Goal: Task Accomplishment & Management: Manage account settings

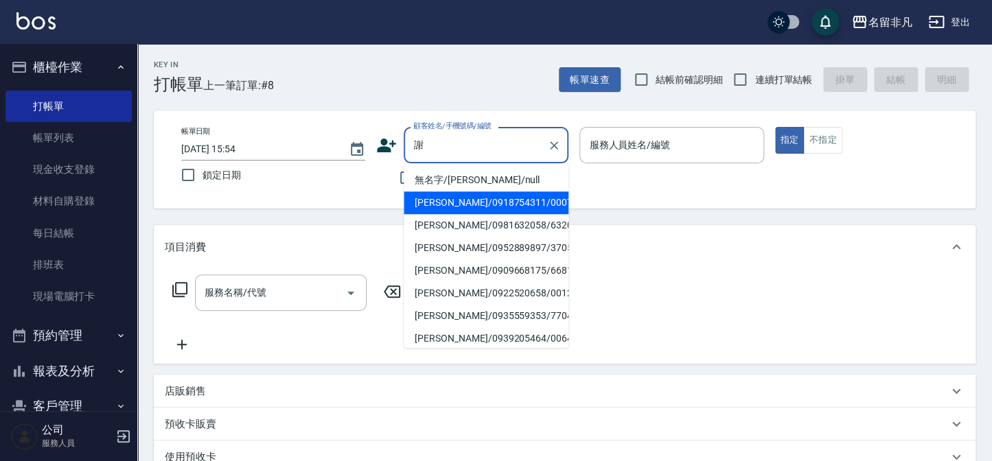
click at [464, 205] on li "[PERSON_NAME]/0918754311/000720" at bounding box center [486, 203] width 165 height 23
type input "[PERSON_NAME]/0918754311/000720"
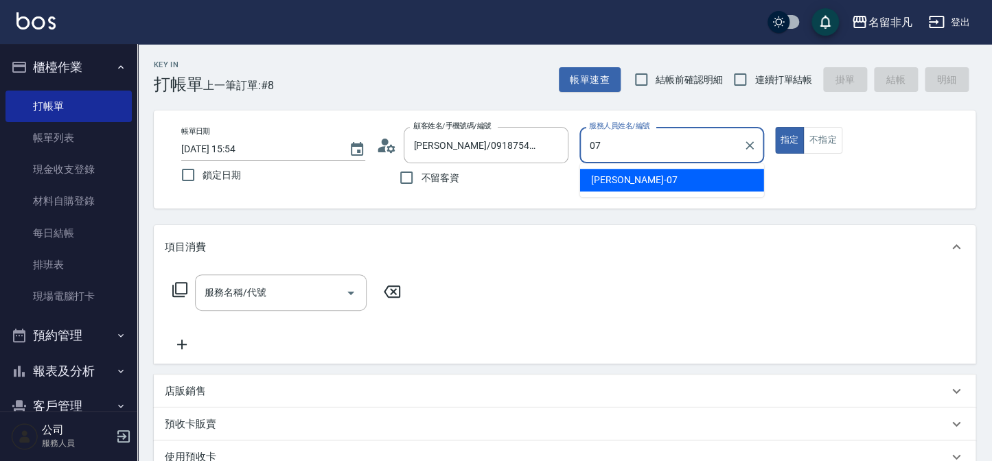
type input "[PERSON_NAME]-07"
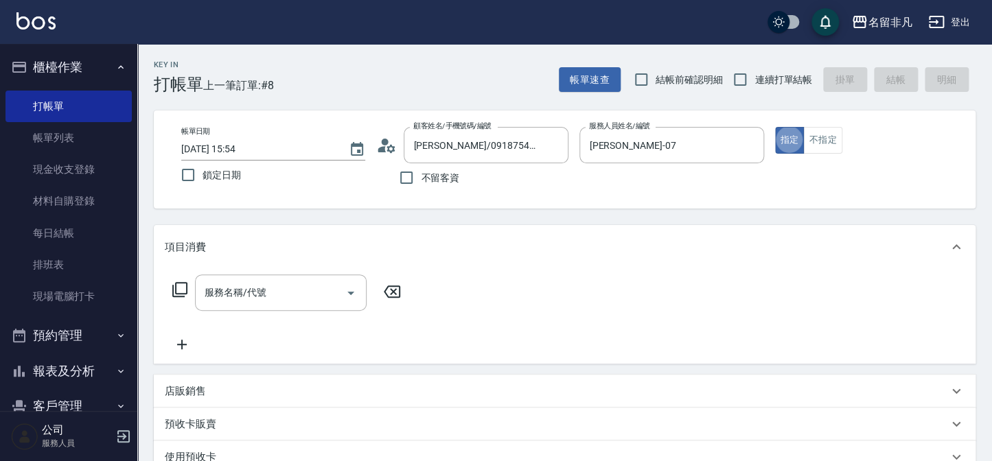
type button "true"
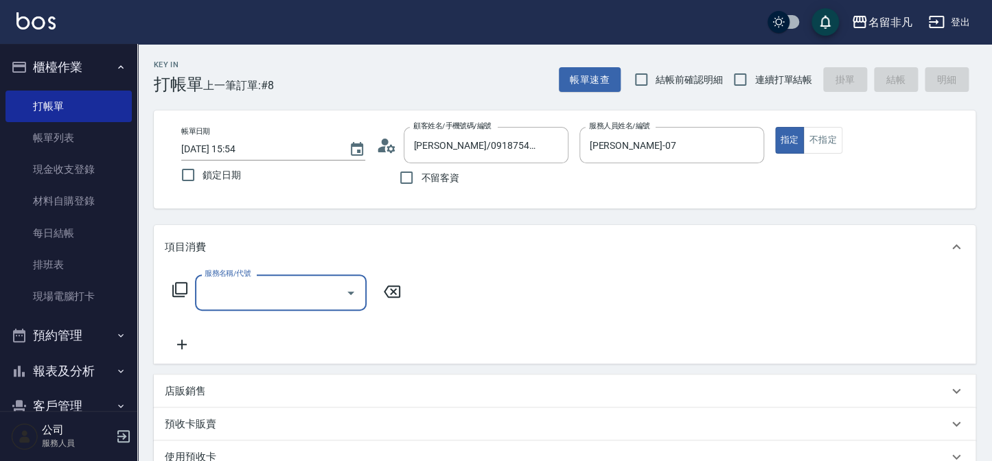
type input "1"
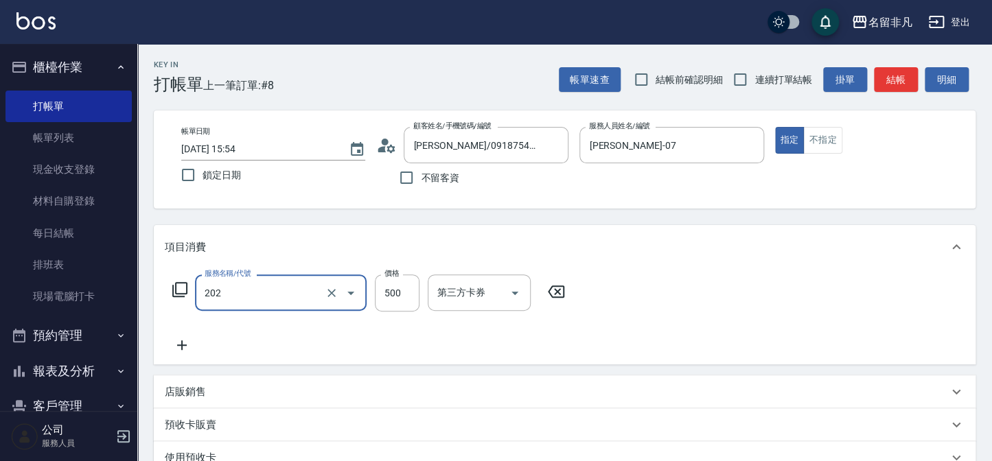
type input "剪髮(202)"
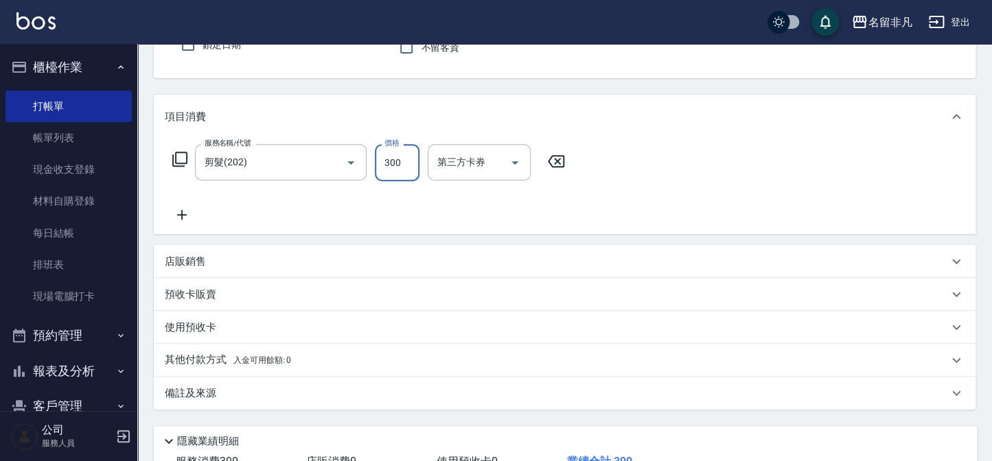
scroll to position [187, 0]
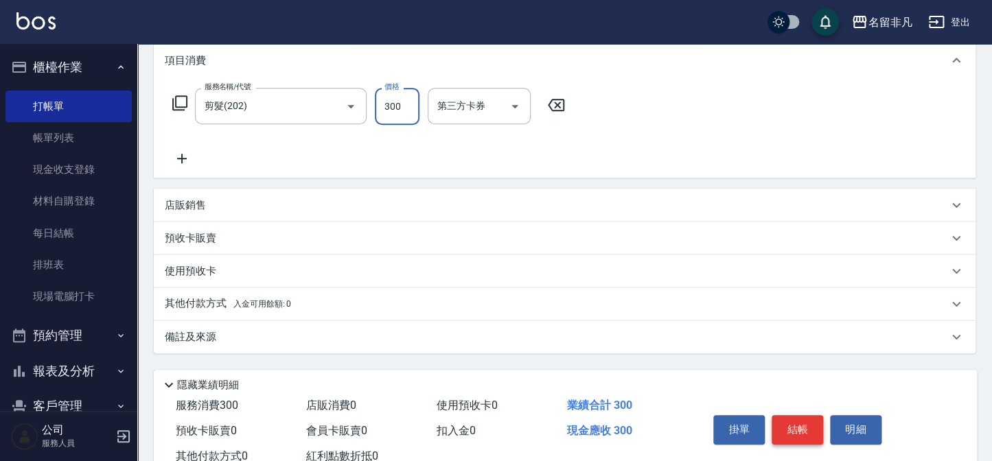
type input "300"
click at [790, 418] on button "結帳" at bounding box center [798, 429] width 52 height 29
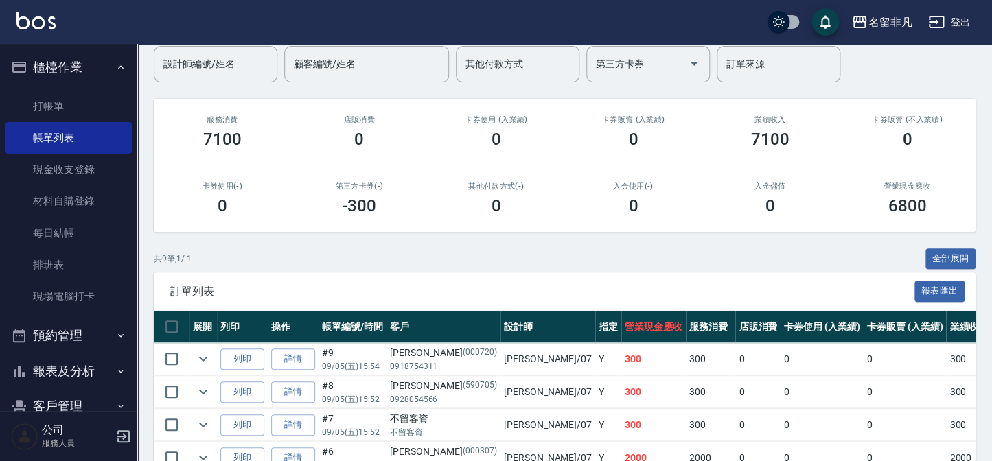
scroll to position [187, 0]
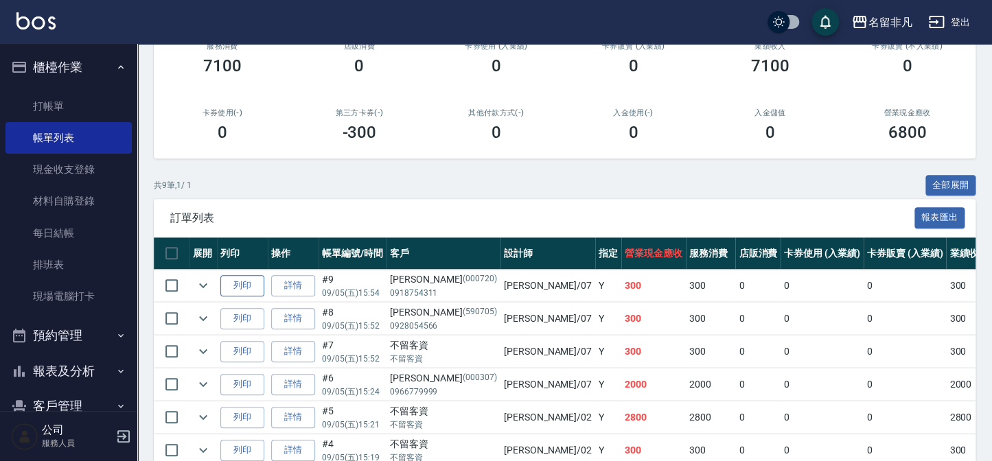
click at [251, 285] on button "列印" at bounding box center [242, 285] width 44 height 21
click at [40, 68] on button "櫃檯作業" at bounding box center [68, 67] width 126 height 36
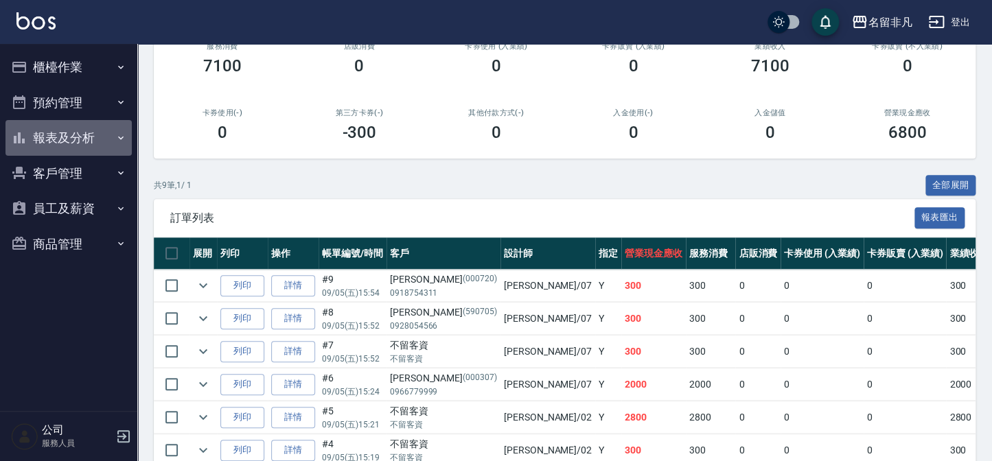
click at [65, 134] on button "報表及分析" at bounding box center [68, 138] width 126 height 36
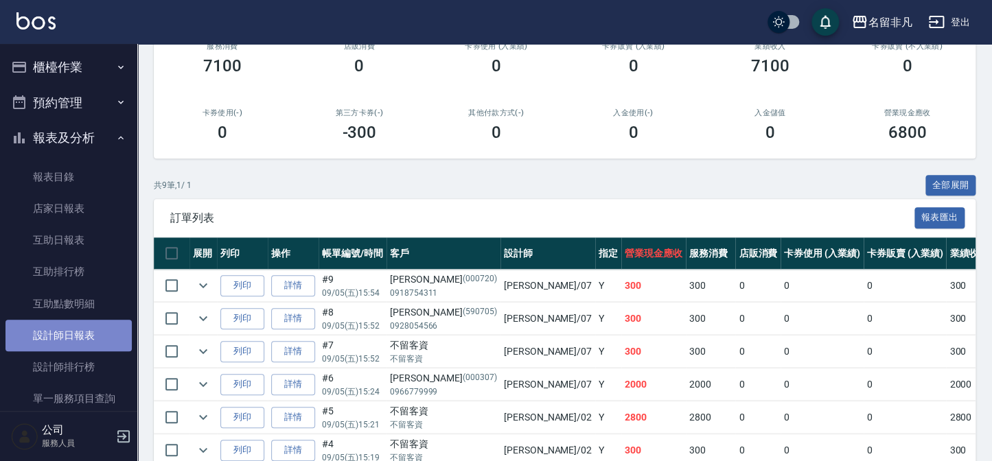
click at [98, 336] on link "設計師日報表" at bounding box center [68, 336] width 126 height 32
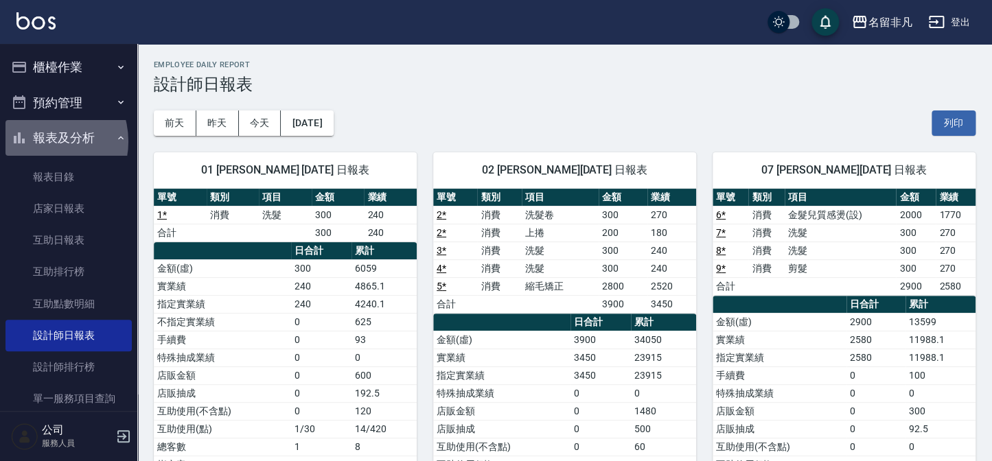
click at [41, 141] on button "報表及分析" at bounding box center [68, 138] width 126 height 36
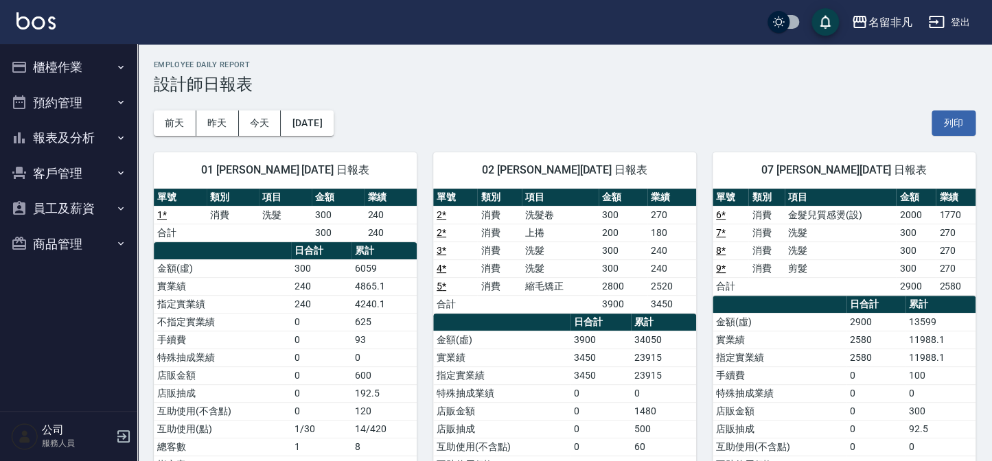
click at [73, 65] on button "櫃檯作業" at bounding box center [68, 67] width 126 height 36
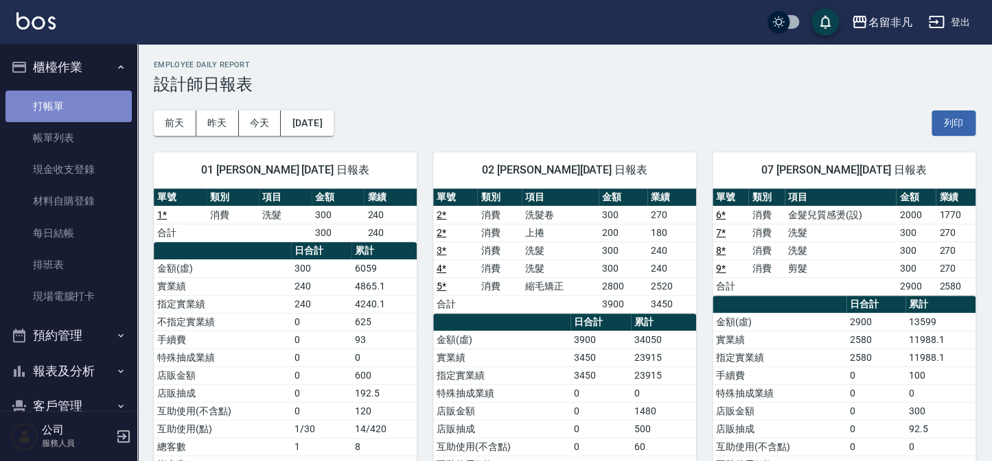
click at [78, 103] on link "打帳單" at bounding box center [68, 107] width 126 height 32
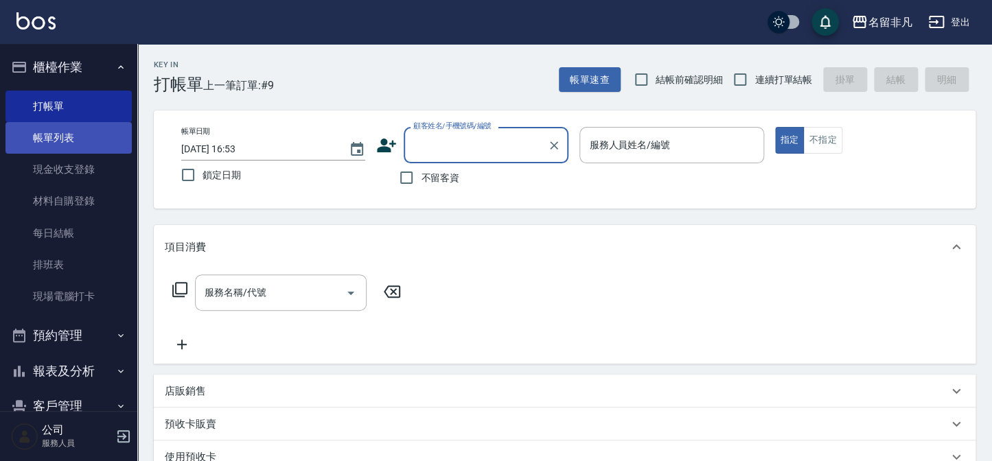
click at [89, 126] on link "帳單列表" at bounding box center [68, 138] width 126 height 32
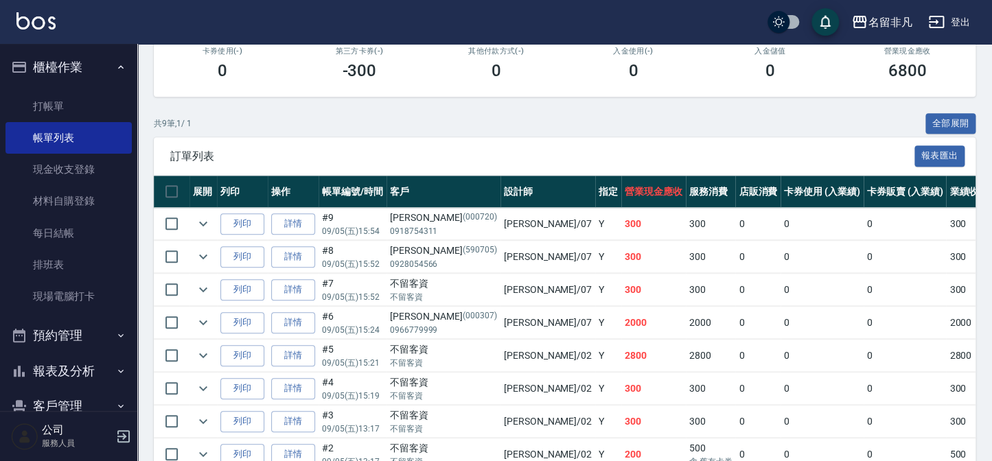
scroll to position [249, 0]
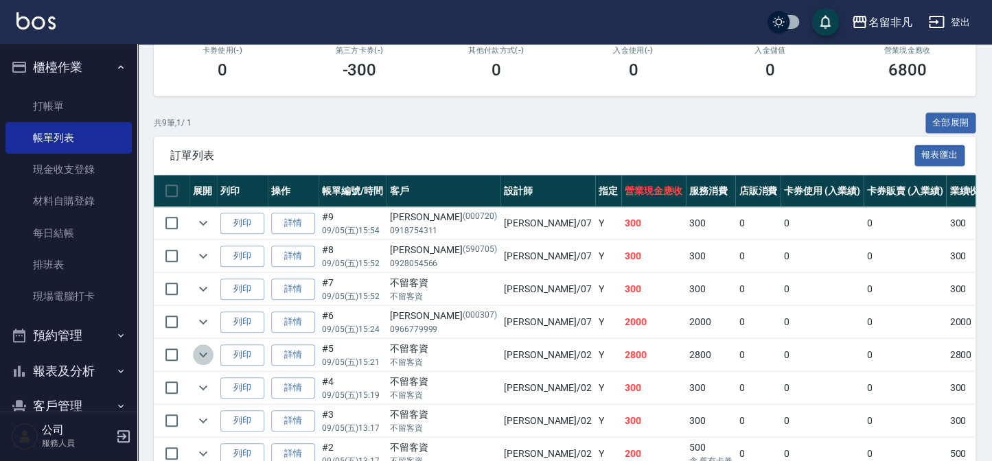
click at [195, 351] on icon "expand row" at bounding box center [203, 355] width 16 height 16
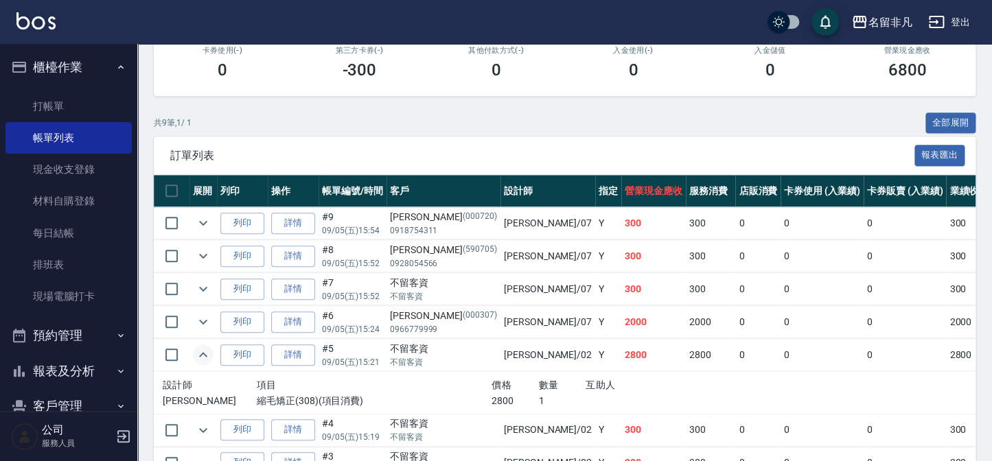
click at [195, 351] on icon "expand row" at bounding box center [203, 355] width 16 height 16
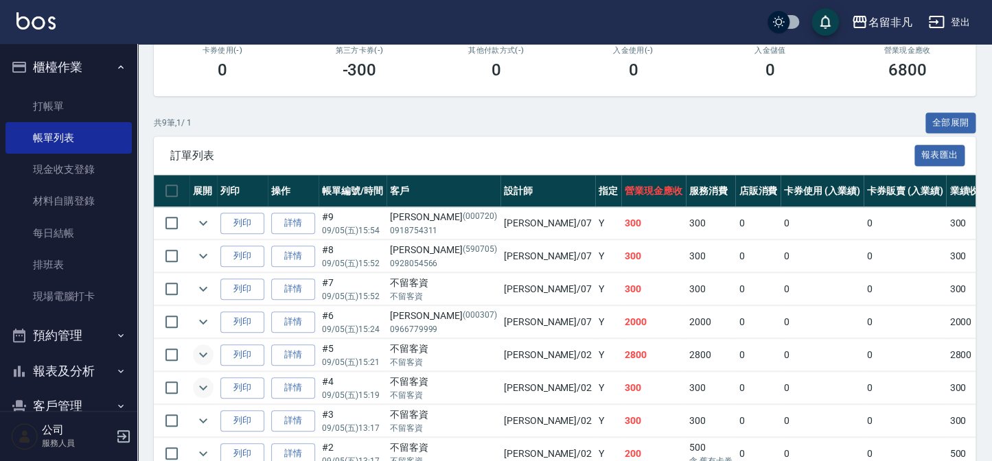
click at [200, 380] on icon "expand row" at bounding box center [203, 388] width 16 height 16
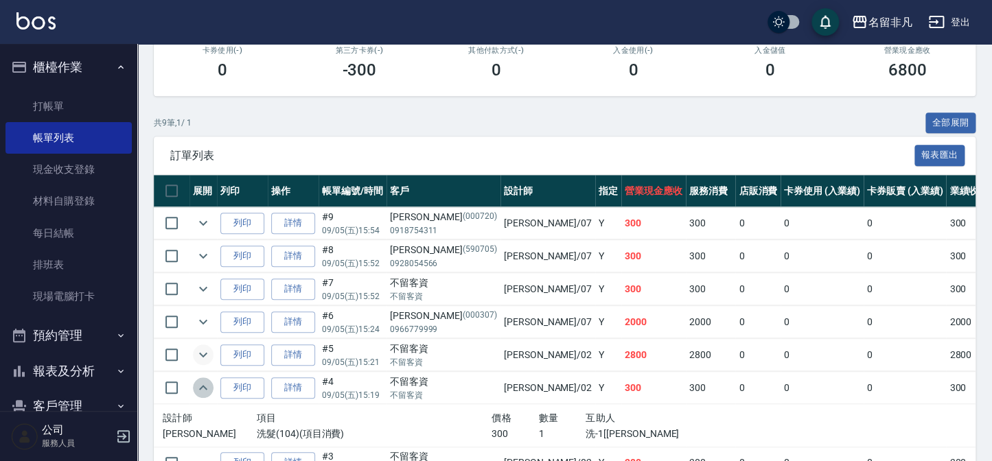
click at [200, 380] on icon "expand row" at bounding box center [203, 388] width 16 height 16
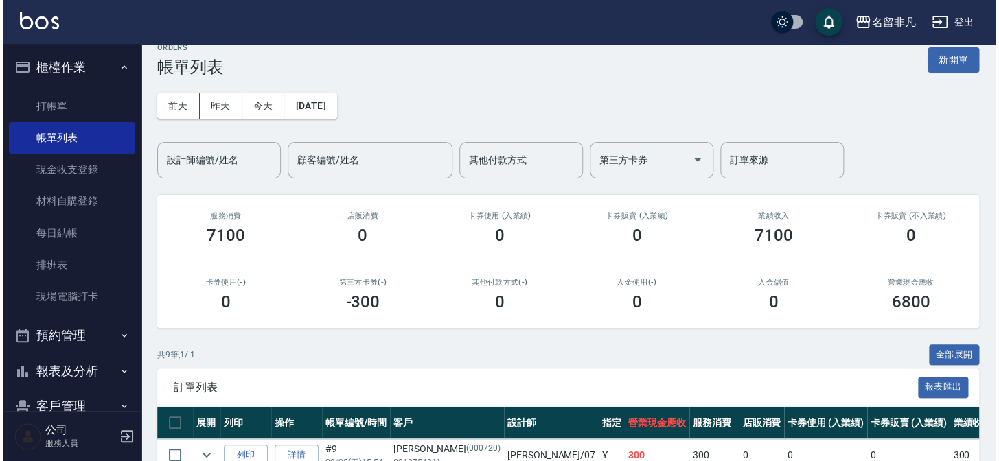
scroll to position [0, 0]
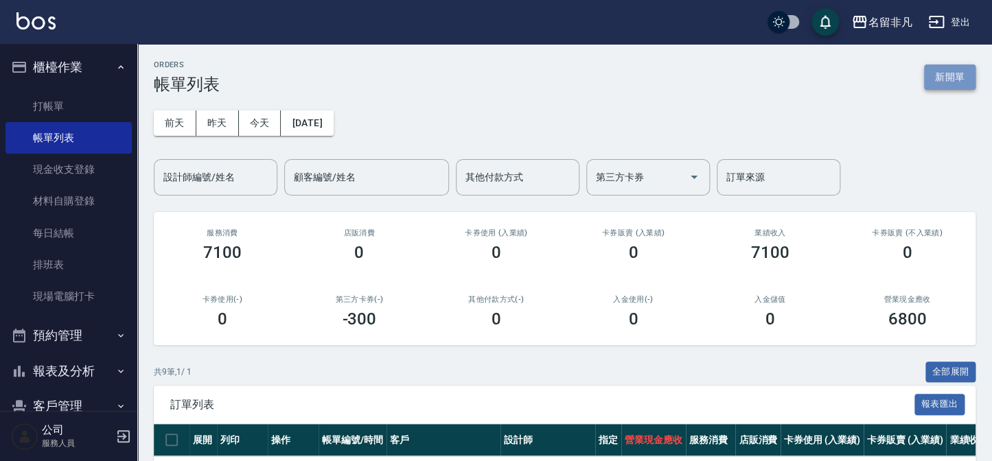
click at [946, 74] on button "新開單" at bounding box center [950, 77] width 52 height 25
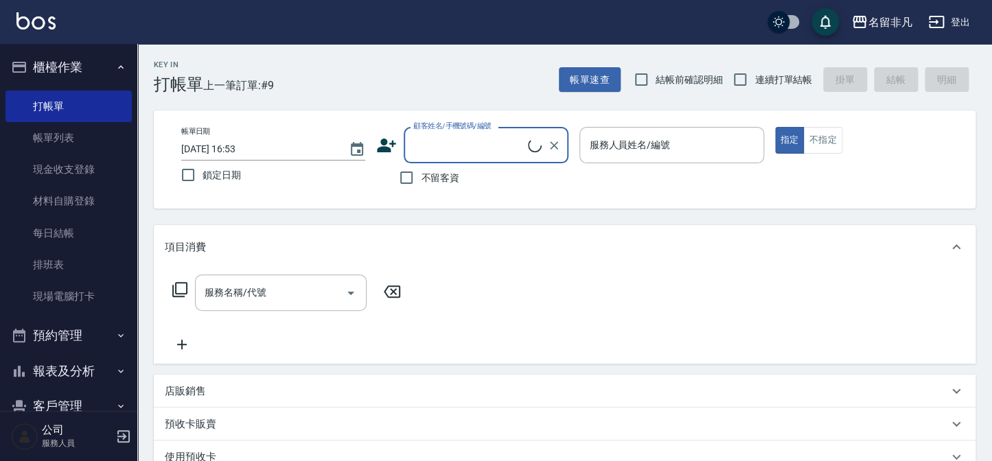
click at [687, 154] on input "服務人員姓名/編號" at bounding box center [672, 145] width 172 height 24
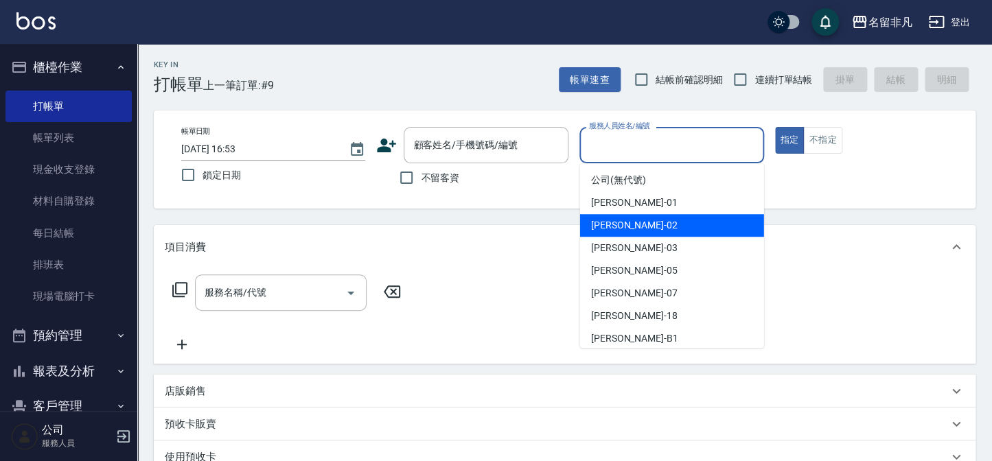
click at [623, 223] on span "[PERSON_NAME]-02" at bounding box center [634, 225] width 87 height 14
type input "[PERSON_NAME]-02"
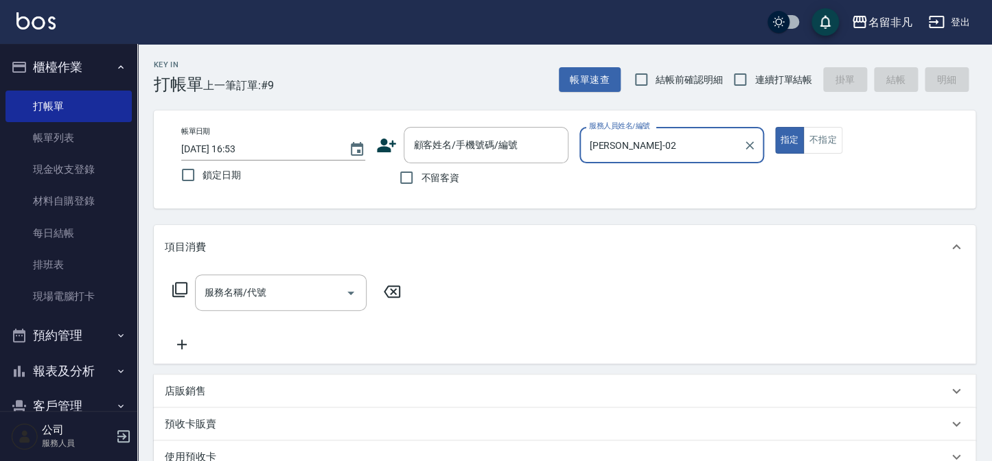
click at [444, 177] on span "不留客資" at bounding box center [440, 178] width 38 height 14
click at [421, 177] on input "不留客資" at bounding box center [406, 177] width 29 height 29
checkbox input "true"
click at [282, 302] on input "服務名稱/代號" at bounding box center [270, 293] width 139 height 24
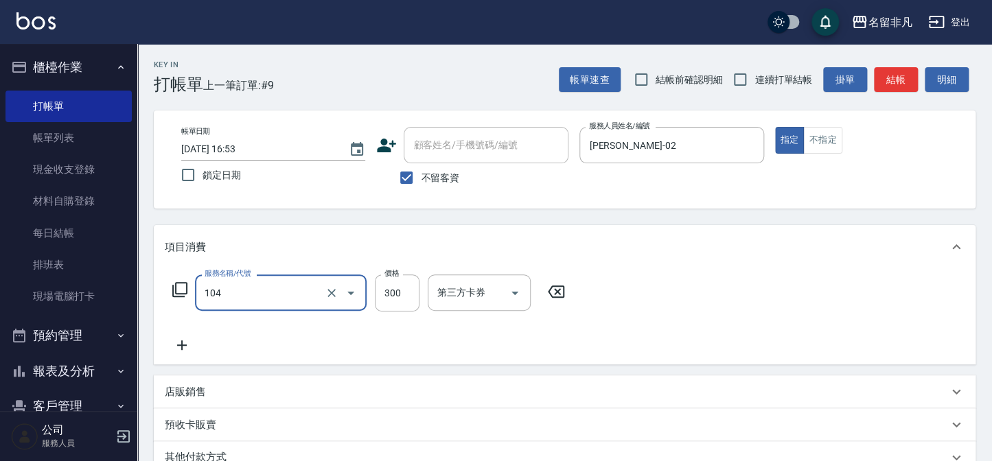
type input "洗髮(104)"
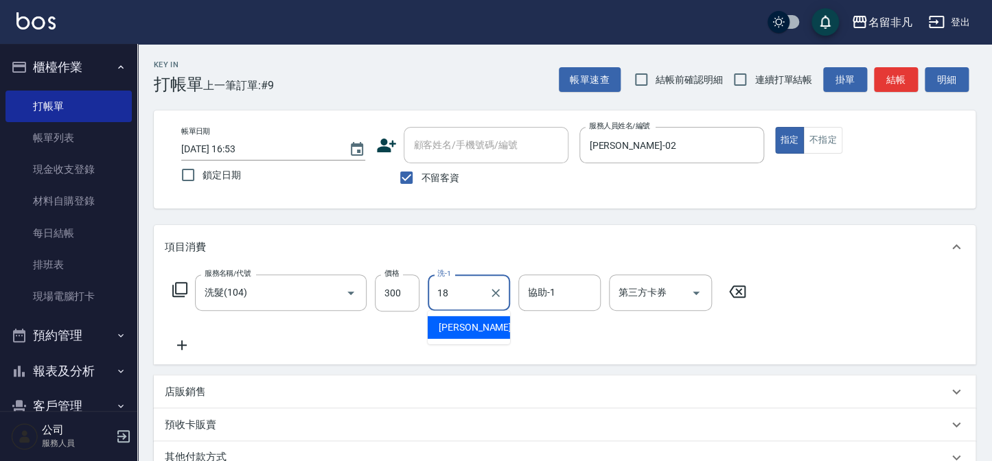
type input "[PERSON_NAME]-18"
click at [179, 289] on icon at bounding box center [180, 290] width 16 height 16
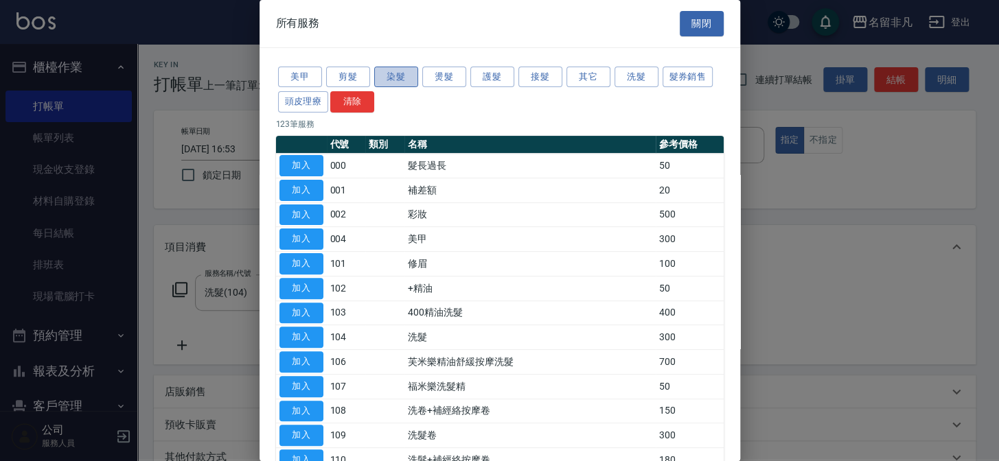
click at [415, 82] on button "染髮" at bounding box center [396, 77] width 44 height 21
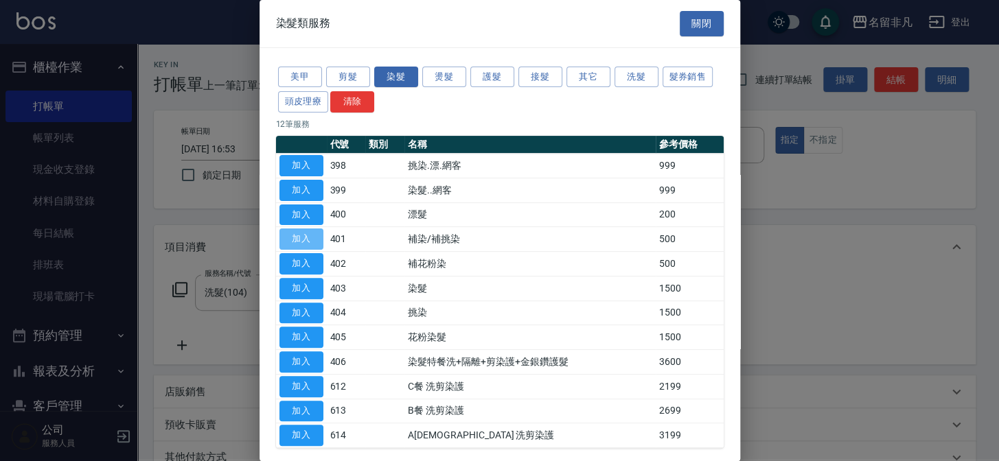
drag, startPoint x: 308, startPoint y: 240, endPoint x: 343, endPoint y: 254, distance: 38.3
click at [306, 240] on button "加入" at bounding box center [301, 239] width 44 height 21
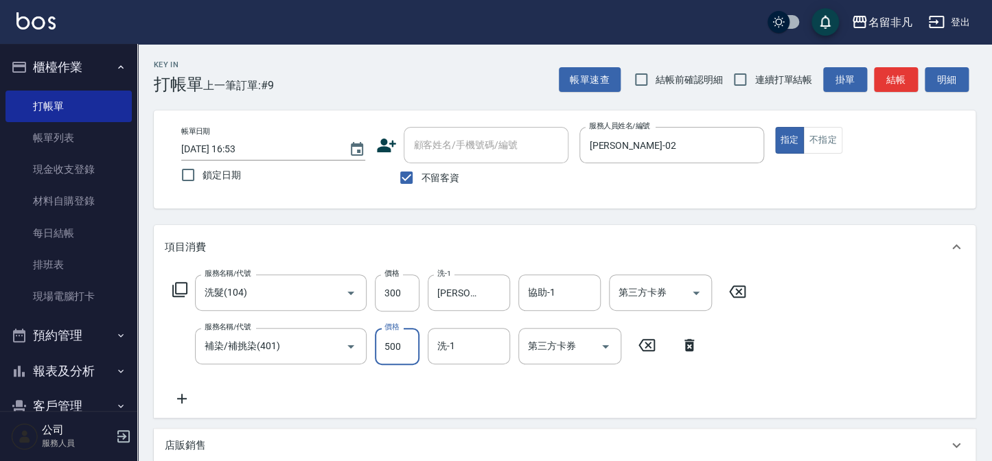
click at [398, 353] on input "500" at bounding box center [397, 346] width 45 height 37
click at [384, 338] on input "30" at bounding box center [397, 346] width 45 height 37
type input "300"
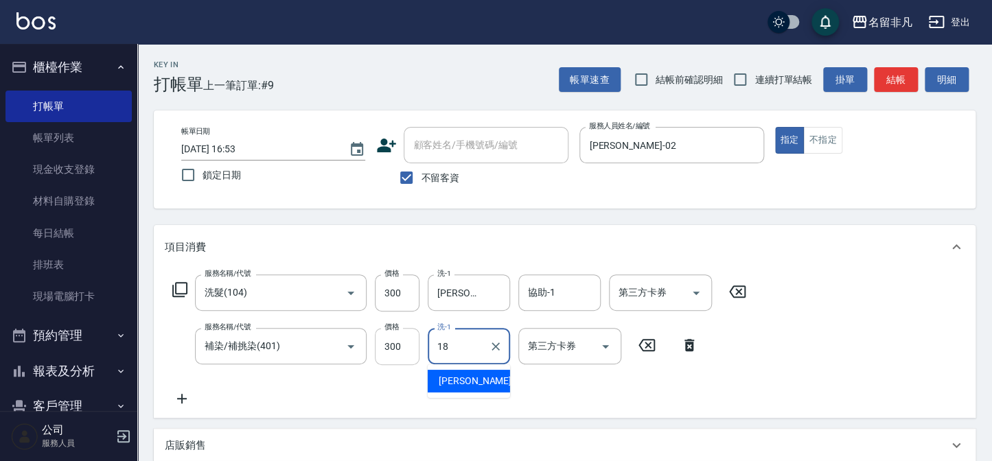
type input "[PERSON_NAME]-18"
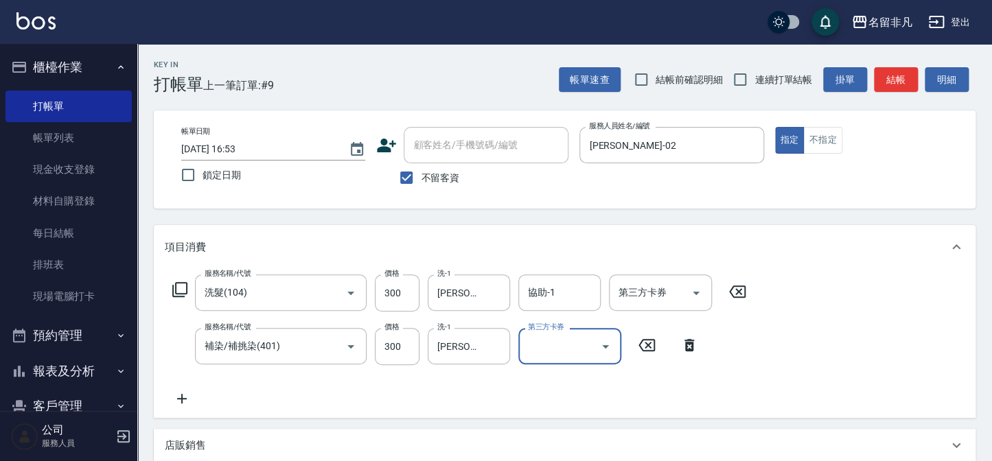
click at [187, 295] on icon at bounding box center [180, 290] width 16 height 16
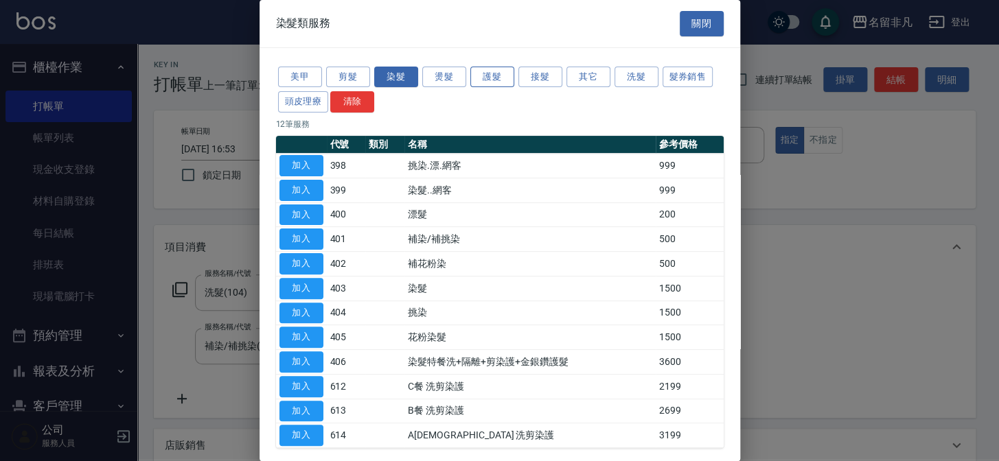
click at [490, 79] on button "護髮" at bounding box center [492, 77] width 44 height 21
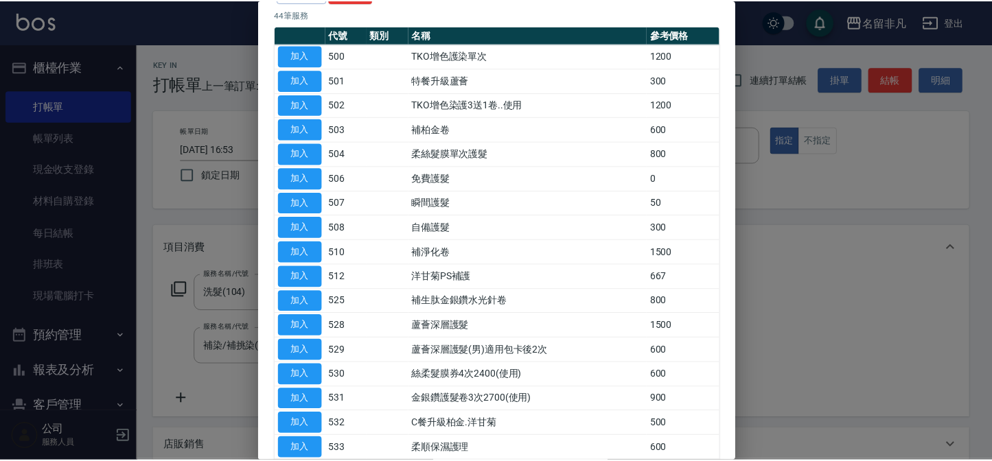
scroll to position [187, 0]
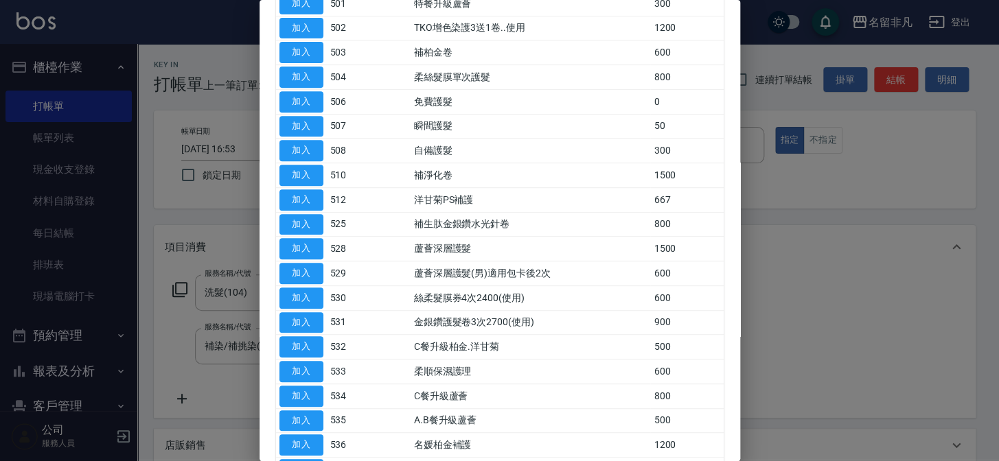
click at [323, 293] on td "加入" at bounding box center [301, 298] width 51 height 25
click at [318, 293] on button "加入" at bounding box center [301, 298] width 44 height 21
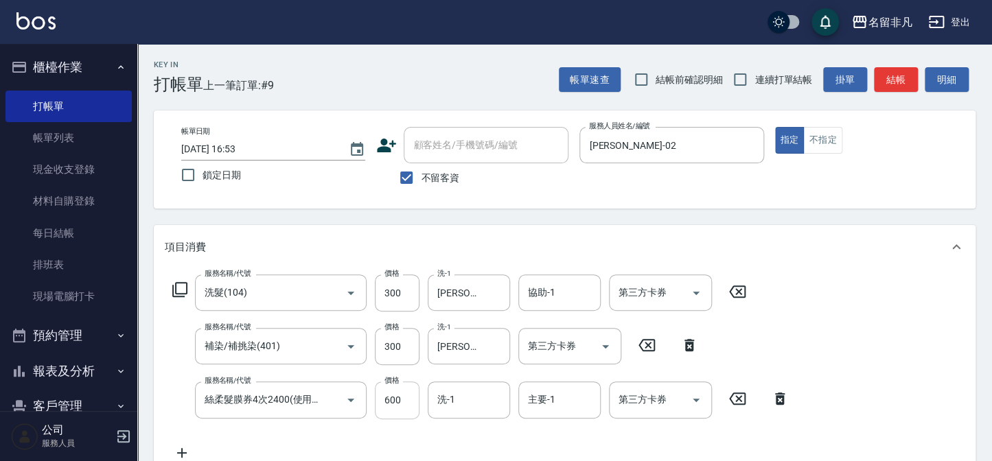
click at [397, 393] on input "600" at bounding box center [397, 400] width 45 height 37
type input "550"
type input "[PERSON_NAME]-18"
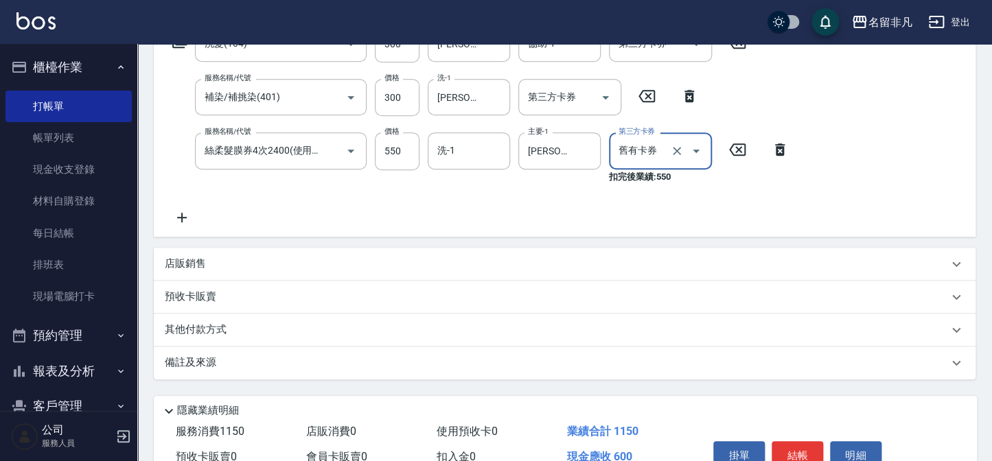
scroll to position [312, 0]
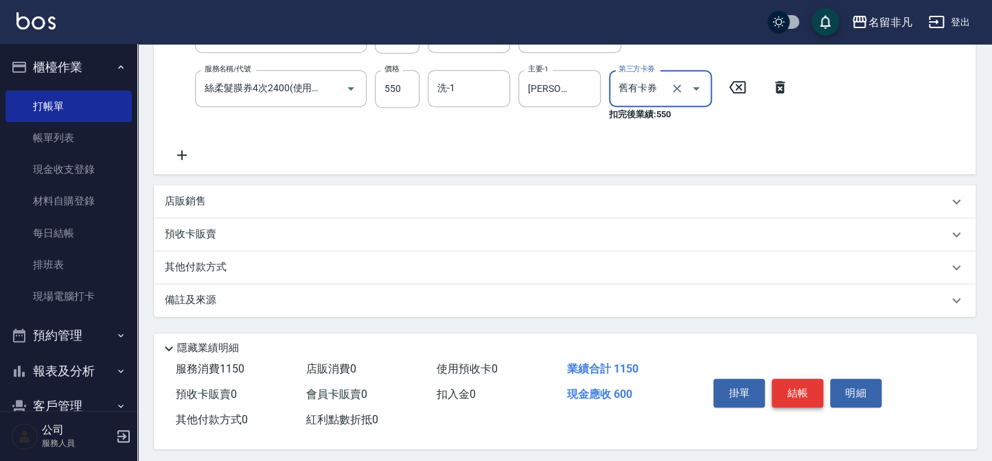
type input "舊有卡券"
click at [777, 401] on button "結帳" at bounding box center [798, 393] width 52 height 29
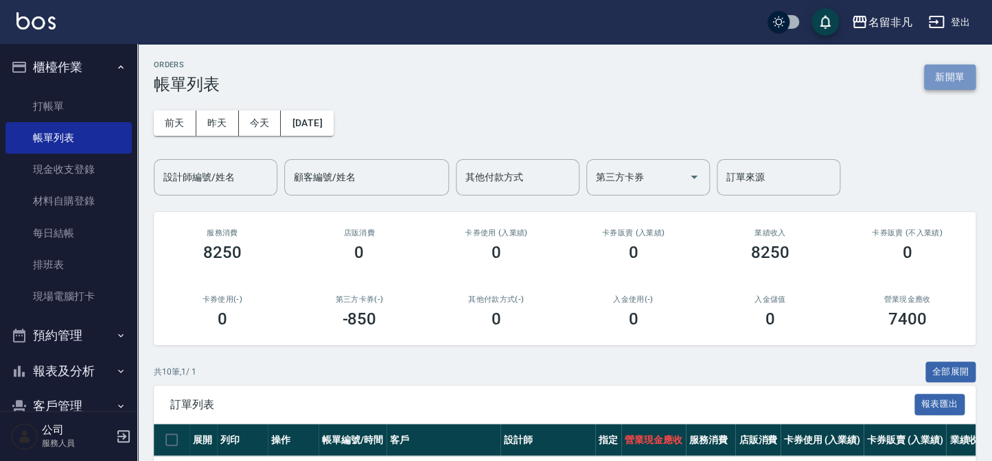
click at [952, 84] on button "新開單" at bounding box center [950, 77] width 52 height 25
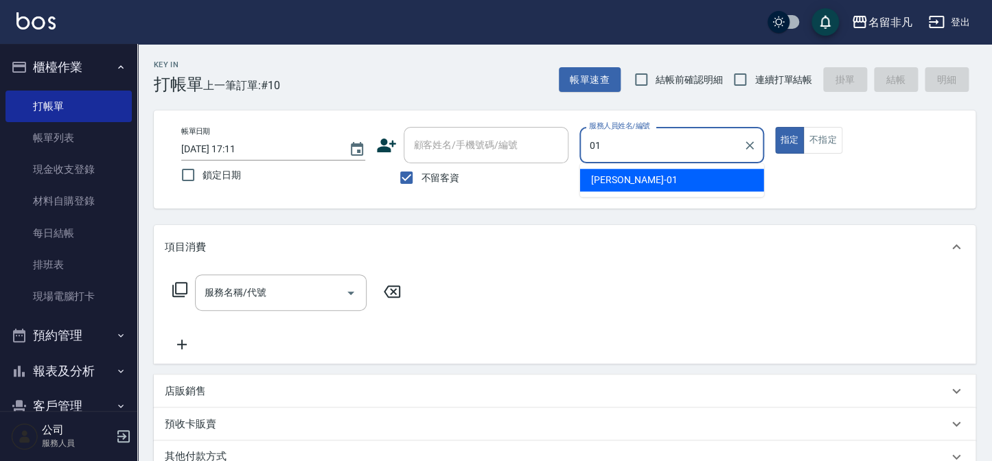
type input "[PERSON_NAME]-01"
type button "true"
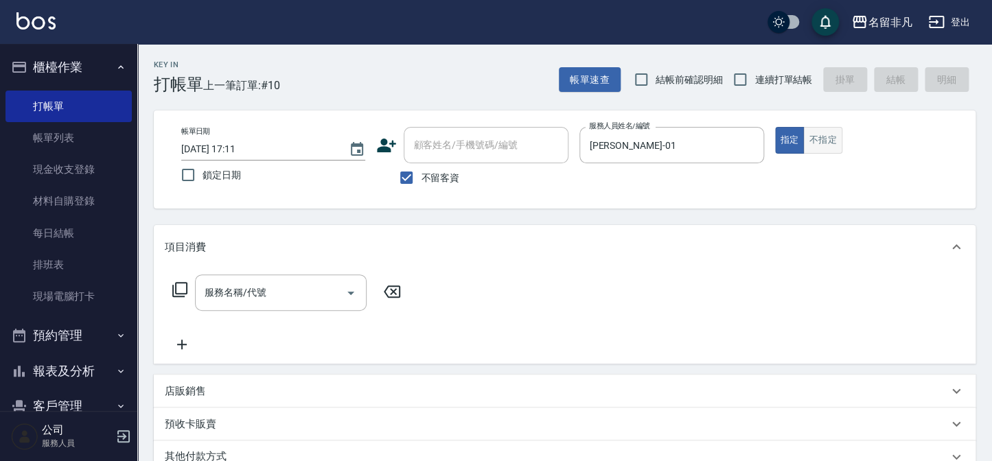
click at [830, 149] on button "不指定" at bounding box center [822, 140] width 38 height 27
drag, startPoint x: 271, startPoint y: 310, endPoint x: 507, endPoint y: 272, distance: 238.6
click at [272, 310] on div "服務名稱/代號" at bounding box center [281, 293] width 172 height 36
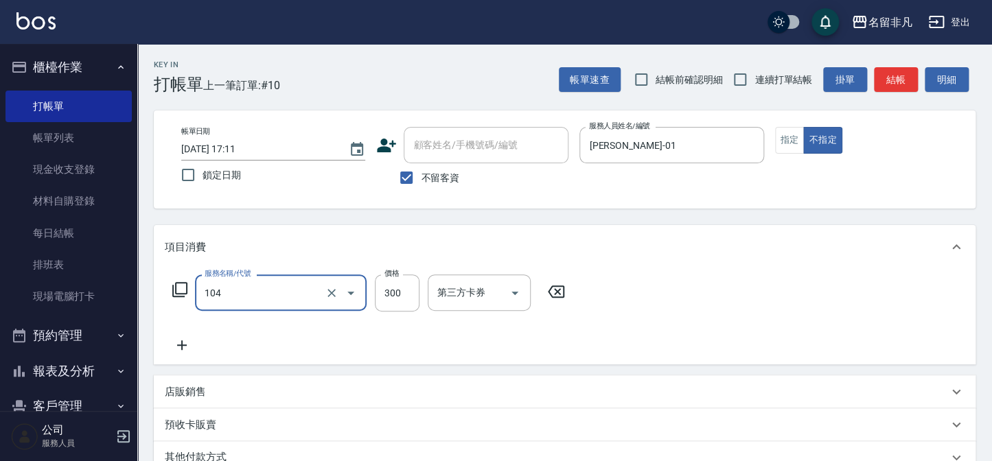
type input "洗髮(104)"
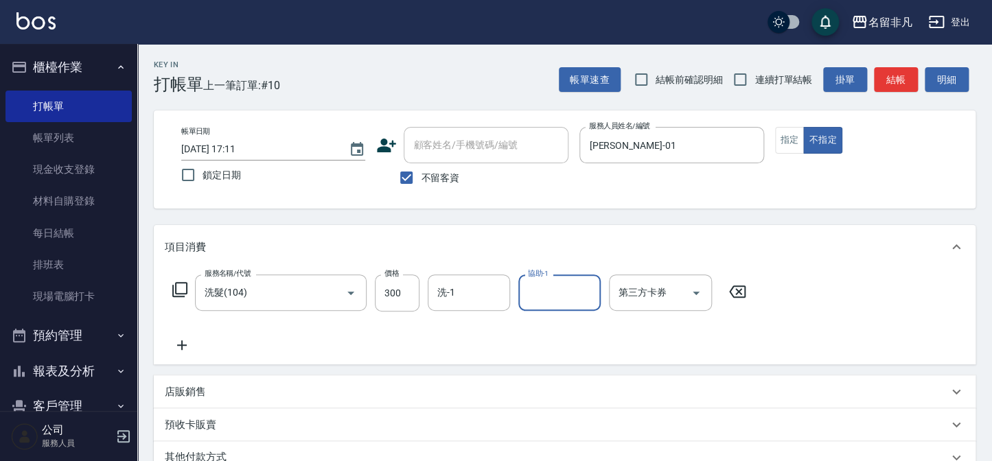
click at [450, 299] on div "洗-1 洗-1" at bounding box center [469, 293] width 82 height 36
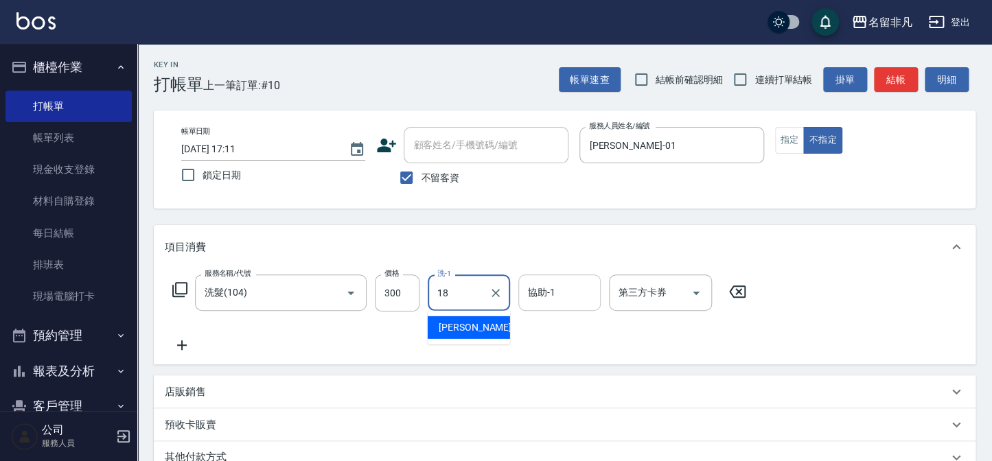
type input "[PERSON_NAME]-18"
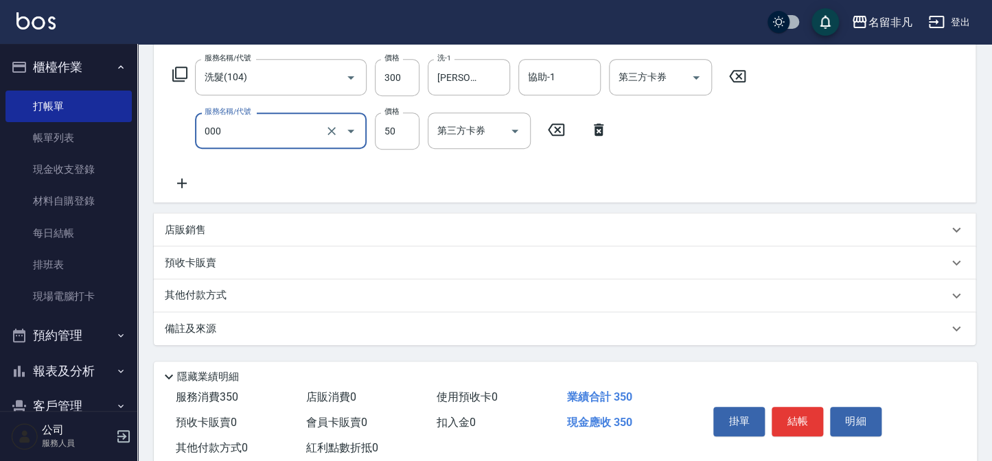
scroll to position [249, 0]
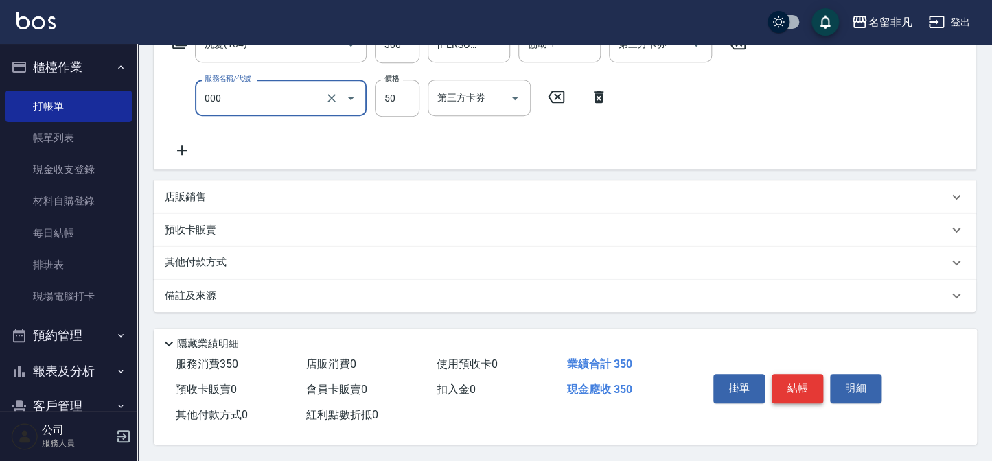
type input "髮長過長(000)"
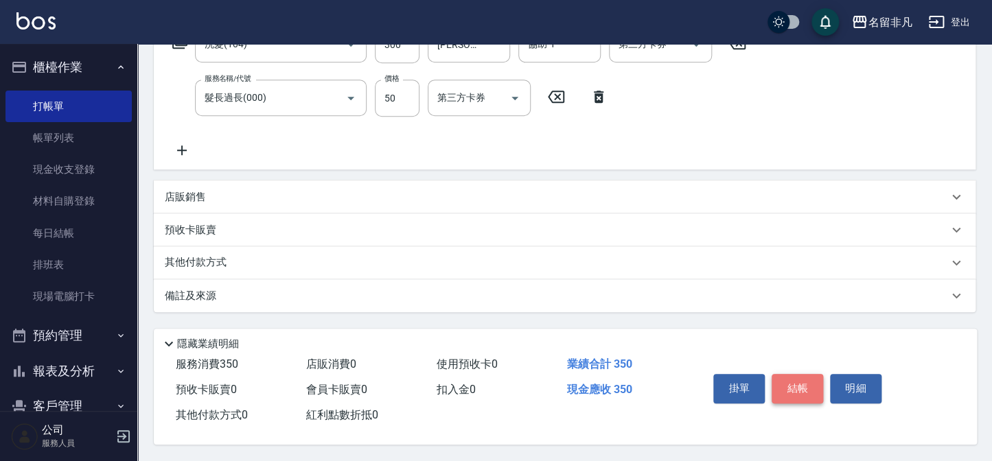
click at [777, 379] on button "結帳" at bounding box center [798, 388] width 52 height 29
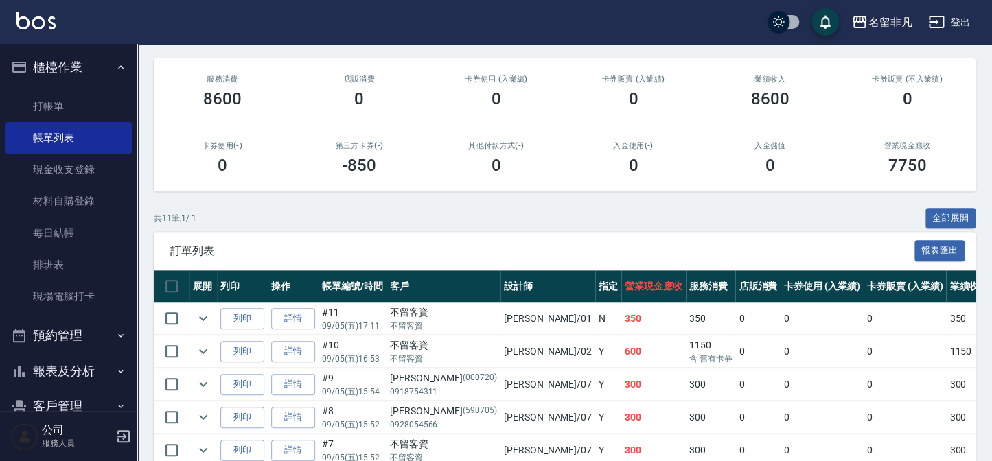
scroll to position [187, 0]
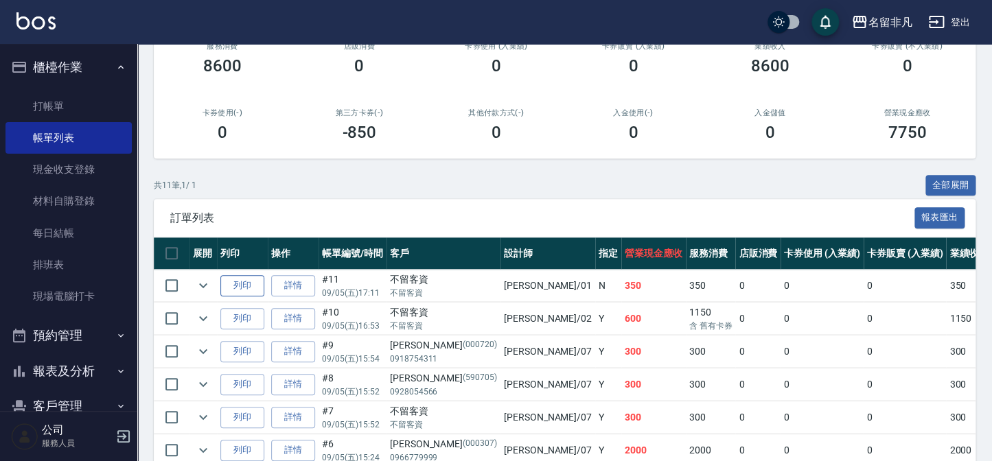
click at [255, 286] on button "列印" at bounding box center [242, 285] width 44 height 21
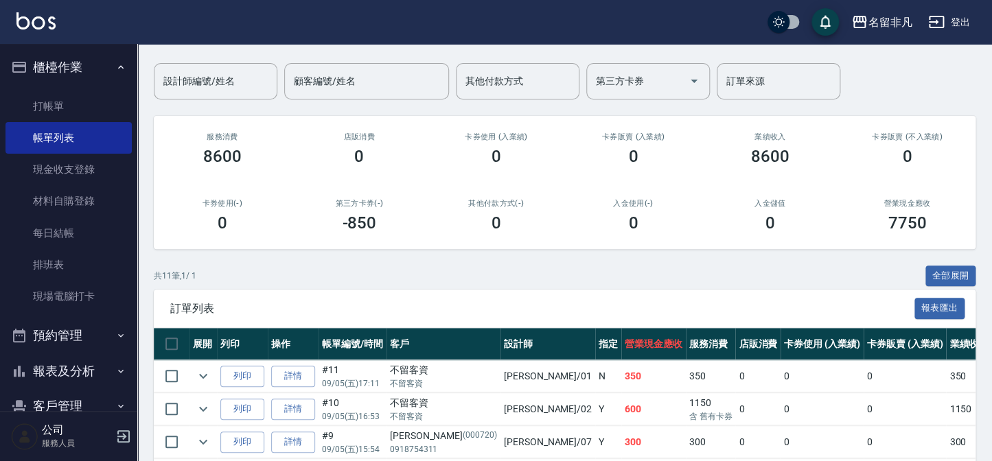
scroll to position [0, 0]
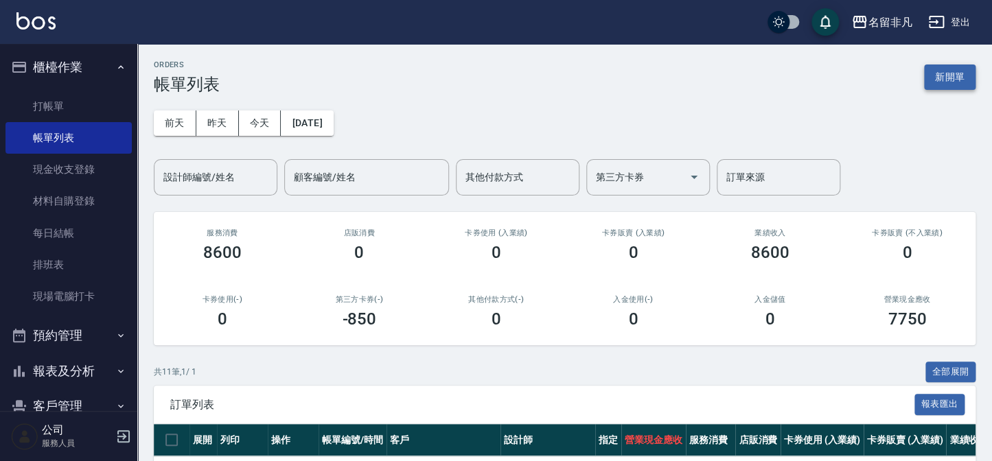
click at [950, 86] on button "新開單" at bounding box center [950, 77] width 52 height 25
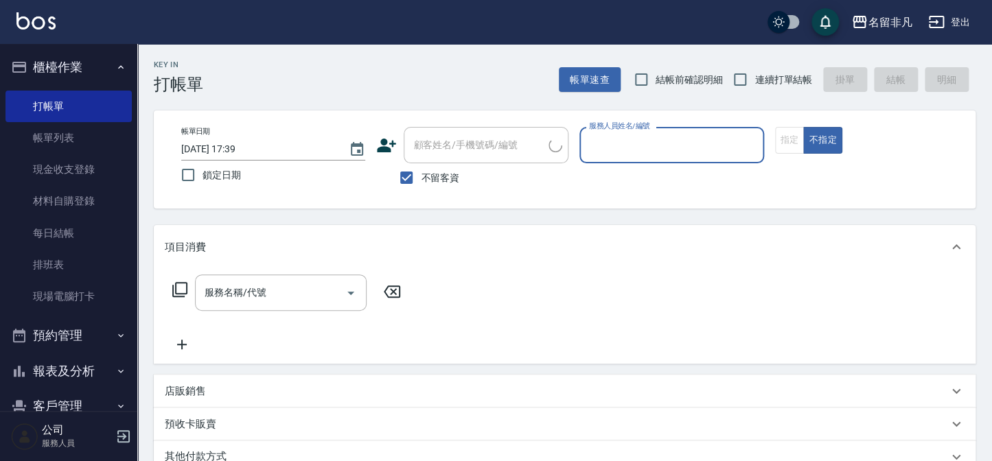
click at [453, 176] on span "不留客資" at bounding box center [440, 178] width 38 height 14
click at [421, 176] on input "不留客資" at bounding box center [406, 177] width 29 height 29
checkbox input "false"
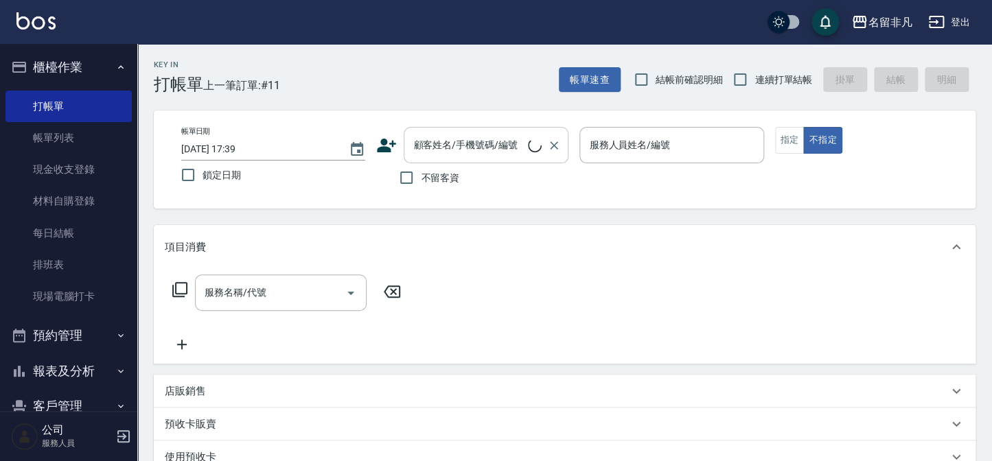
click at [456, 155] on input "顧客姓名/手機號碼/編號" at bounding box center [469, 145] width 118 height 24
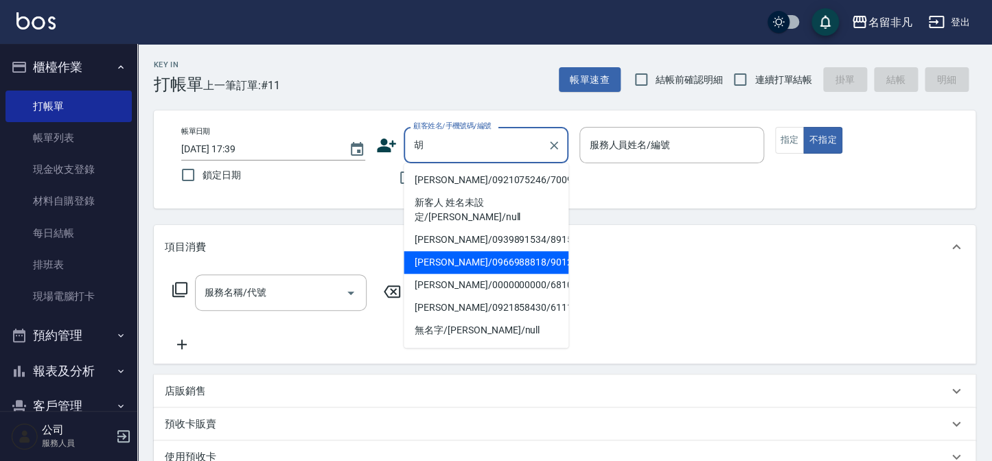
click at [512, 251] on li "[PERSON_NAME]/0966988818/901203" at bounding box center [486, 262] width 165 height 23
type input "[PERSON_NAME]/0966988818/901203"
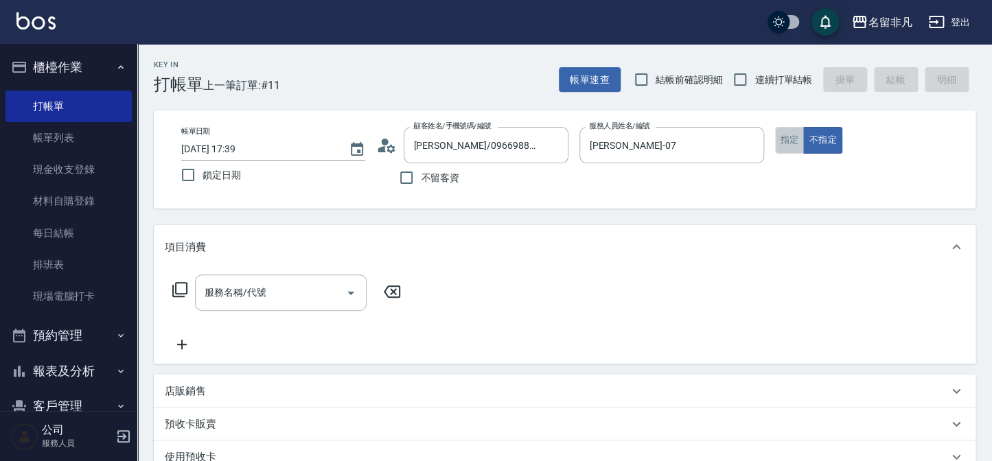
click at [781, 141] on button "指定" at bounding box center [790, 140] width 30 height 27
click at [729, 150] on input "[PERSON_NAME]-07" at bounding box center [661, 145] width 151 height 24
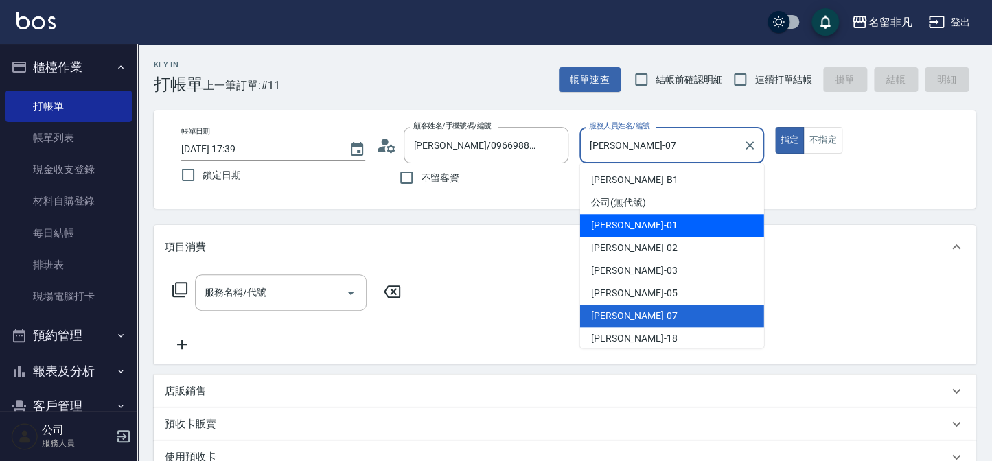
click at [667, 216] on div "[PERSON_NAME] -01" at bounding box center [672, 225] width 184 height 23
type input "[PERSON_NAME]-01"
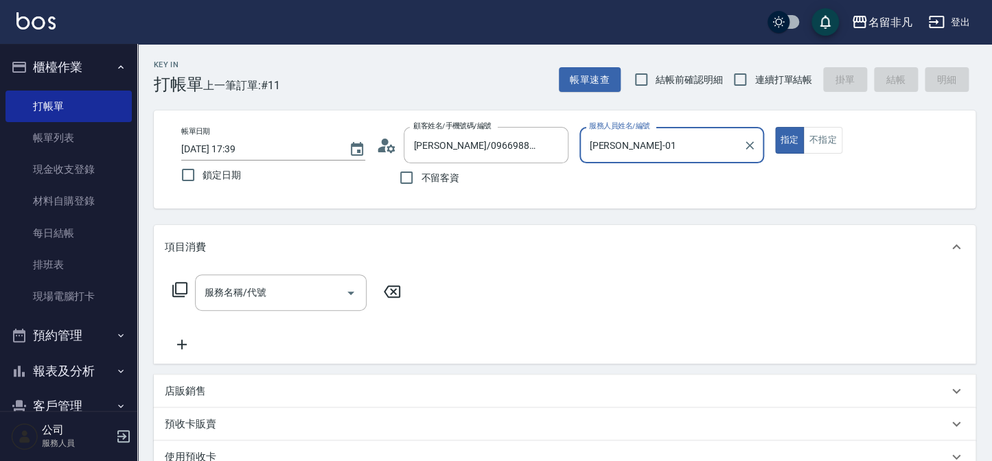
click at [215, 387] on div "店販銷售" at bounding box center [556, 392] width 783 height 14
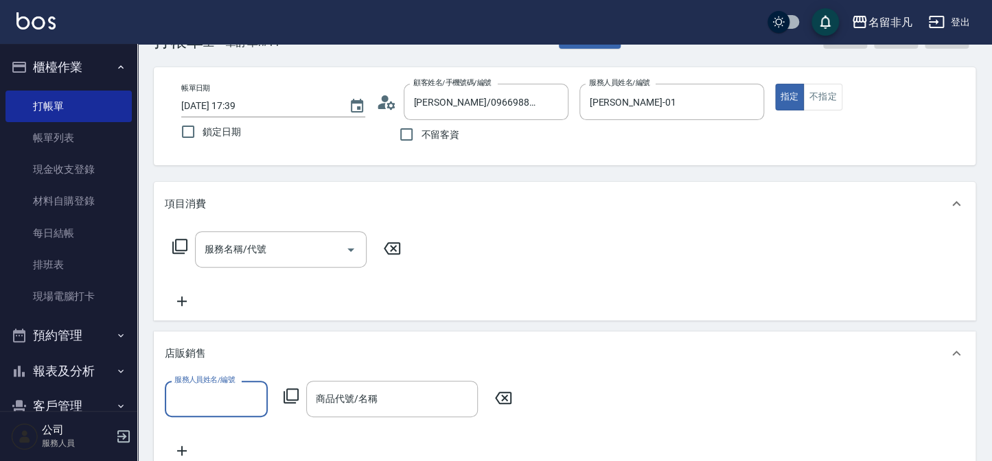
scroll to position [124, 0]
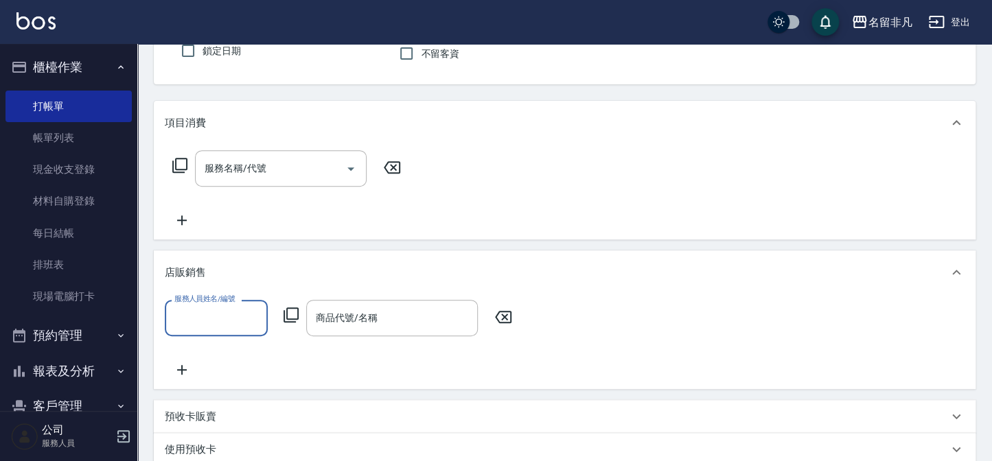
click at [183, 328] on input "服務人員姓名/編號" at bounding box center [216, 318] width 91 height 24
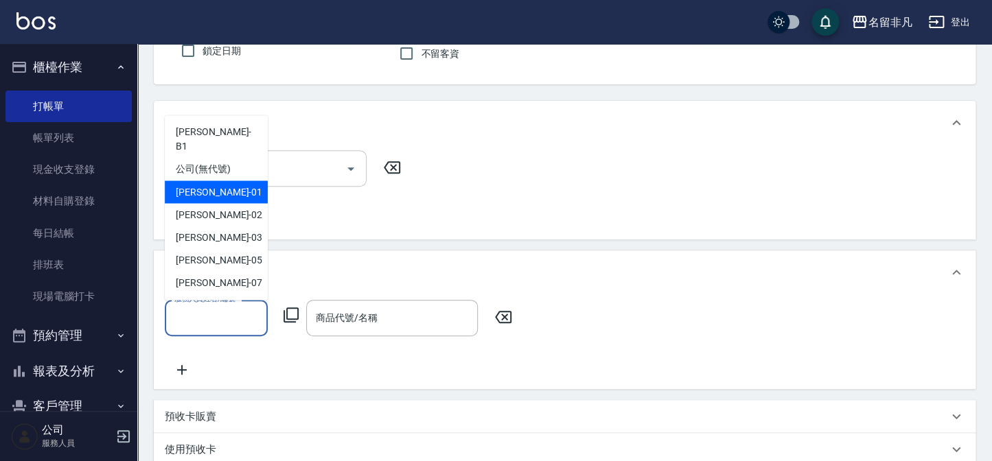
drag, startPoint x: 214, startPoint y: 171, endPoint x: 220, endPoint y: 174, distance: 7.1
click at [214, 185] on span "[PERSON_NAME] -01" at bounding box center [219, 192] width 87 height 14
type input "[PERSON_NAME]-01"
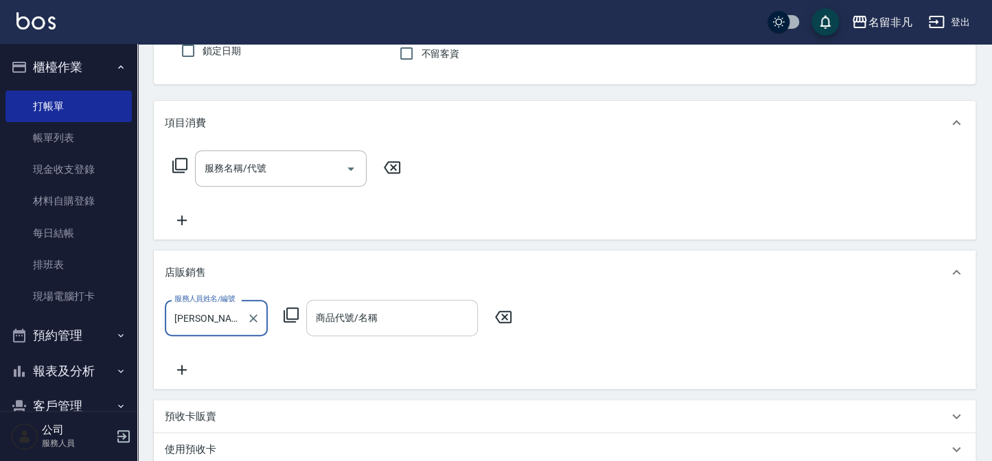
click at [376, 334] on div "商品代號/名稱" at bounding box center [392, 318] width 172 height 36
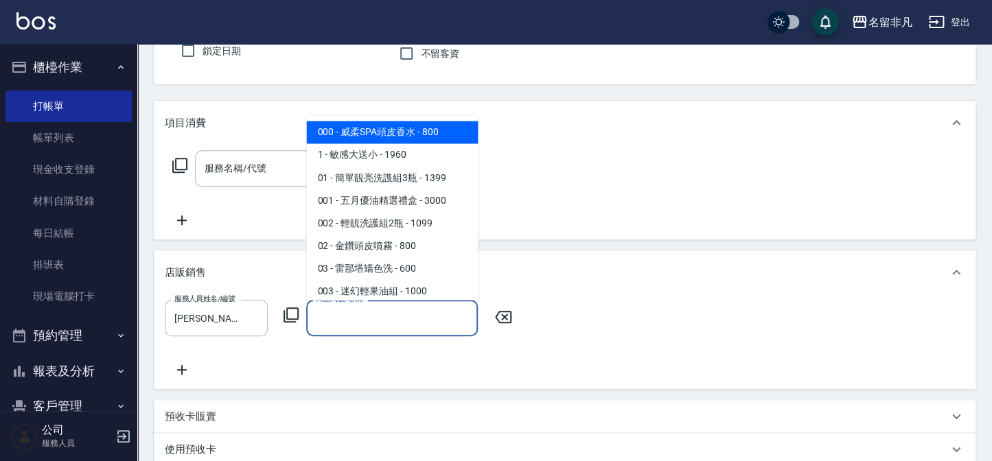
click at [374, 321] on input "商品代號/名稱" at bounding box center [391, 318] width 159 height 24
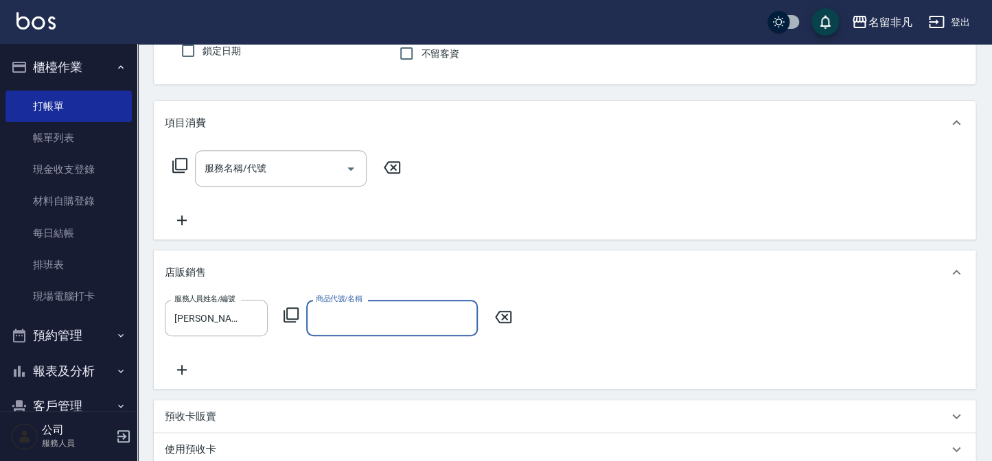
click at [396, 321] on input "商品代號/名稱" at bounding box center [391, 318] width 159 height 24
type input "S"
type input "五月優油精選禮盒"
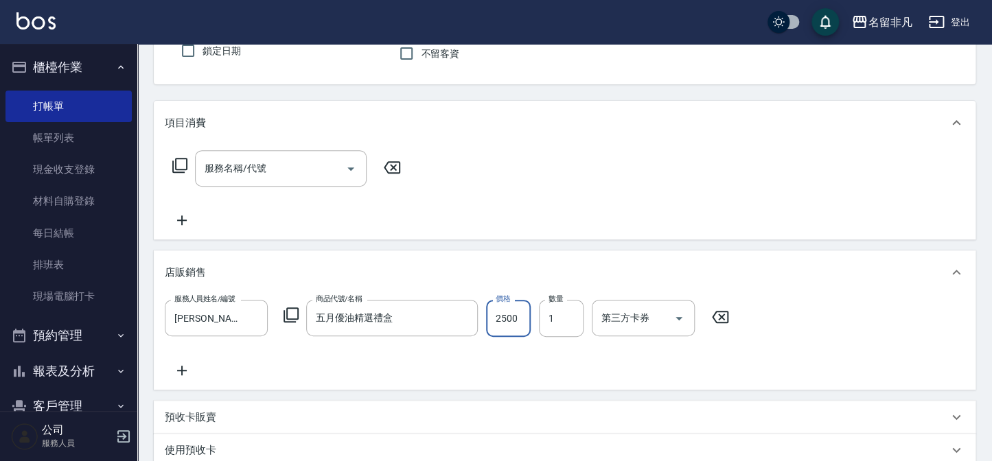
type input "2500"
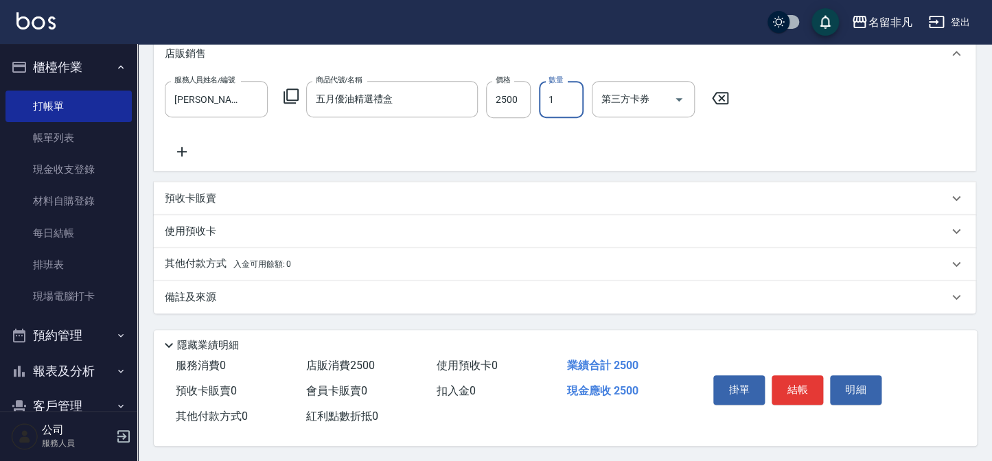
scroll to position [348, 0]
click at [781, 385] on button "結帳" at bounding box center [798, 388] width 52 height 29
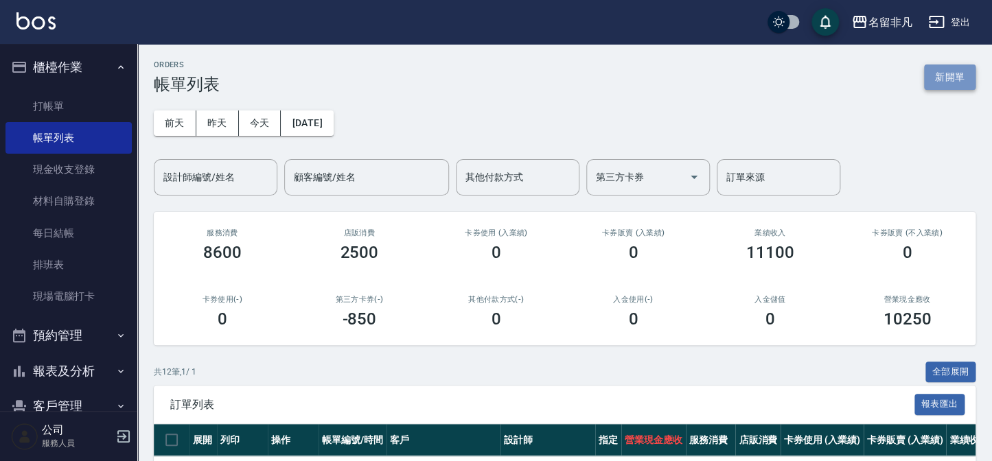
click at [965, 84] on button "新開單" at bounding box center [950, 77] width 52 height 25
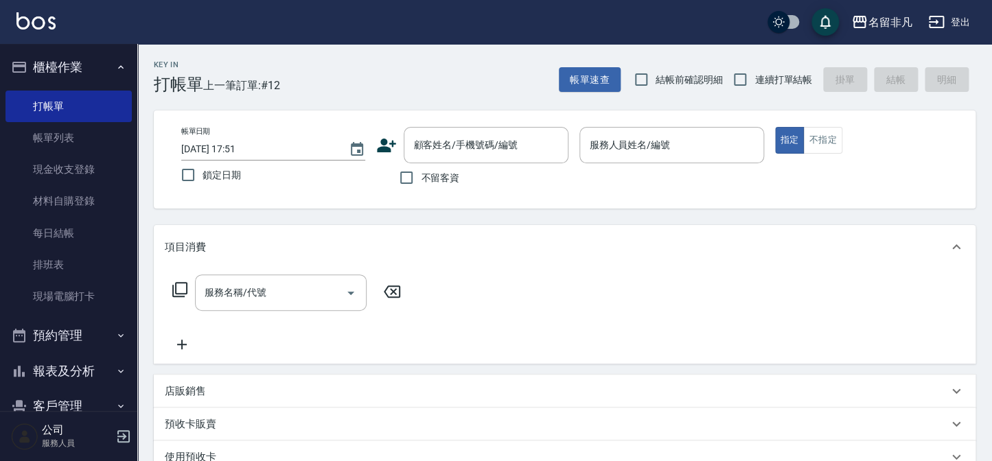
click at [451, 186] on label "不留客資" at bounding box center [425, 177] width 67 height 29
click at [421, 186] on input "不留客資" at bounding box center [406, 177] width 29 height 29
checkbox input "true"
click at [630, 176] on p at bounding box center [672, 170] width 184 height 14
click at [637, 148] on input "服務人員姓名/編號" at bounding box center [672, 145] width 172 height 24
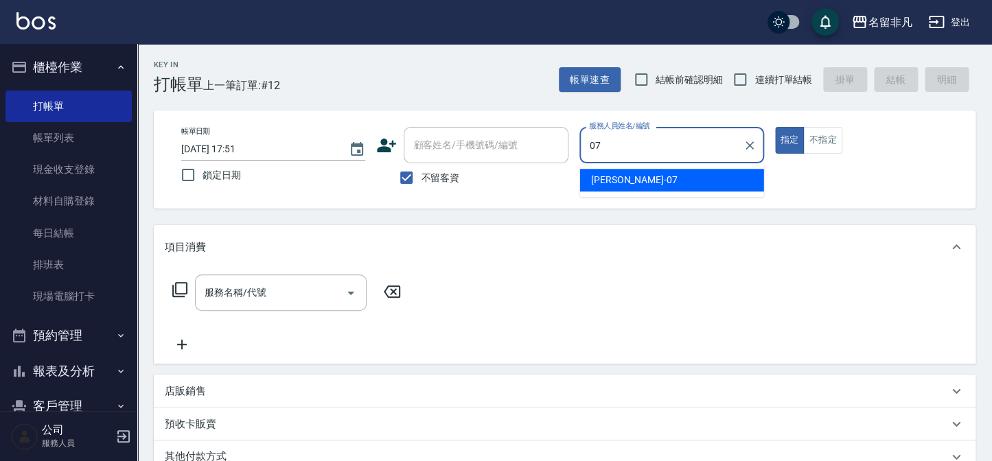
type input "[PERSON_NAME]-07"
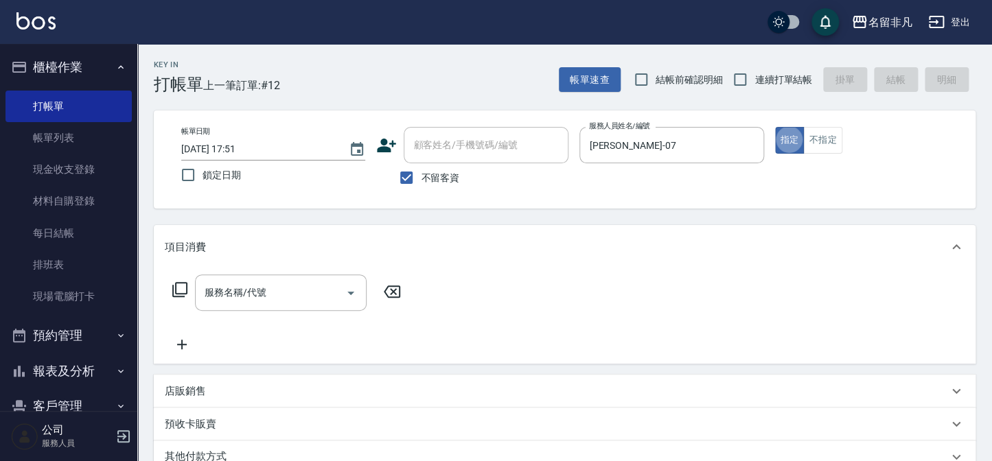
type button "true"
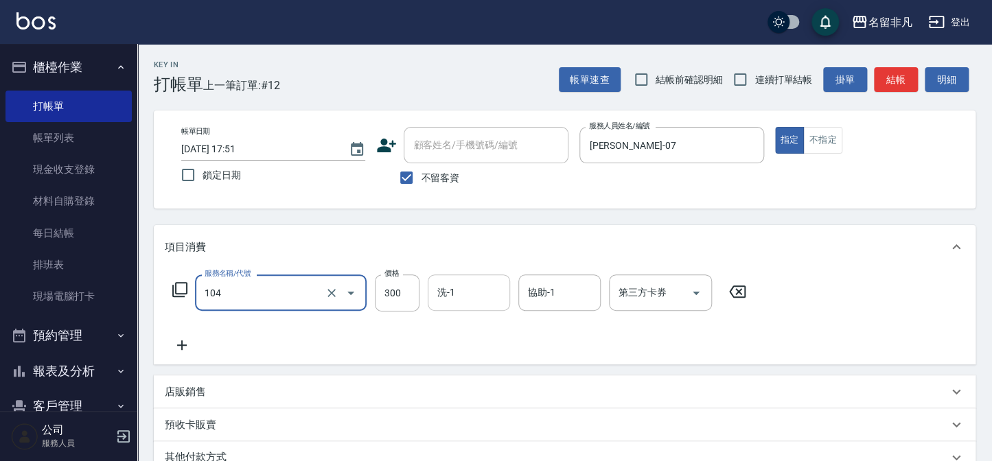
type input "洗髮(104)"
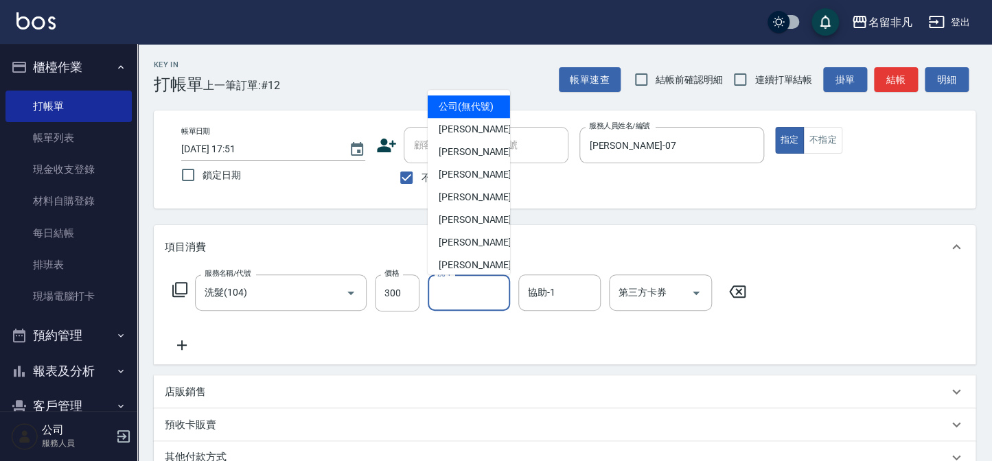
click at [443, 295] on input "洗-1" at bounding box center [469, 293] width 70 height 24
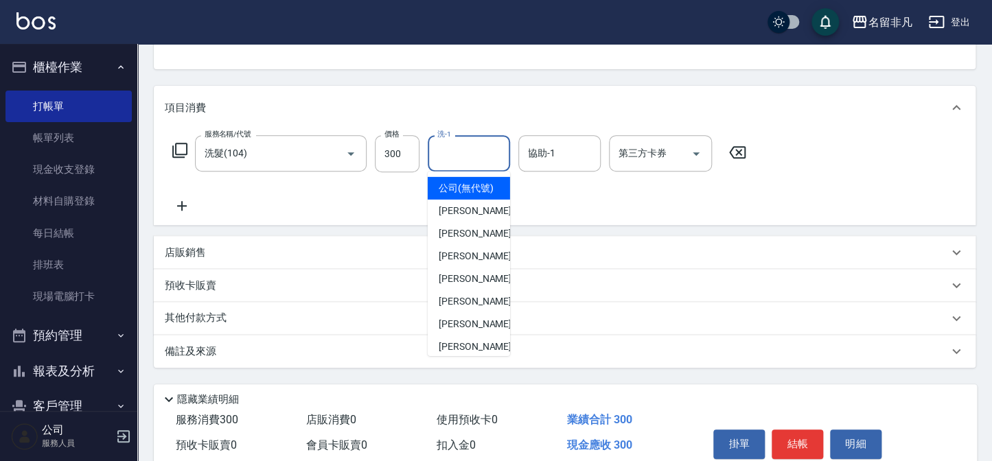
scroll to position [187, 0]
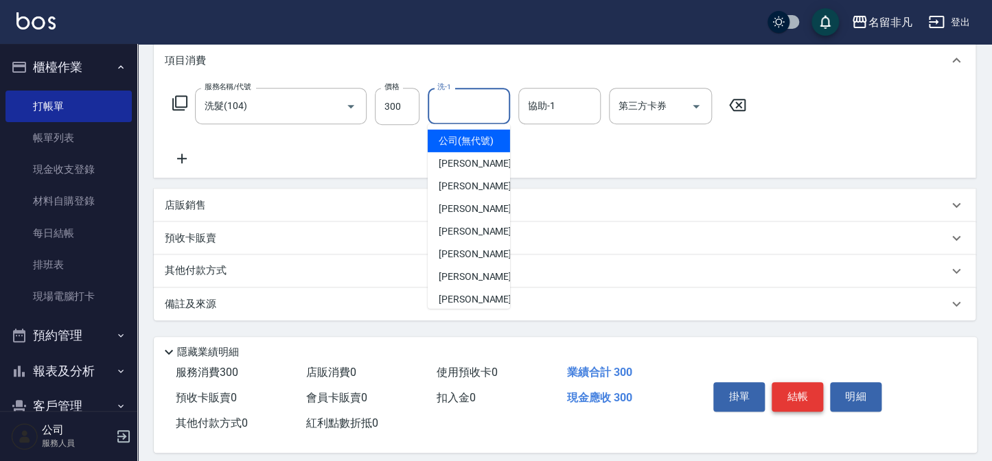
click at [803, 386] on button "結帳" at bounding box center [798, 396] width 52 height 29
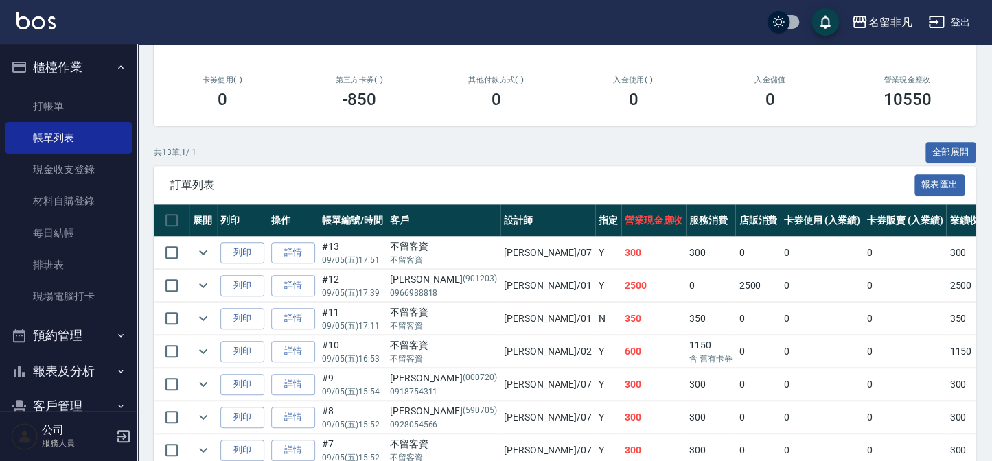
scroll to position [249, 0]
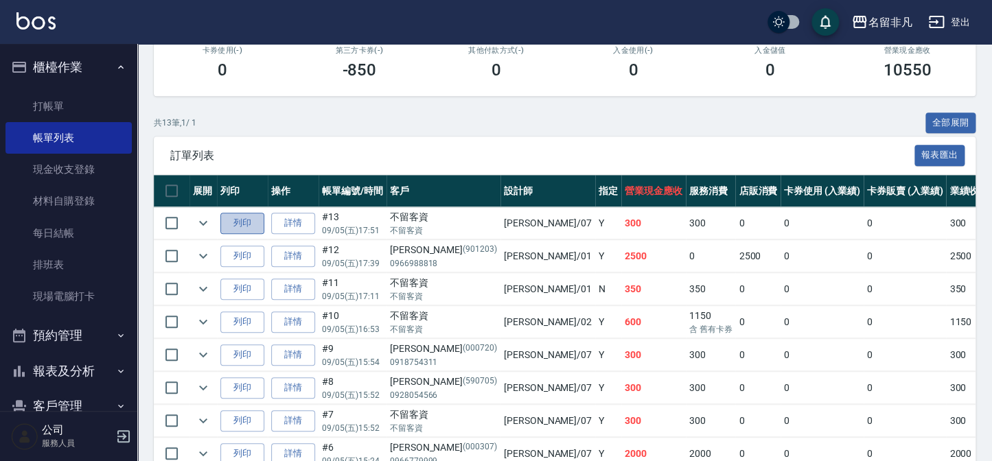
click at [243, 222] on button "列印" at bounding box center [242, 223] width 44 height 21
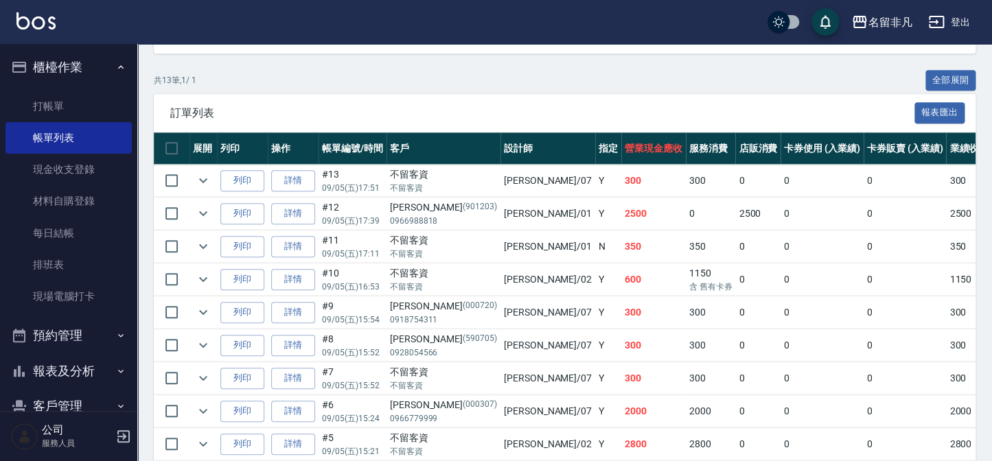
scroll to position [312, 0]
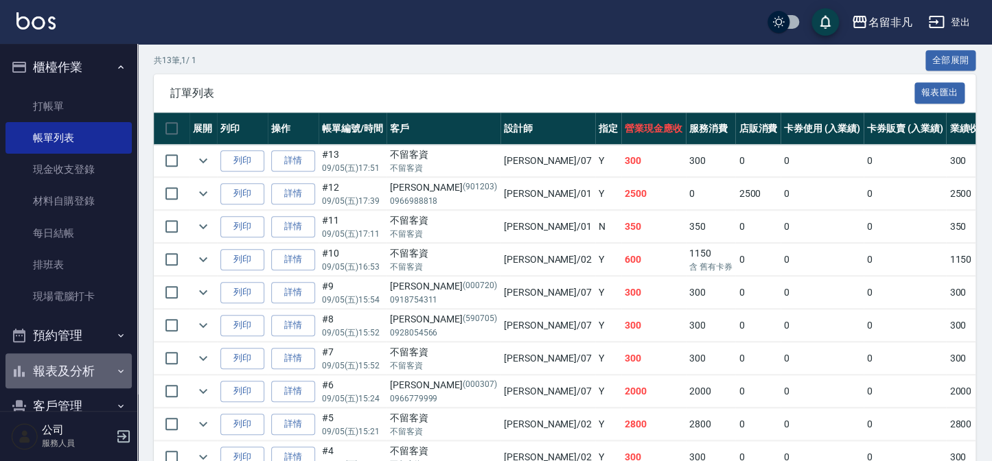
click at [89, 371] on button "報表及分析" at bounding box center [68, 372] width 126 height 36
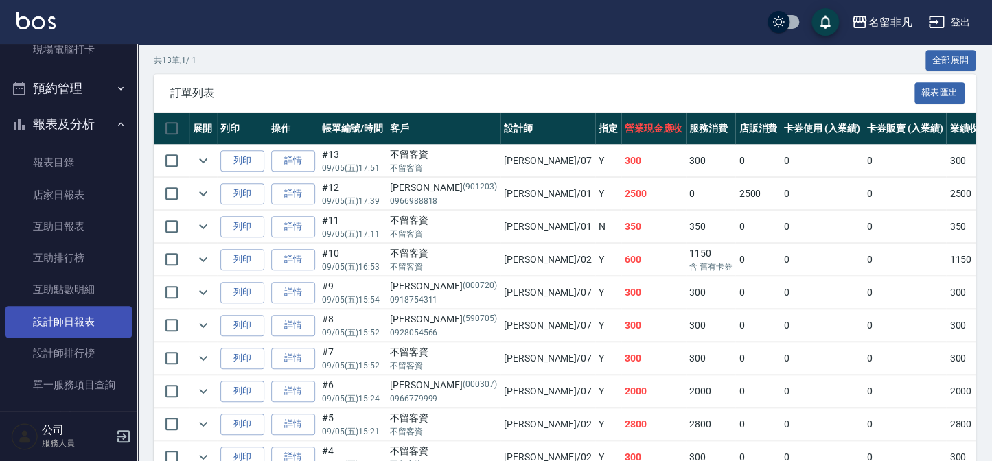
scroll to position [249, 0]
click at [78, 319] on link "設計師日報表" at bounding box center [68, 320] width 126 height 32
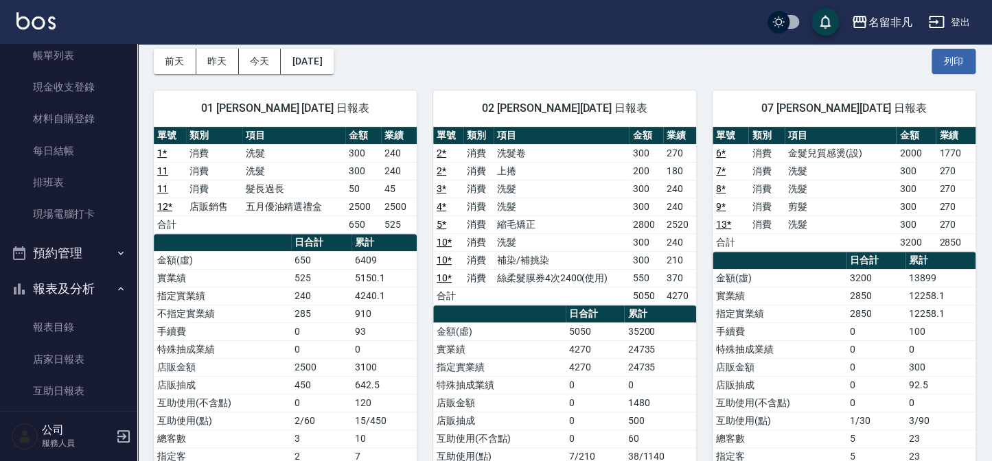
scroll to position [62, 0]
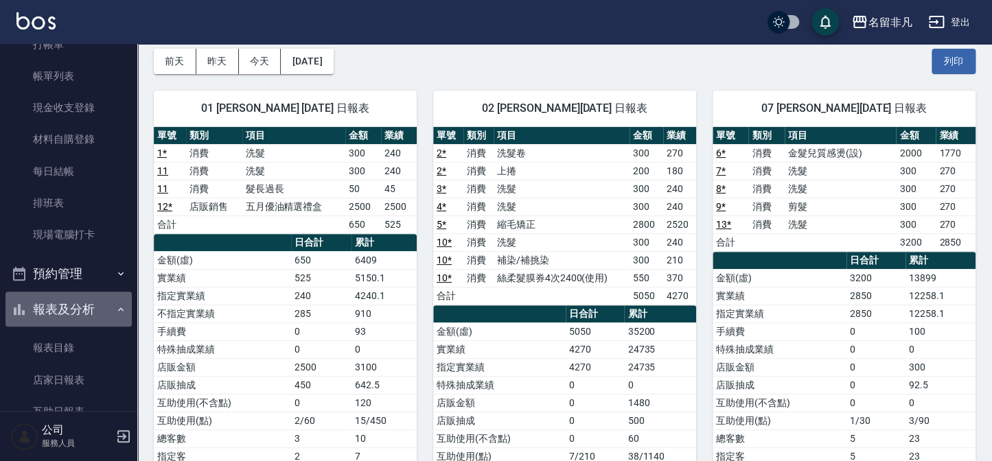
click at [108, 299] on button "報表及分析" at bounding box center [68, 310] width 126 height 36
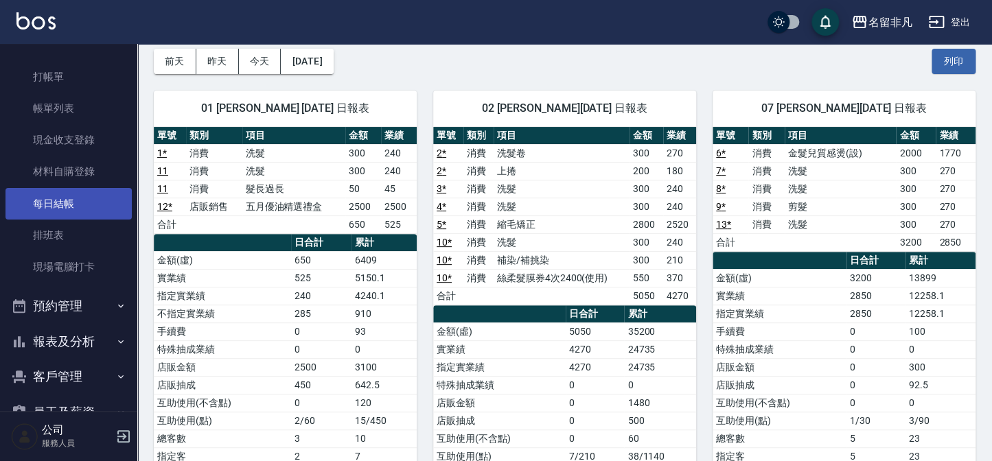
scroll to position [0, 0]
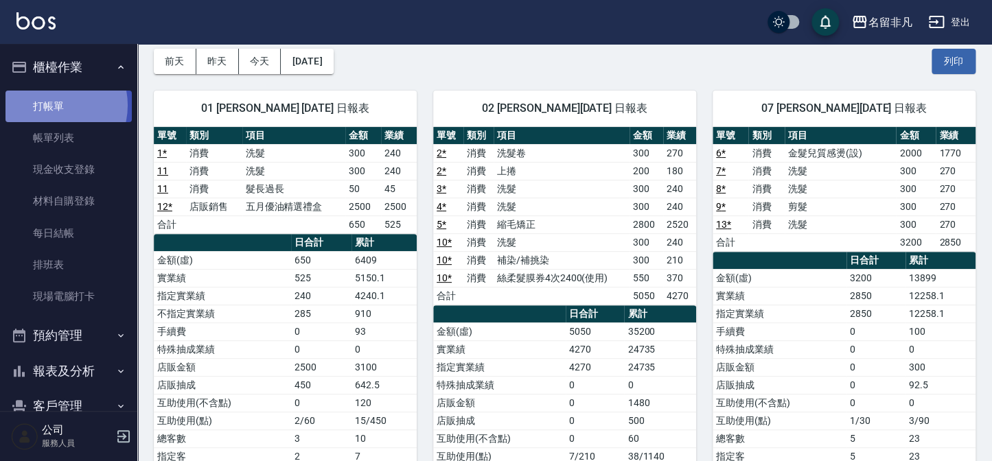
click at [48, 105] on link "打帳單" at bounding box center [68, 107] width 126 height 32
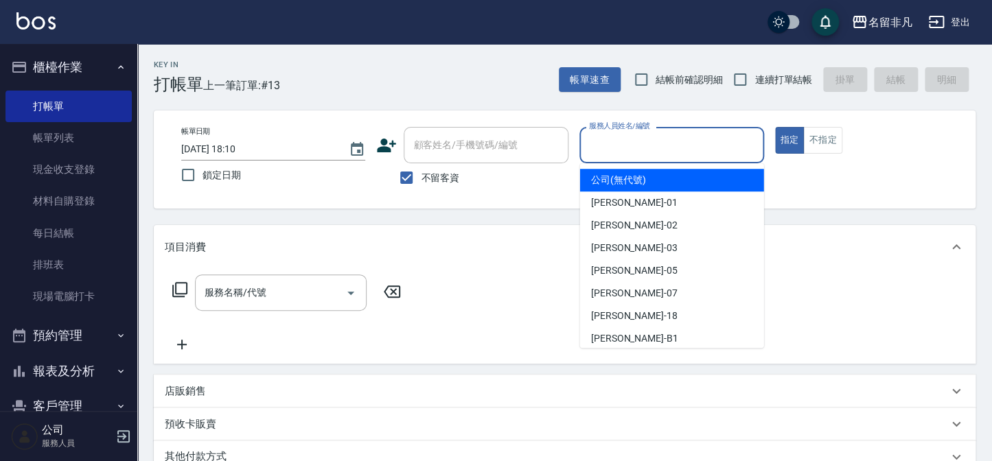
click at [619, 144] on input "服務人員姓名/編號" at bounding box center [672, 145] width 172 height 24
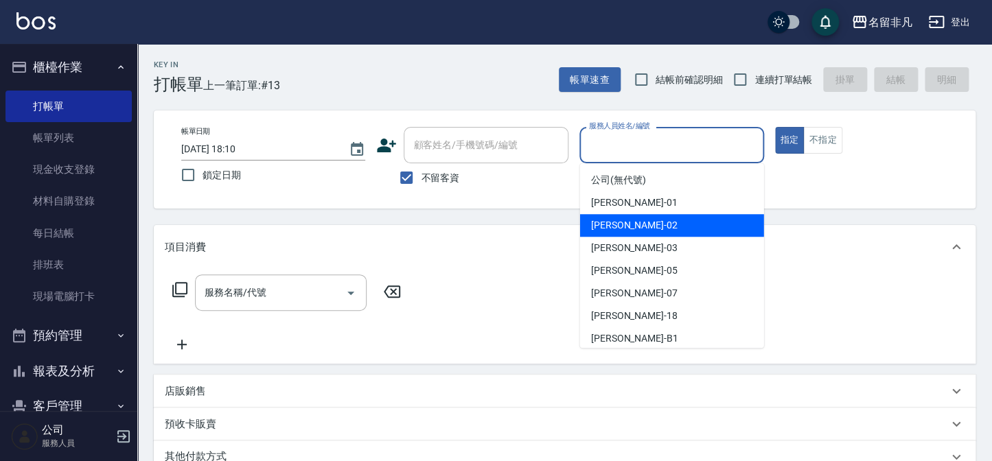
click at [629, 223] on span "[PERSON_NAME]-02" at bounding box center [634, 225] width 87 height 14
type input "[PERSON_NAME]-02"
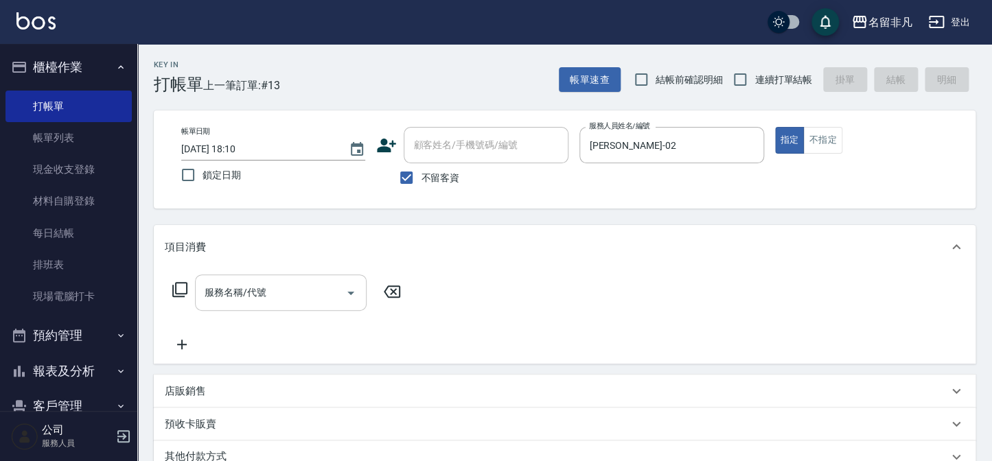
drag, startPoint x: 183, startPoint y: 283, endPoint x: 199, endPoint y: 286, distance: 16.7
click at [190, 286] on div "服務名稱/代號 服務名稱/代號" at bounding box center [287, 293] width 244 height 36
click at [179, 289] on icon at bounding box center [180, 290] width 16 height 16
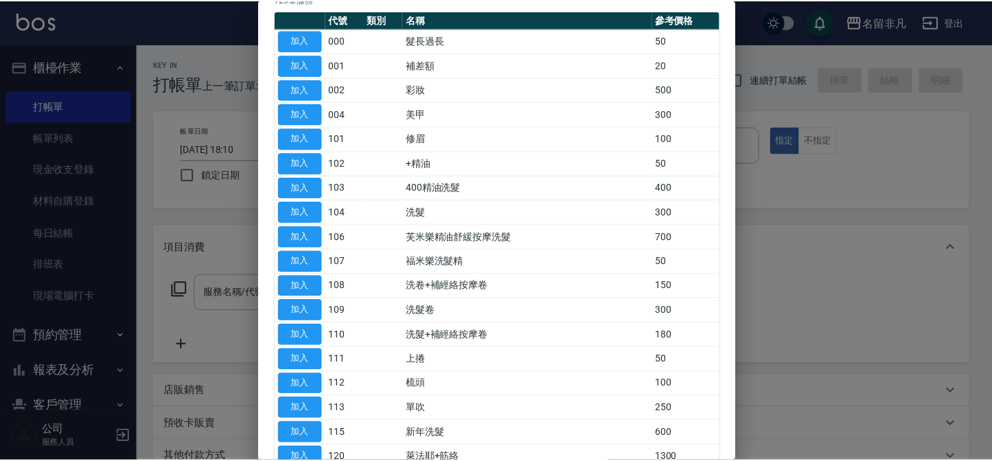
scroll to position [124, 0]
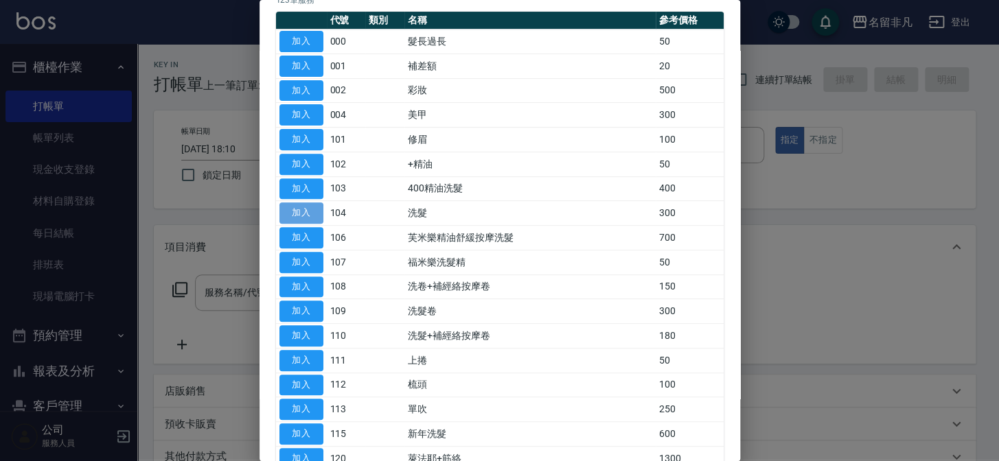
click at [295, 214] on button "加入" at bounding box center [301, 213] width 44 height 21
type input "洗髮(104)"
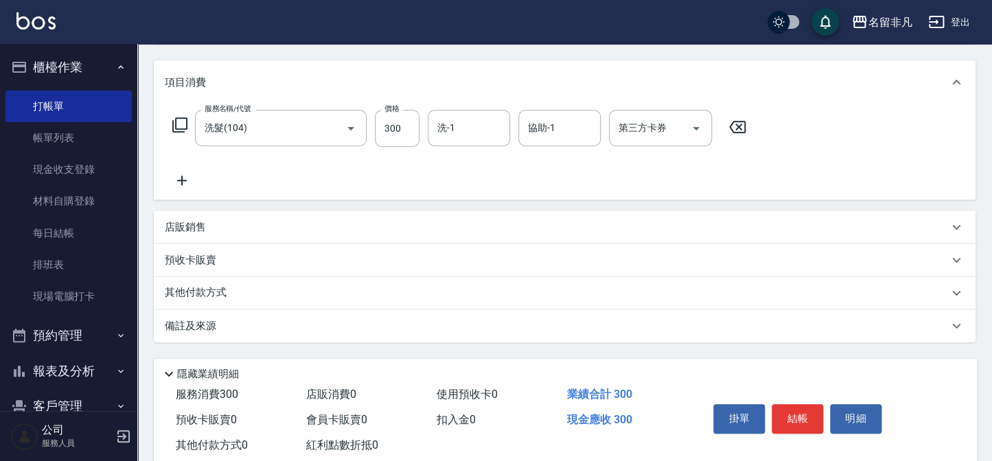
scroll to position [187, 0]
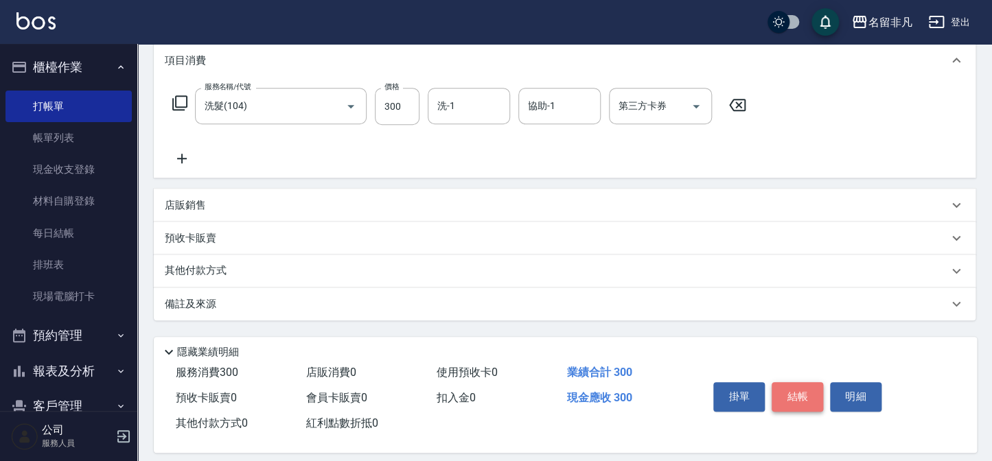
click at [789, 391] on button "結帳" at bounding box center [798, 396] width 52 height 29
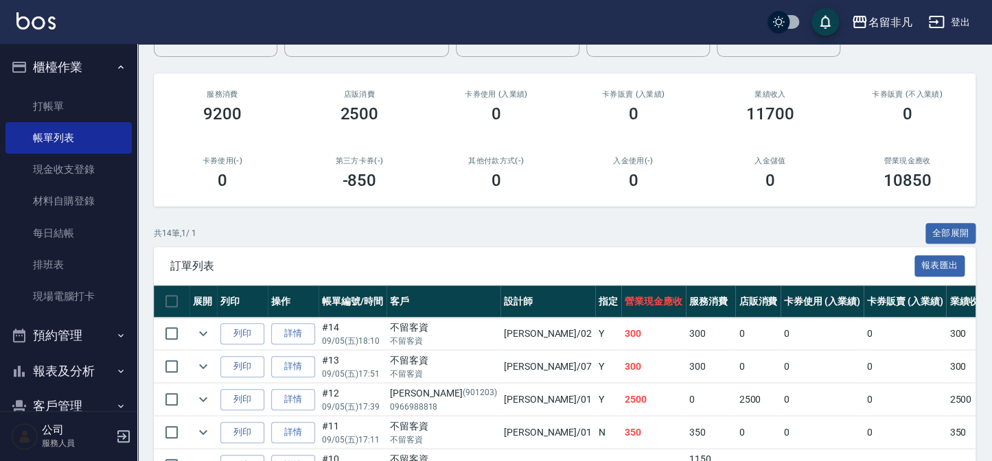
scroll to position [124, 0]
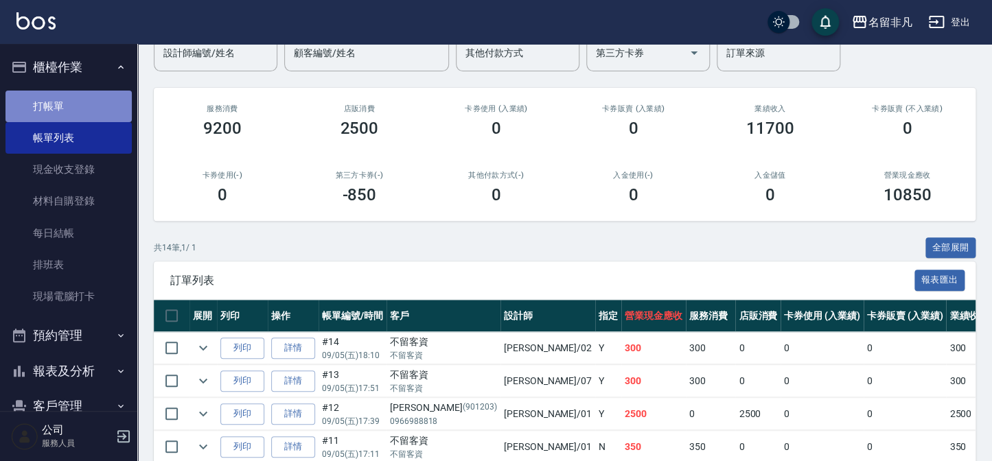
click at [94, 107] on link "打帳單" at bounding box center [68, 107] width 126 height 32
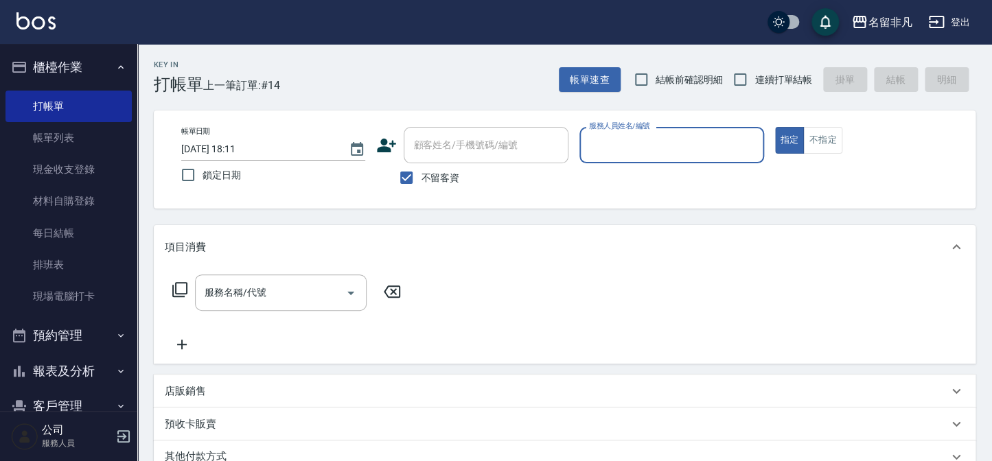
click at [714, 153] on input "服務人員姓名/編號" at bounding box center [672, 145] width 172 height 24
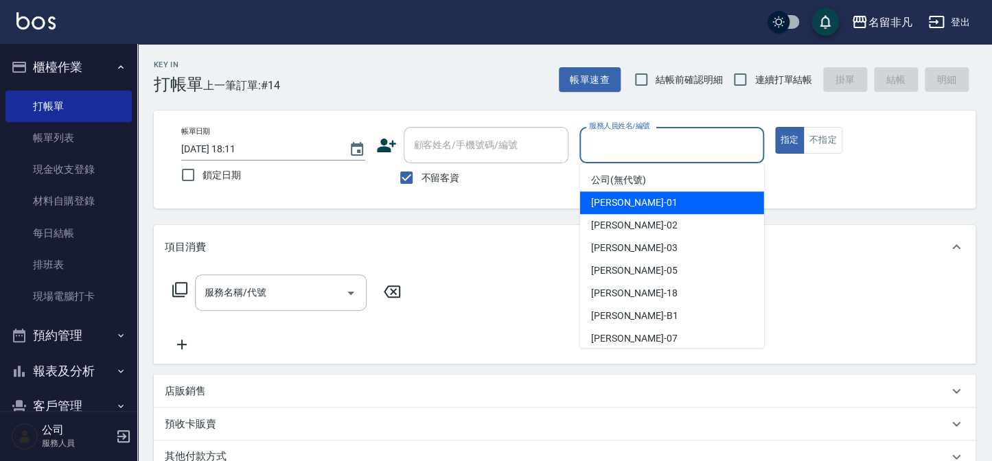
click at [729, 202] on div "[PERSON_NAME] -01" at bounding box center [672, 203] width 184 height 23
type input "[PERSON_NAME]-01"
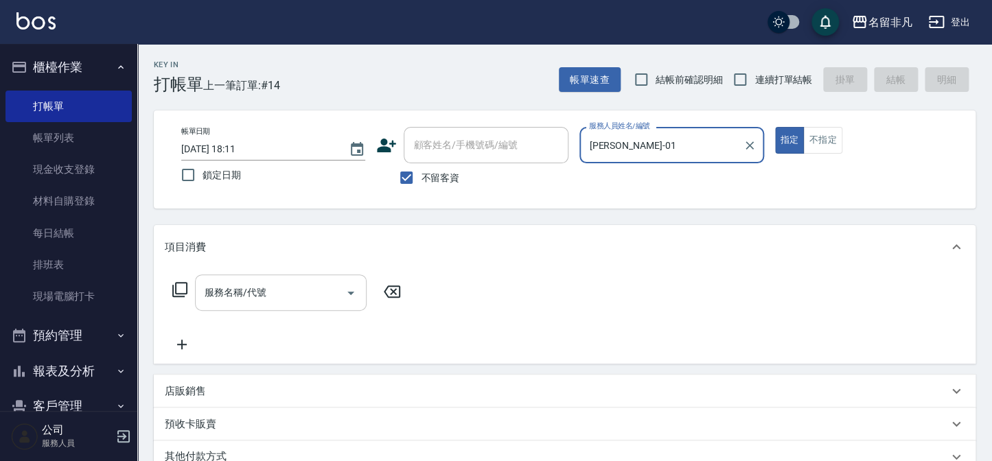
click at [225, 288] on div "服務名稱/代號 服務名稱/代號" at bounding box center [281, 293] width 172 height 36
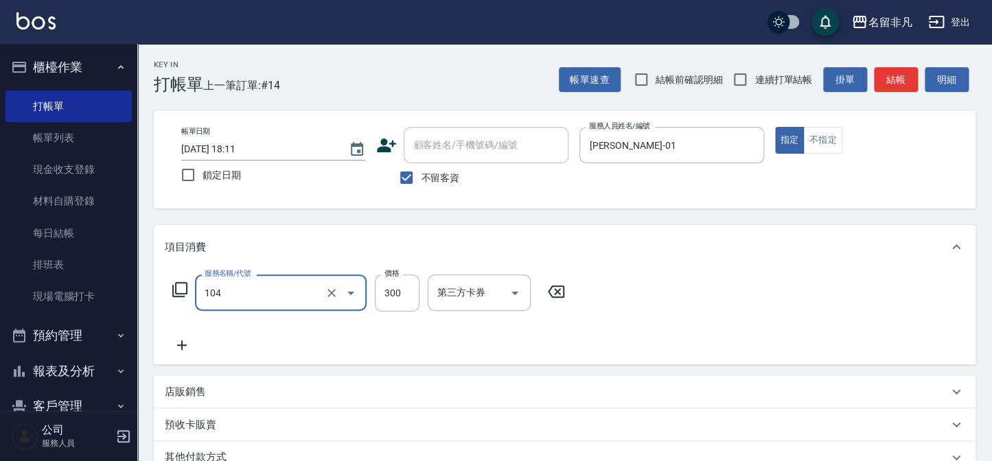
type input "洗髮(104)"
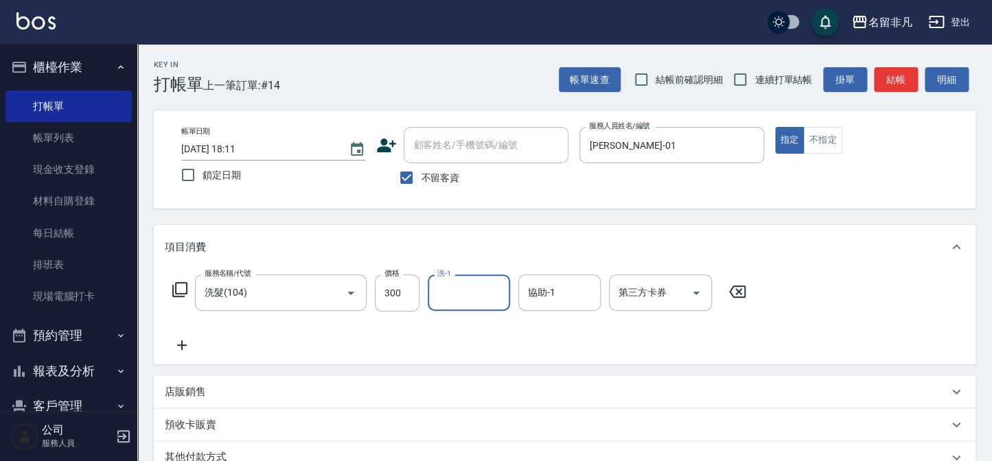
type input "1"
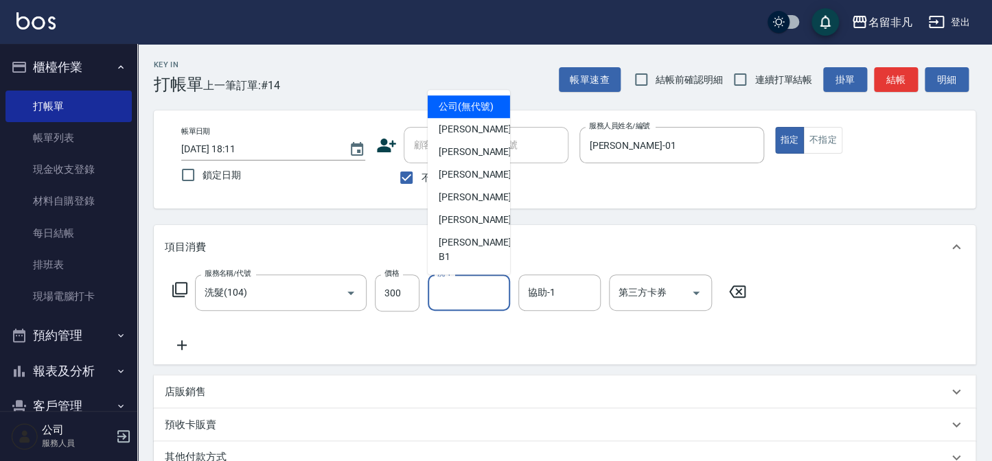
type input "公司 (無代號)"
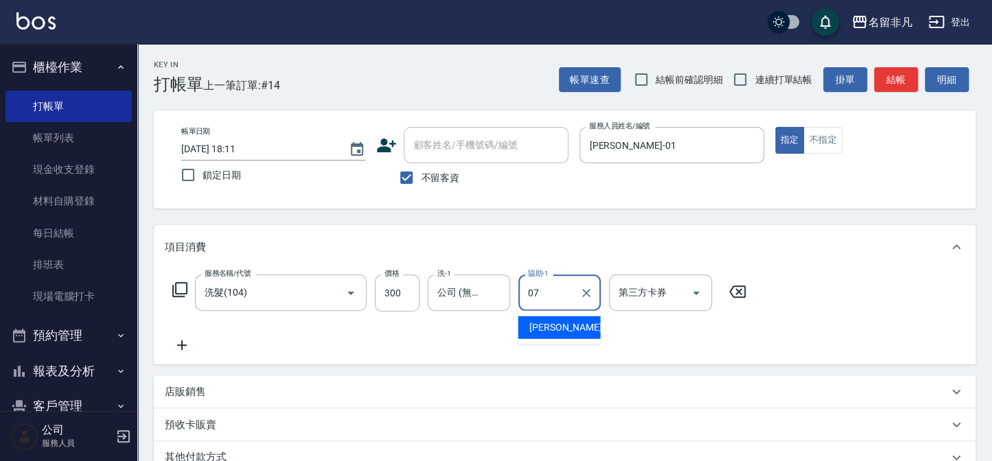
type input "[PERSON_NAME]-07"
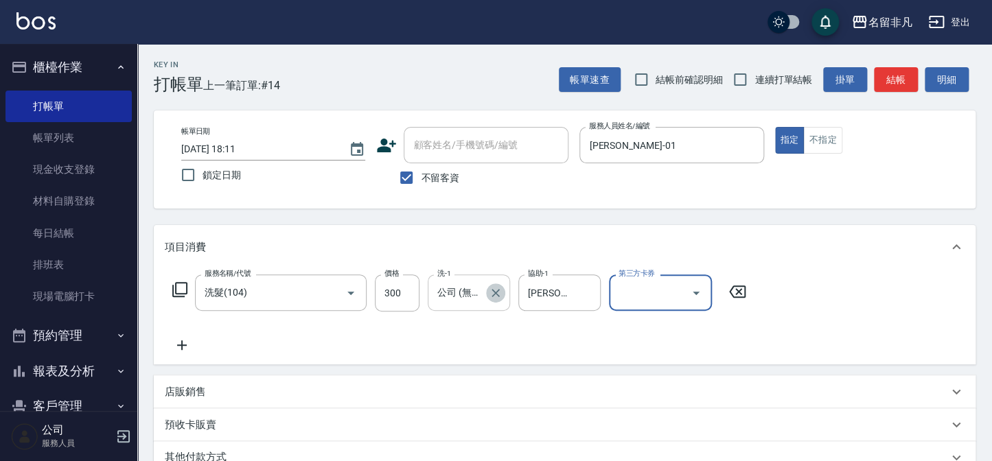
click at [502, 289] on icon "Clear" at bounding box center [496, 293] width 14 height 14
click at [878, 76] on button "結帳" at bounding box center [896, 79] width 44 height 25
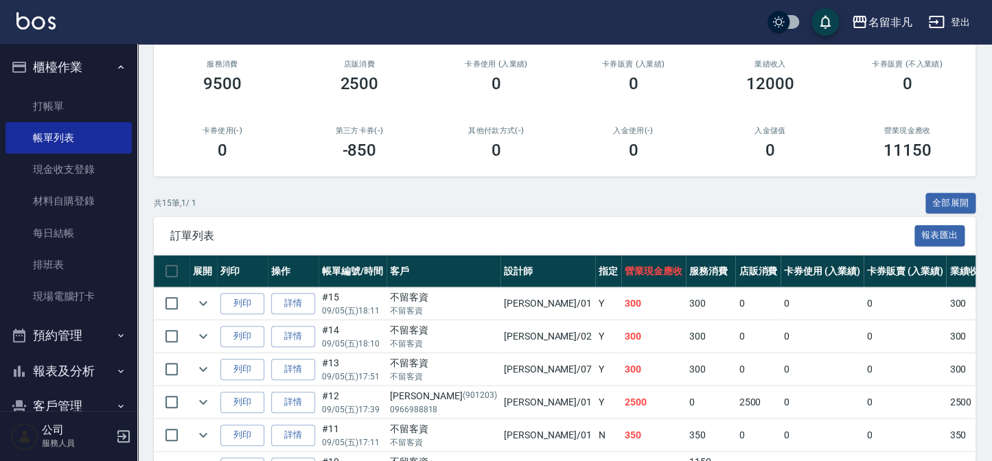
scroll to position [187, 0]
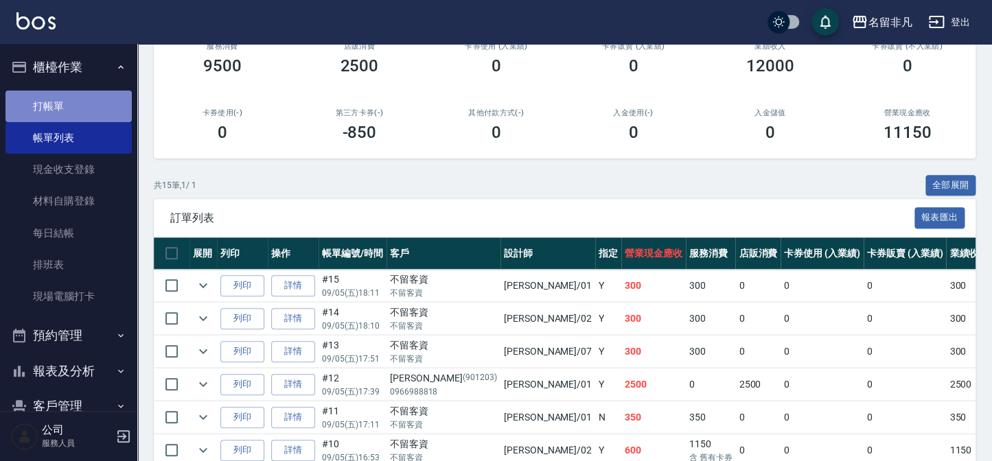
click at [107, 108] on link "打帳單" at bounding box center [68, 107] width 126 height 32
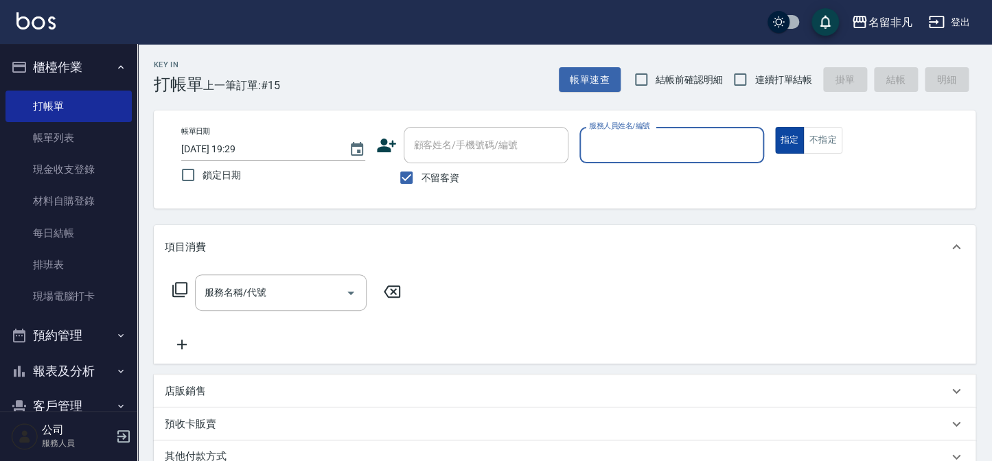
click at [788, 146] on button "指定" at bounding box center [790, 140] width 30 height 27
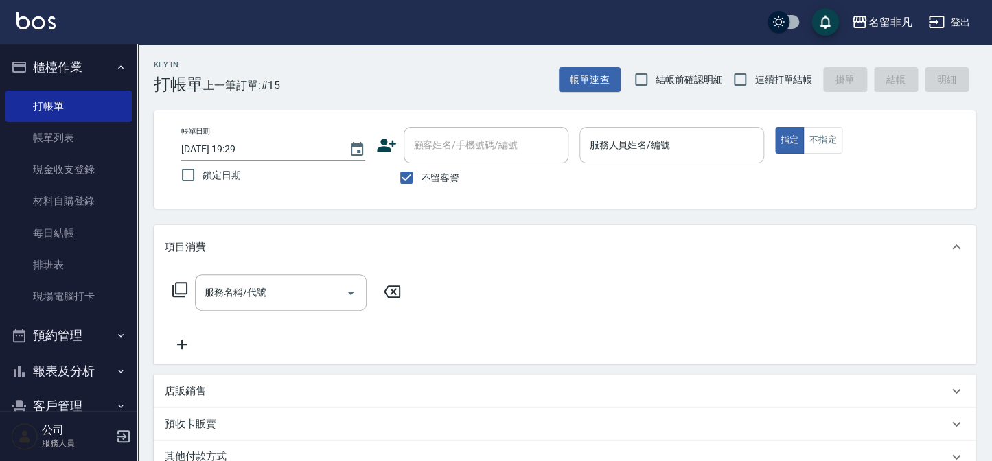
click at [655, 147] on input "服務人員姓名/編號" at bounding box center [672, 145] width 172 height 24
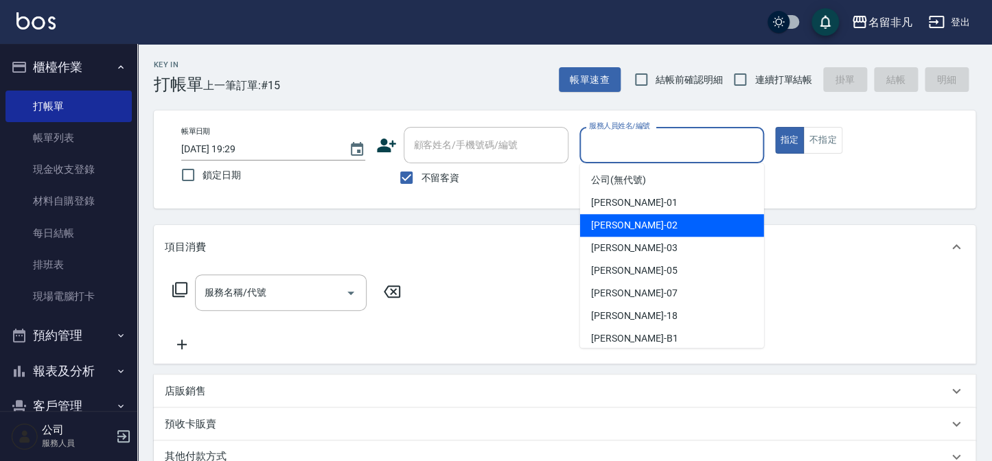
click at [604, 223] on span "[PERSON_NAME]-02" at bounding box center [634, 225] width 87 height 14
type input "[PERSON_NAME]-02"
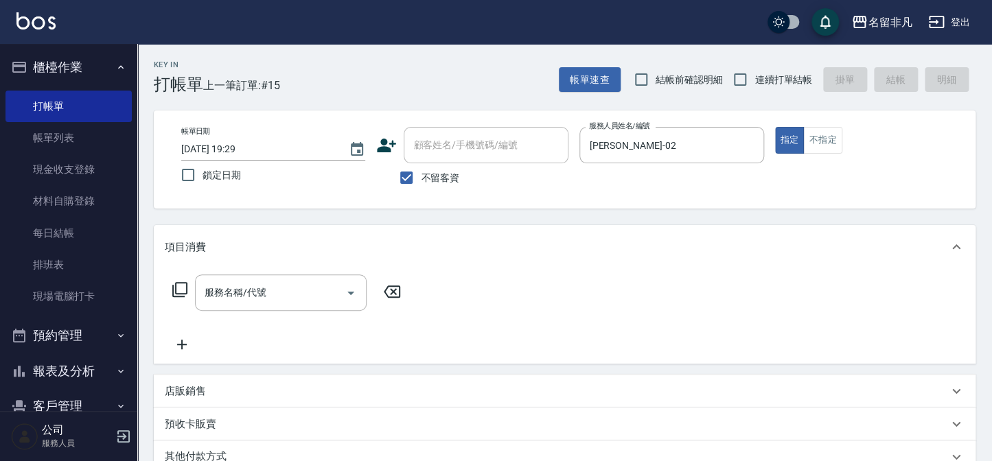
click at [179, 284] on icon at bounding box center [180, 290] width 16 height 16
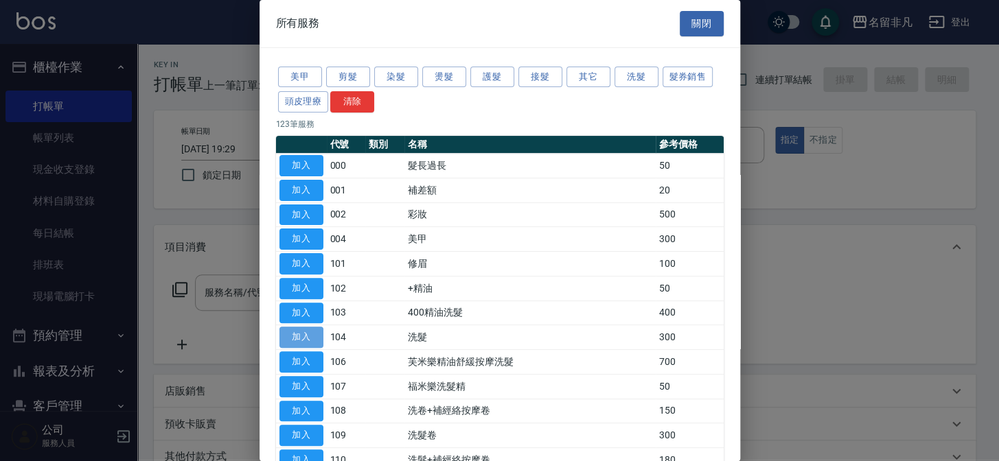
click at [296, 339] on button "加入" at bounding box center [301, 337] width 44 height 21
type input "洗髮(104)"
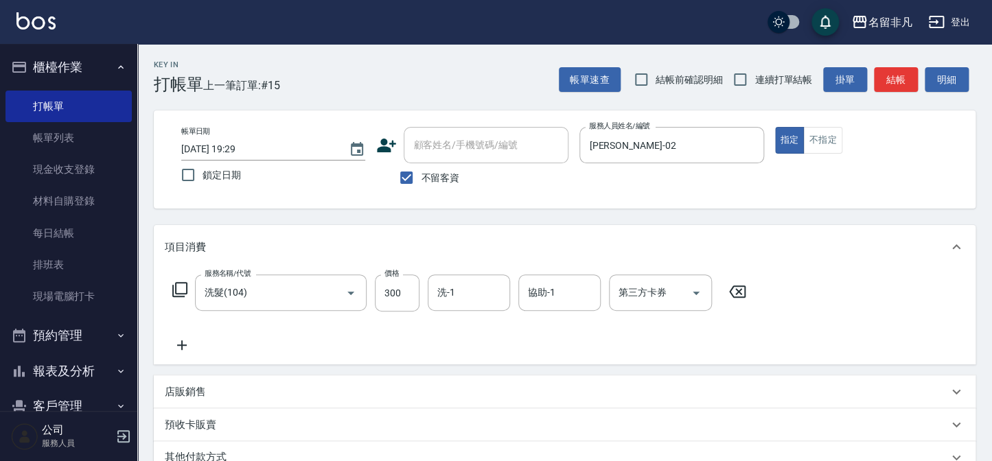
click at [183, 288] on icon at bounding box center [180, 290] width 16 height 16
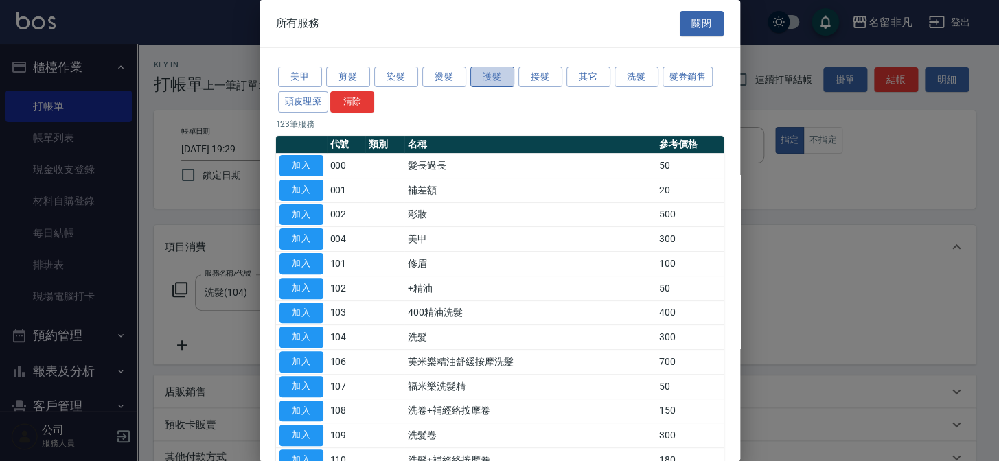
click at [481, 75] on button "護髮" at bounding box center [492, 77] width 44 height 21
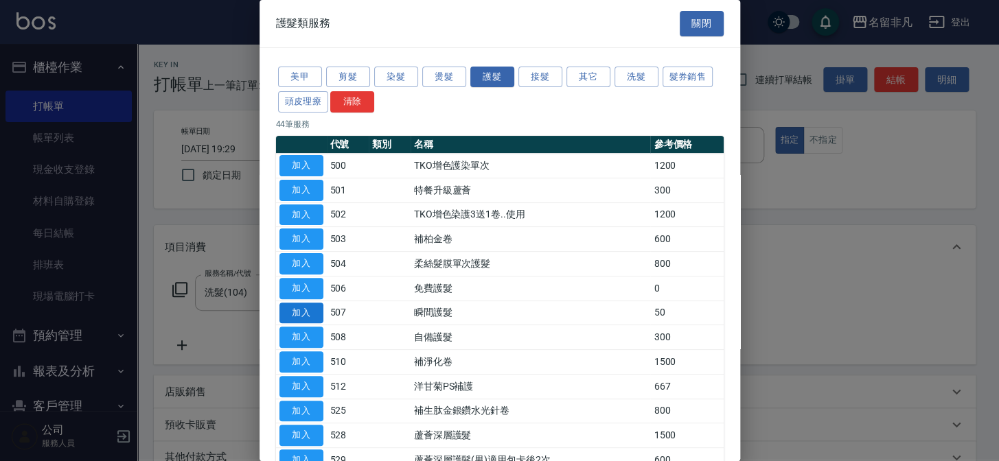
click at [312, 309] on button "加入" at bounding box center [301, 313] width 44 height 21
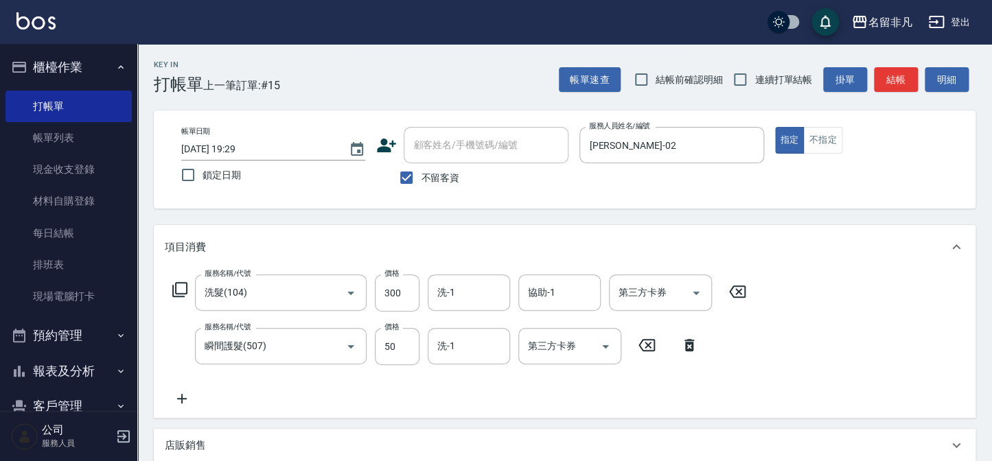
click at [181, 289] on icon at bounding box center [180, 290] width 16 height 16
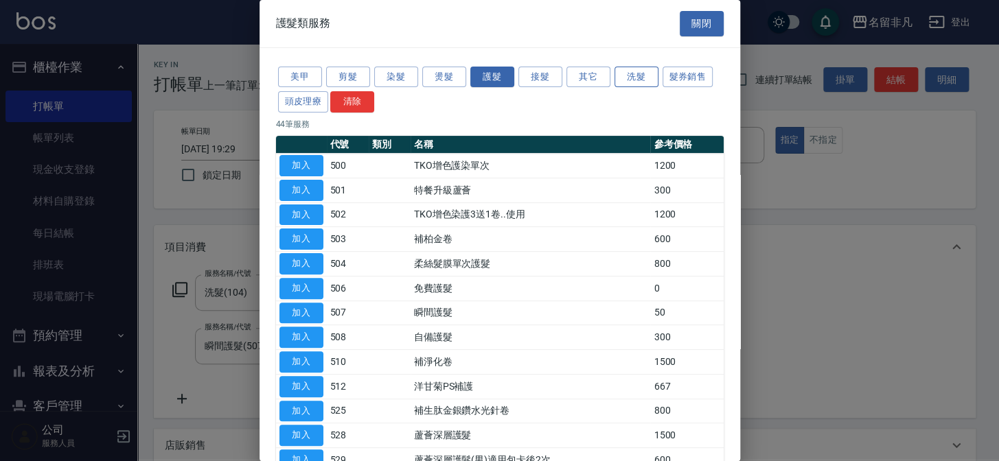
click at [628, 75] on button "洗髮" at bounding box center [637, 77] width 44 height 21
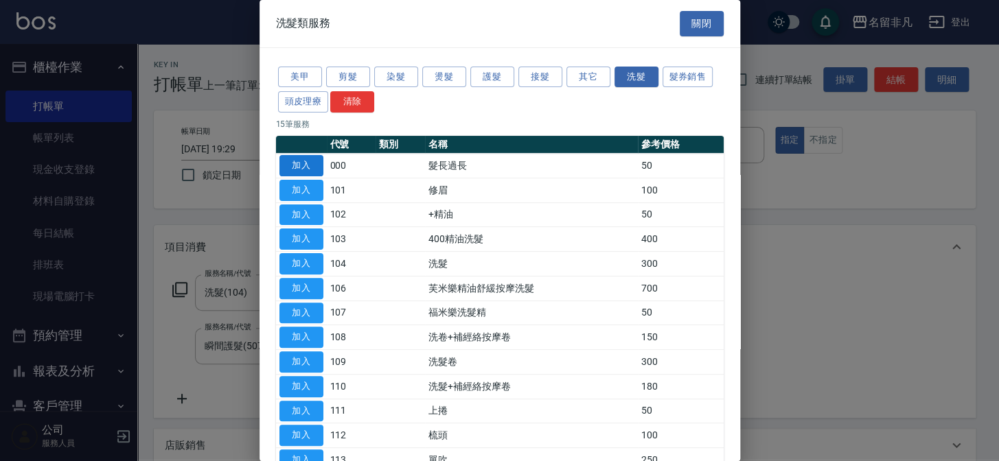
click at [284, 165] on button "加入" at bounding box center [301, 165] width 44 height 21
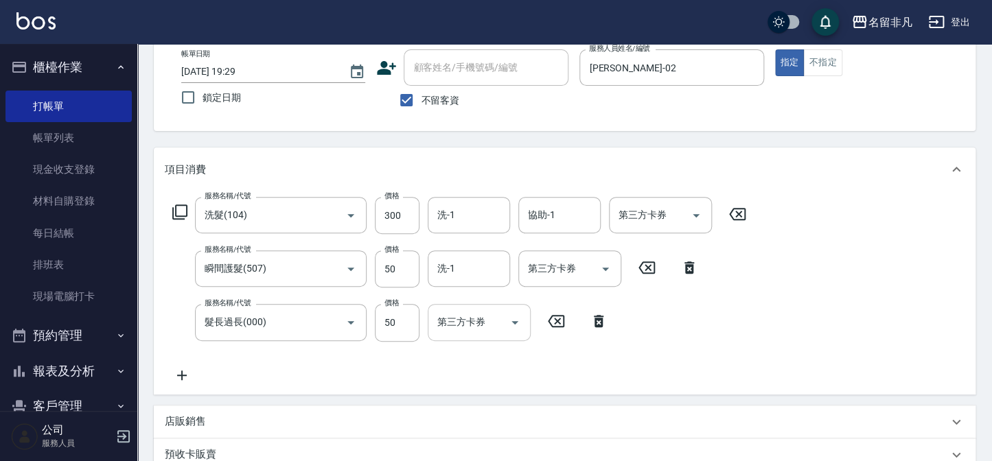
scroll to position [56, 0]
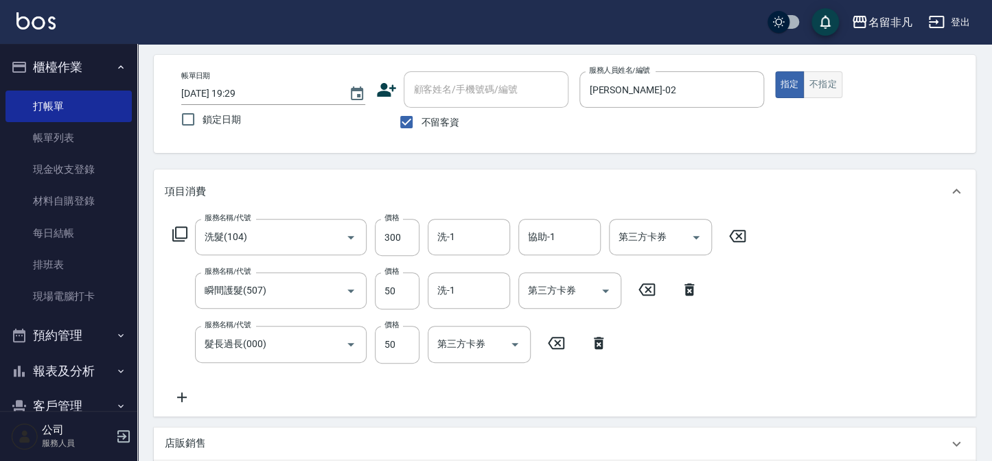
click at [816, 76] on button "不指定" at bounding box center [822, 84] width 38 height 27
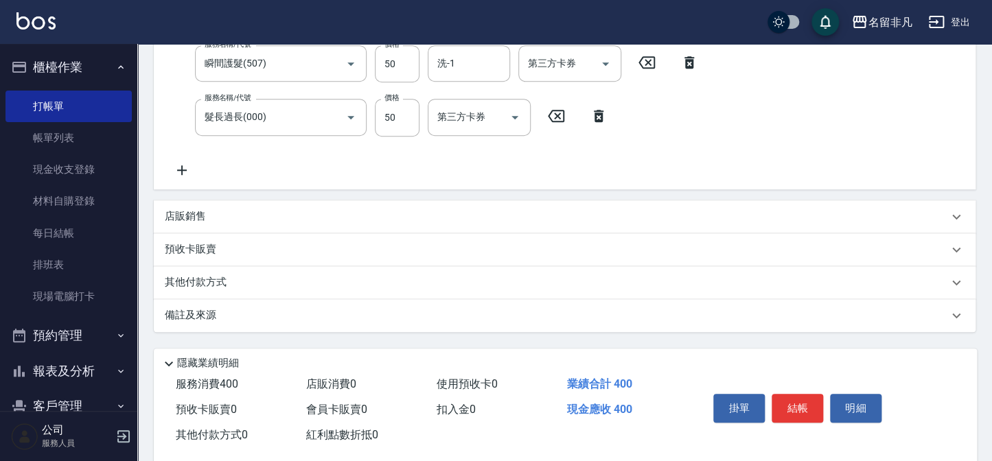
scroll to position [306, 0]
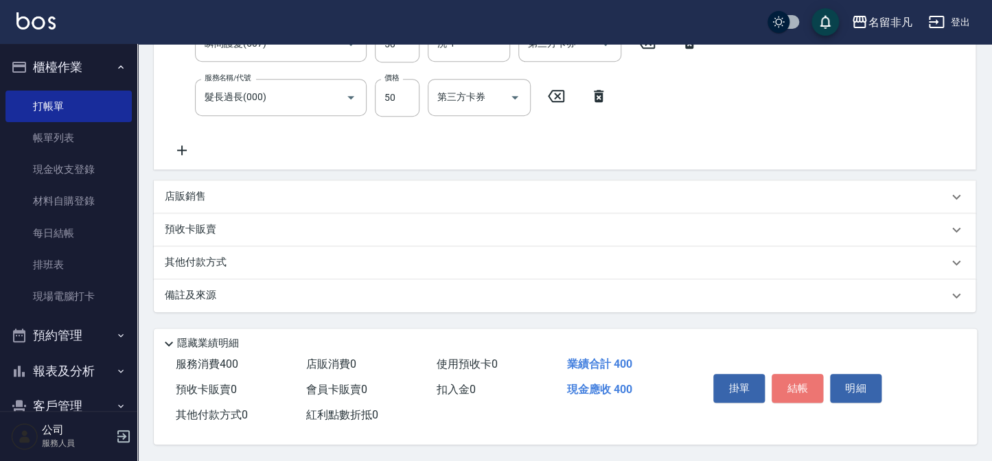
drag, startPoint x: 814, startPoint y: 379, endPoint x: 805, endPoint y: 369, distance: 13.6
click at [812, 377] on button "結帳" at bounding box center [798, 388] width 52 height 29
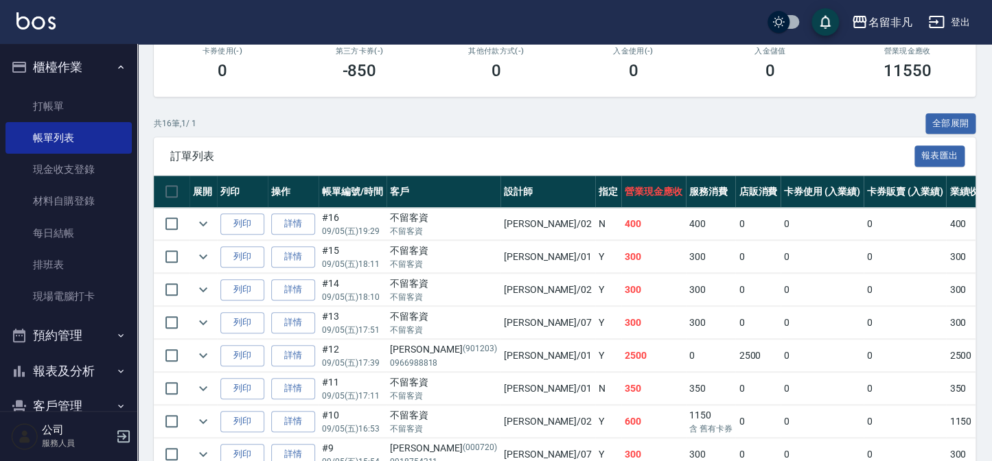
scroll to position [249, 0]
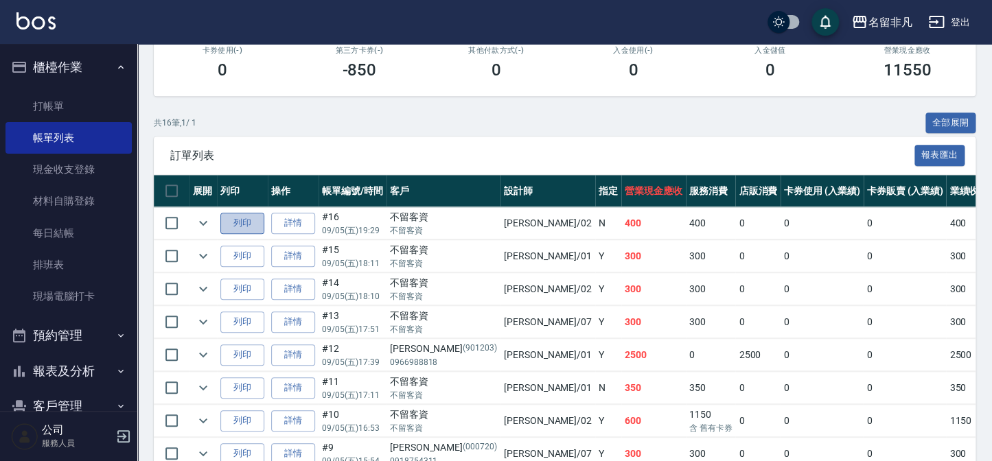
click at [251, 224] on button "列印" at bounding box center [242, 223] width 44 height 21
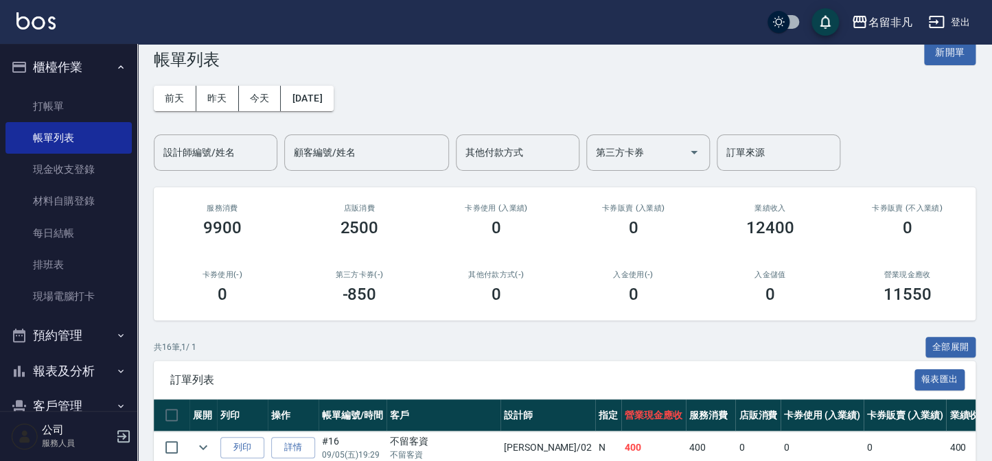
scroll to position [0, 0]
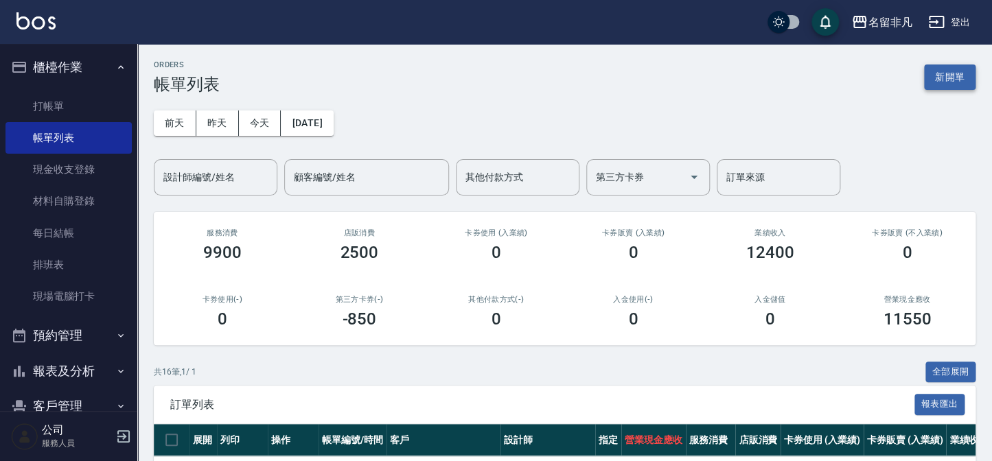
click at [941, 77] on button "新開單" at bounding box center [950, 77] width 52 height 25
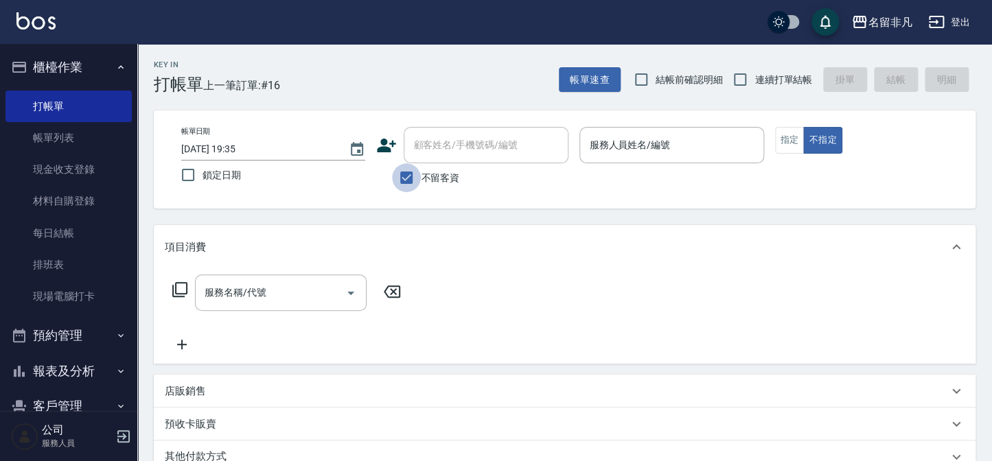
drag, startPoint x: 413, startPoint y: 176, endPoint x: 460, endPoint y: 152, distance: 52.5
click at [413, 175] on input "不留客資" at bounding box center [406, 177] width 29 height 29
checkbox input "false"
click at [460, 151] on input "顧客姓名/手機號碼/編號" at bounding box center [476, 145] width 132 height 24
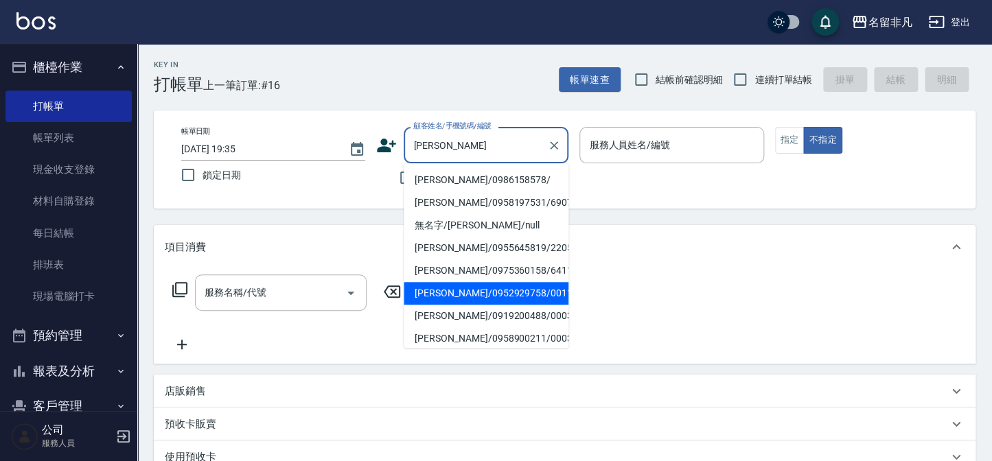
click at [468, 294] on li "[PERSON_NAME]/0952929758/001119" at bounding box center [486, 293] width 165 height 23
type input "[PERSON_NAME]/0952929758/001119"
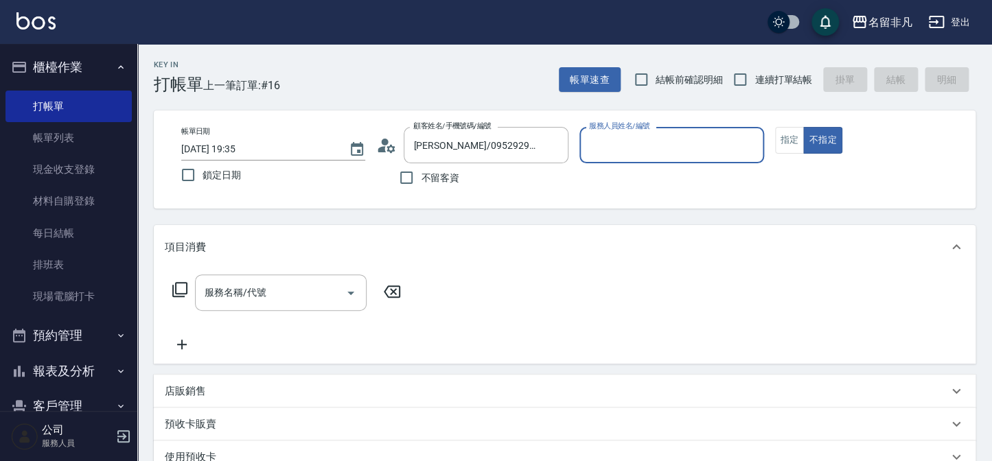
click at [663, 138] on input "服務人員姓名/編號" at bounding box center [672, 145] width 172 height 24
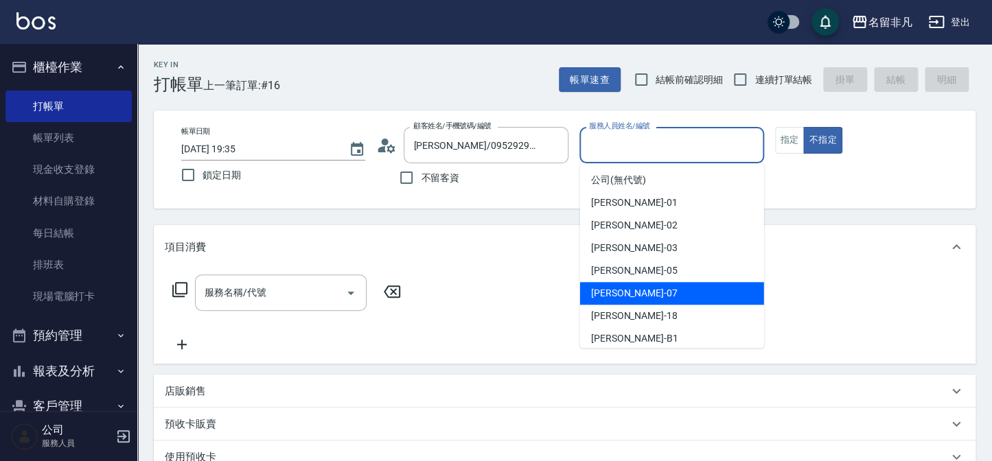
click at [645, 295] on div "[PERSON_NAME]-07" at bounding box center [672, 293] width 184 height 23
type input "[PERSON_NAME]-07"
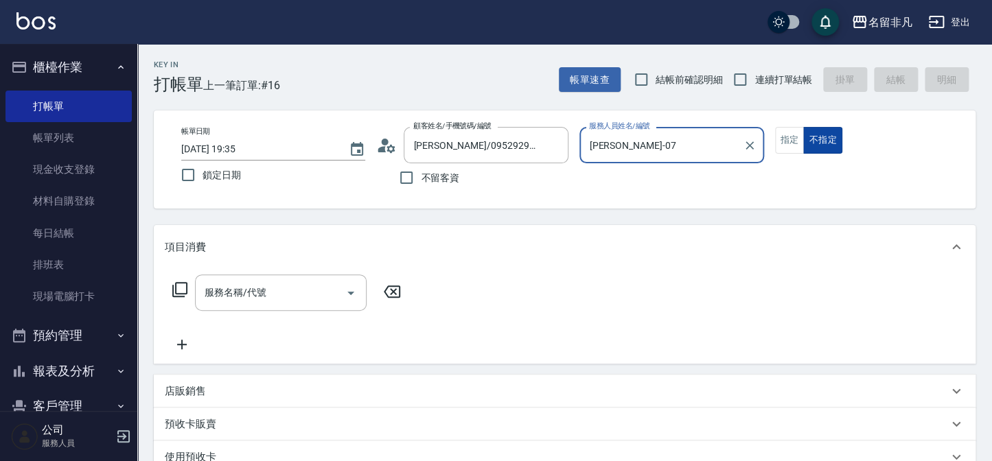
click at [803, 140] on button "不指定" at bounding box center [822, 140] width 38 height 27
click at [786, 147] on button "指定" at bounding box center [790, 140] width 30 height 27
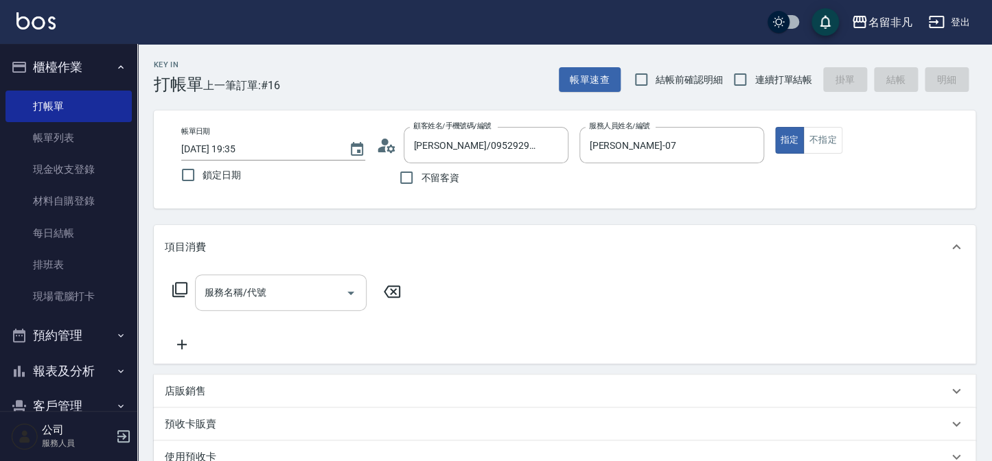
click at [300, 295] on input "服務名稱/代號" at bounding box center [270, 293] width 139 height 24
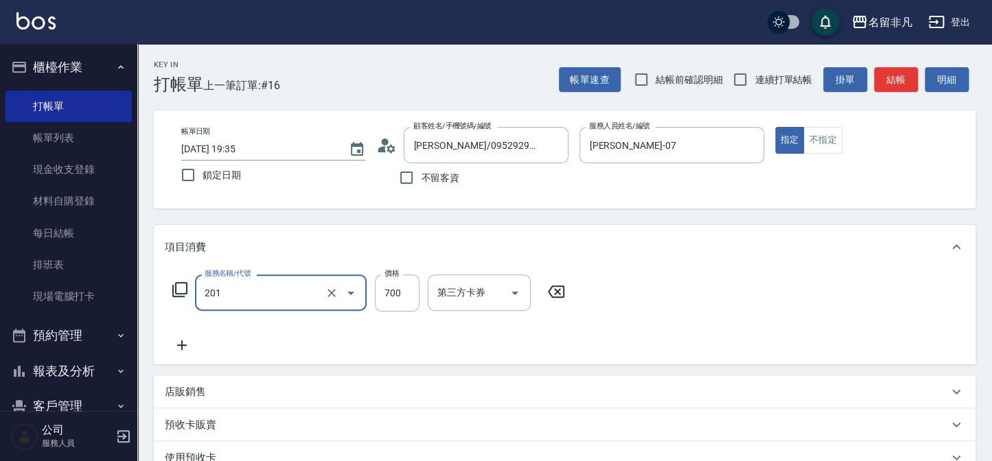
type input "洗+剪(201)"
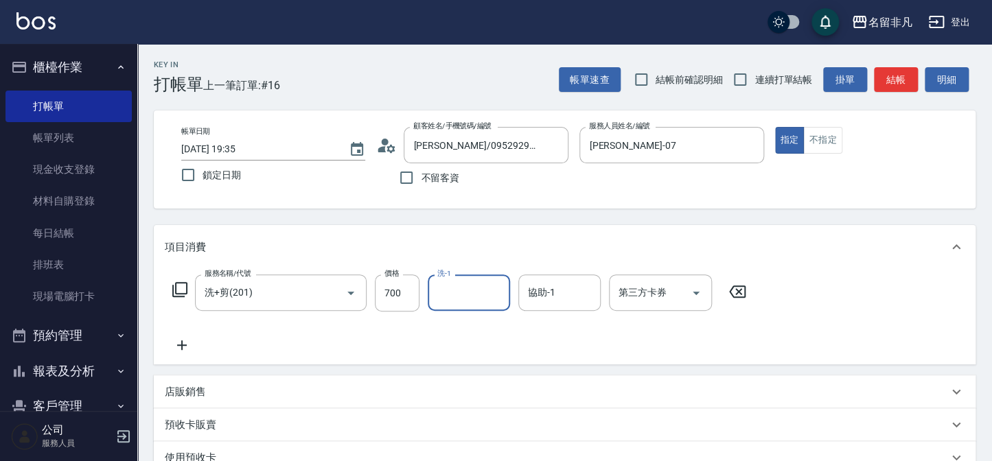
type input "1"
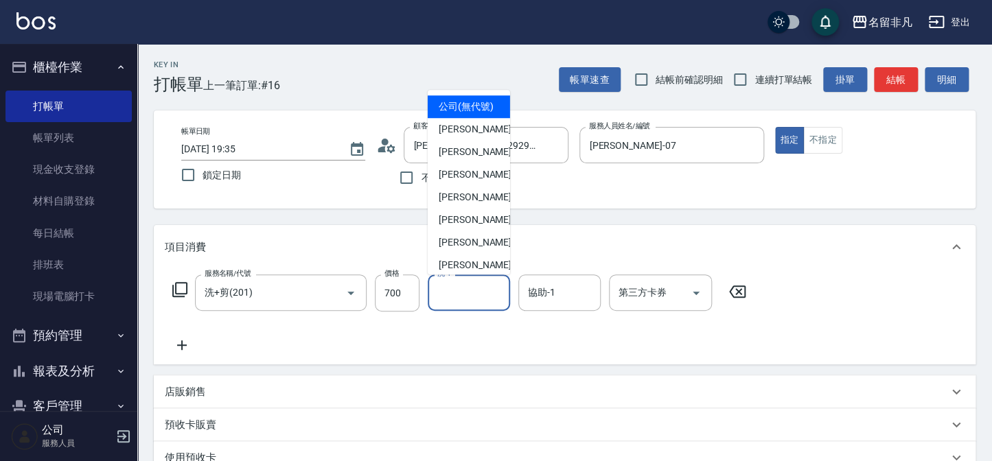
click at [432, 71] on div "Key In 打帳單 上一筆訂單:#16 帳單速查 結帳前確認明細 連續打單結帳 掛單 結帳 明細" at bounding box center [556, 69] width 838 height 50
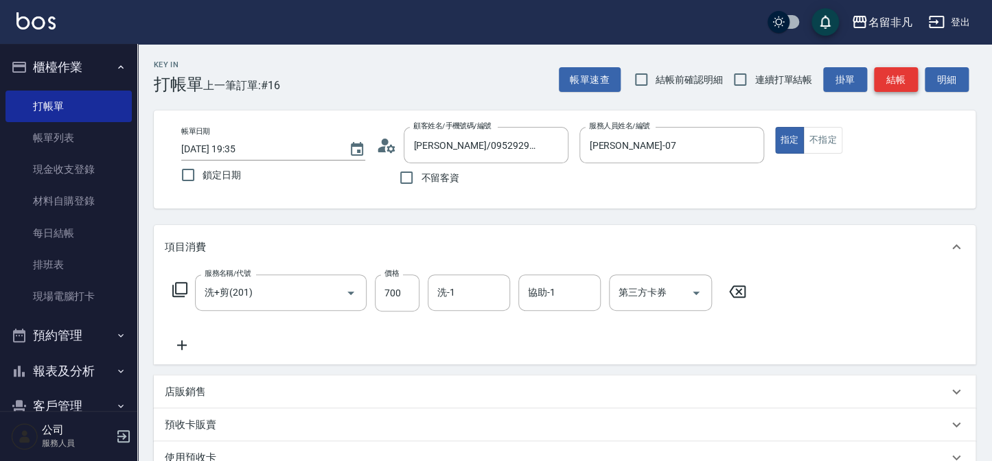
click at [904, 75] on button "結帳" at bounding box center [896, 79] width 44 height 25
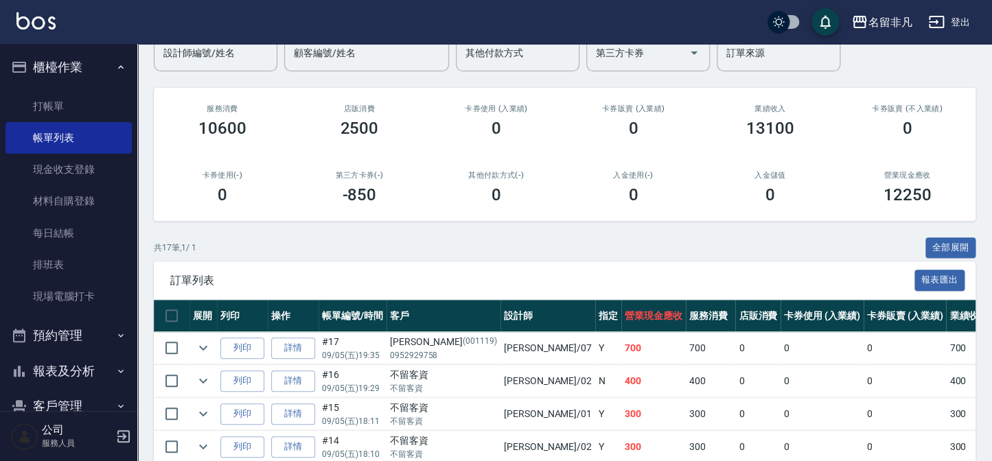
scroll to position [187, 0]
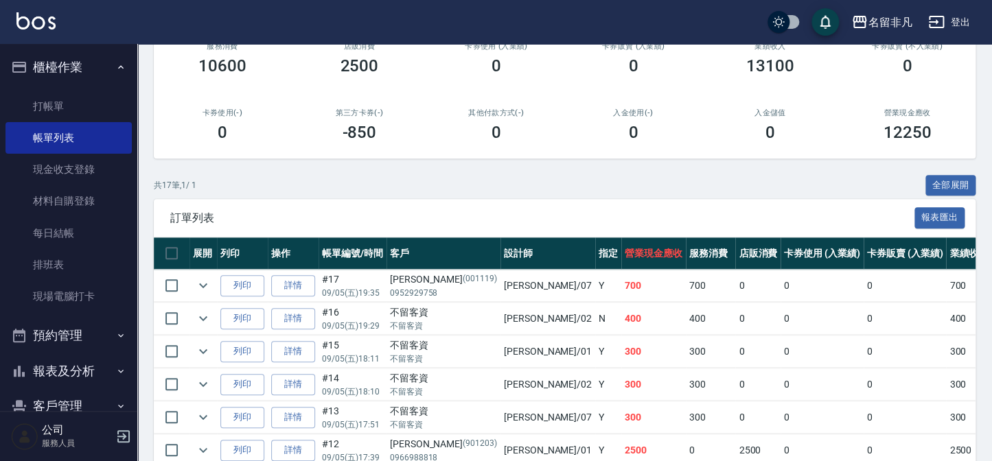
click at [73, 67] on button "櫃檯作業" at bounding box center [68, 67] width 126 height 36
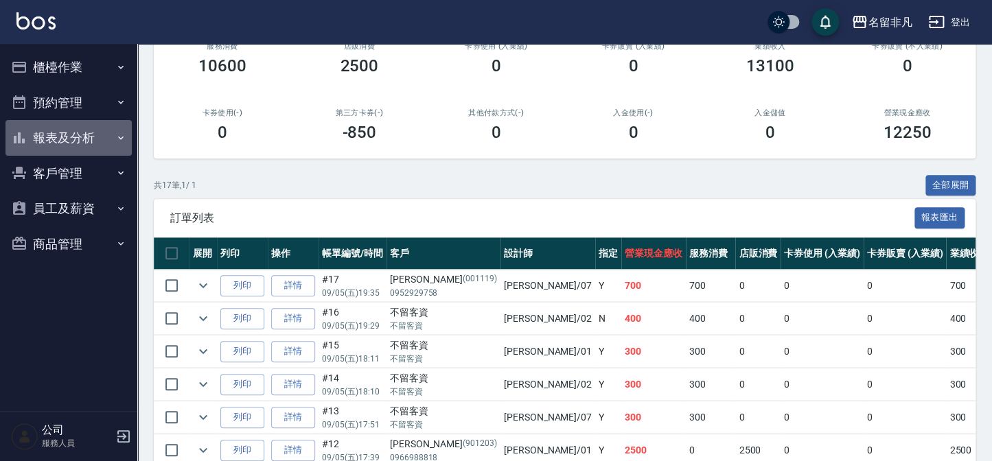
click at [89, 134] on button "報表及分析" at bounding box center [68, 138] width 126 height 36
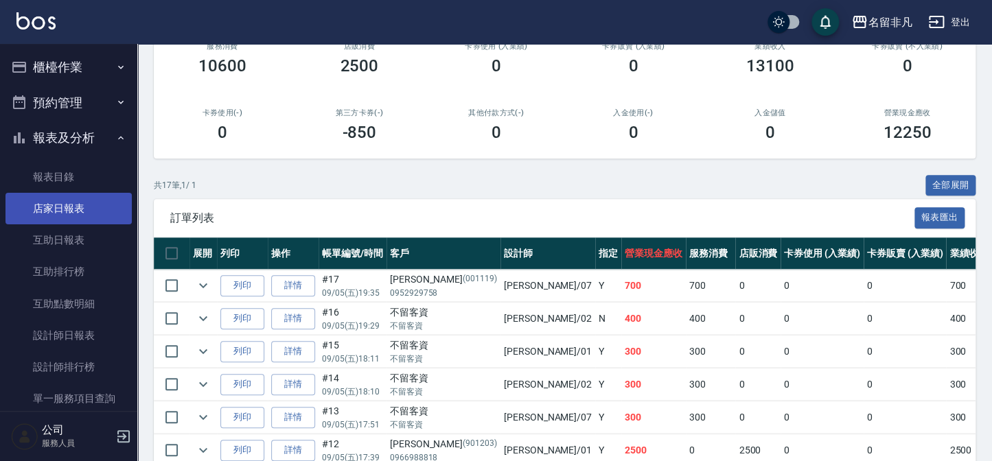
click at [82, 215] on link "店家日報表" at bounding box center [68, 209] width 126 height 32
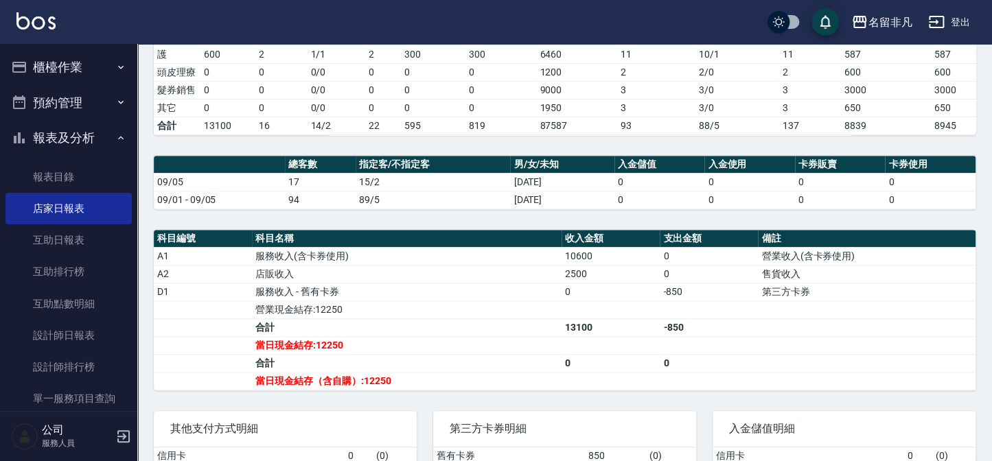
scroll to position [312, 0]
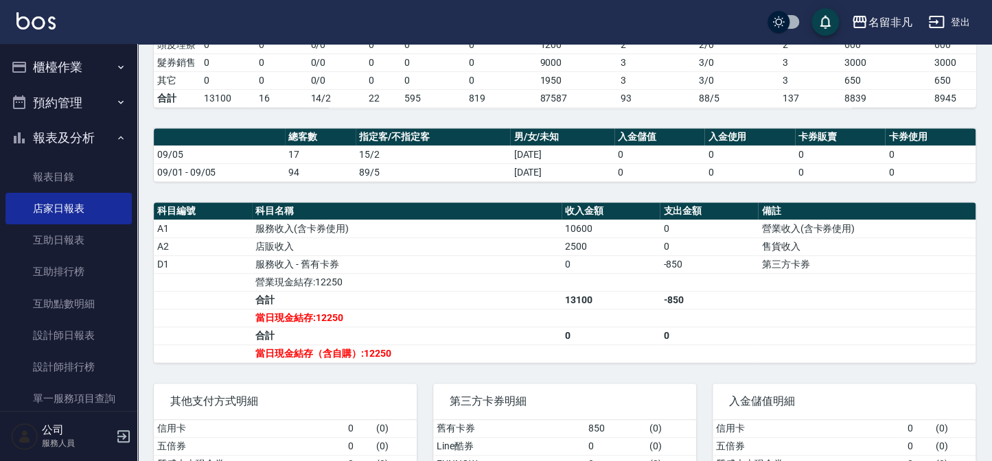
click at [52, 135] on button "報表及分析" at bounding box center [68, 138] width 126 height 36
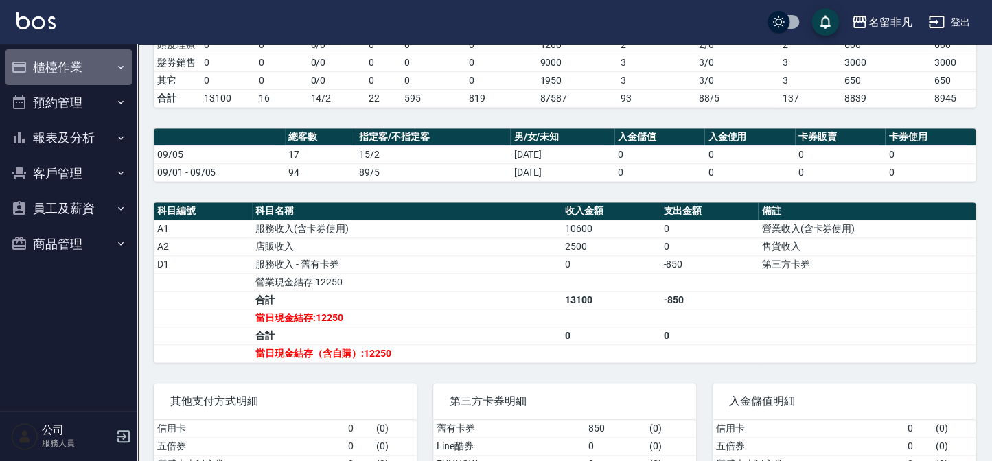
click at [59, 49] on button "櫃檯作業" at bounding box center [68, 67] width 126 height 36
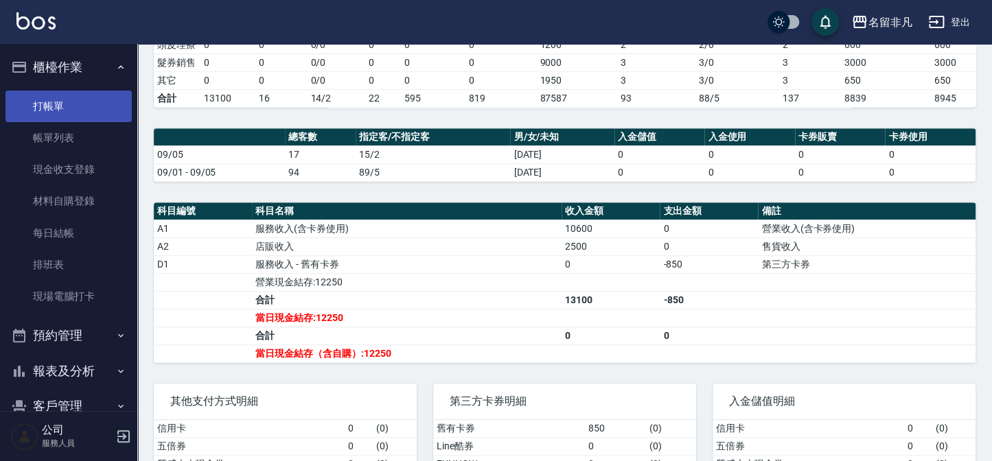
click at [84, 110] on link "打帳單" at bounding box center [68, 107] width 126 height 32
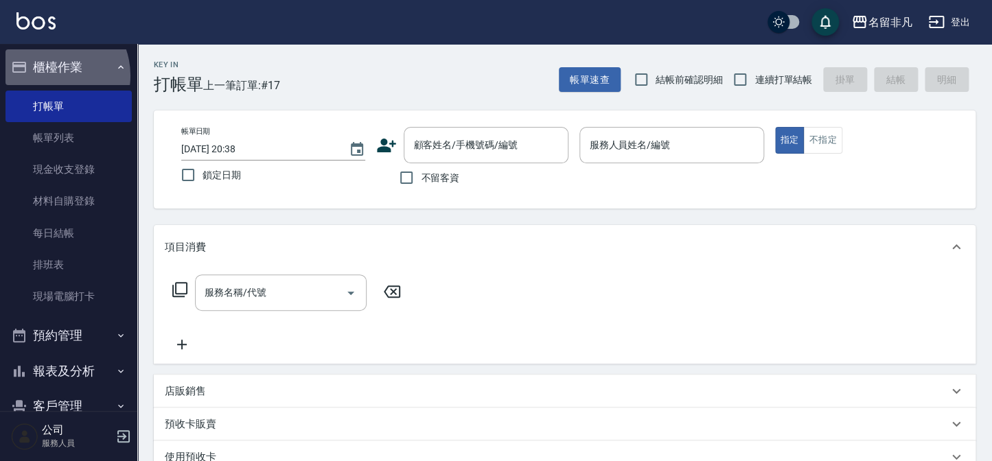
click at [50, 76] on button "櫃檯作業" at bounding box center [68, 67] width 126 height 36
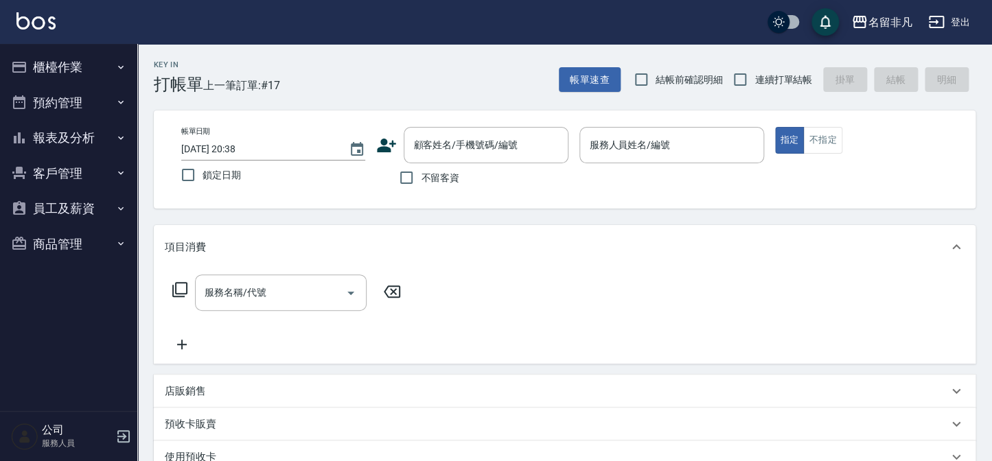
click at [75, 146] on button "報表及分析" at bounding box center [68, 138] width 126 height 36
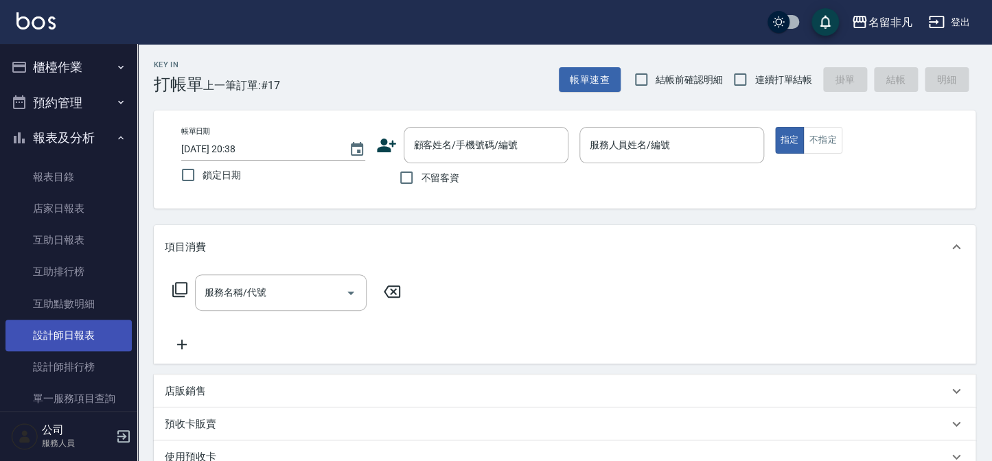
click at [82, 334] on link "設計師日報表" at bounding box center [68, 336] width 126 height 32
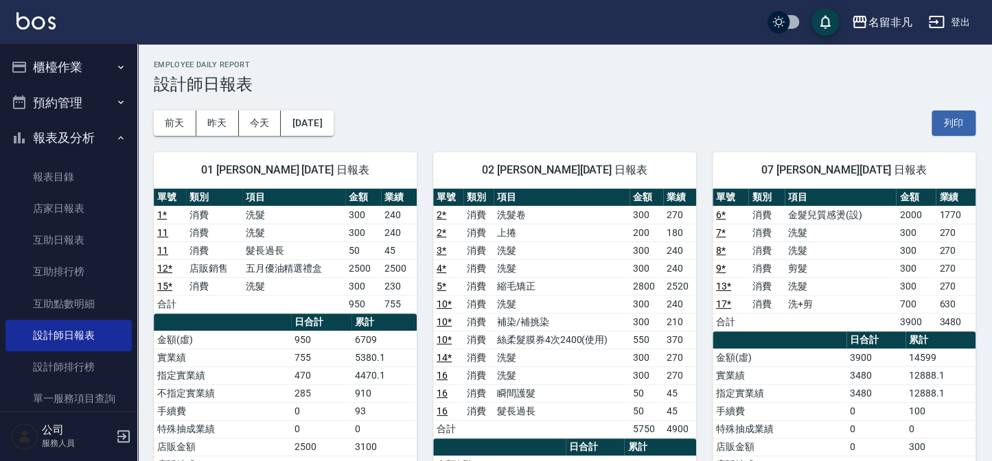
click at [76, 124] on button "報表及分析" at bounding box center [68, 138] width 126 height 36
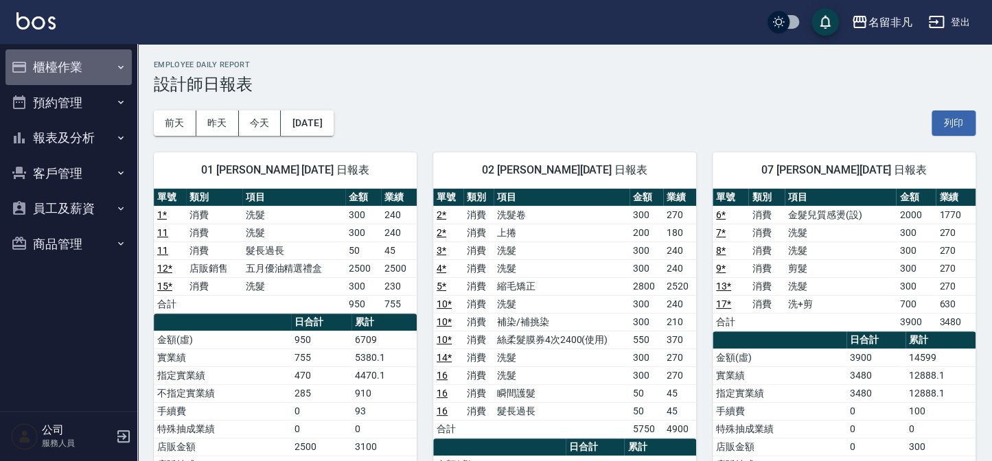
click at [82, 78] on button "櫃檯作業" at bounding box center [68, 67] width 126 height 36
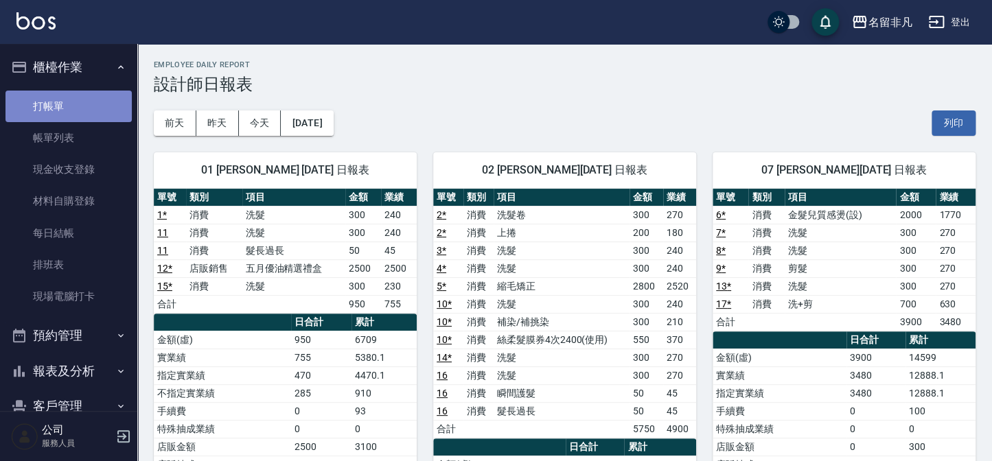
click at [81, 113] on link "打帳單" at bounding box center [68, 107] width 126 height 32
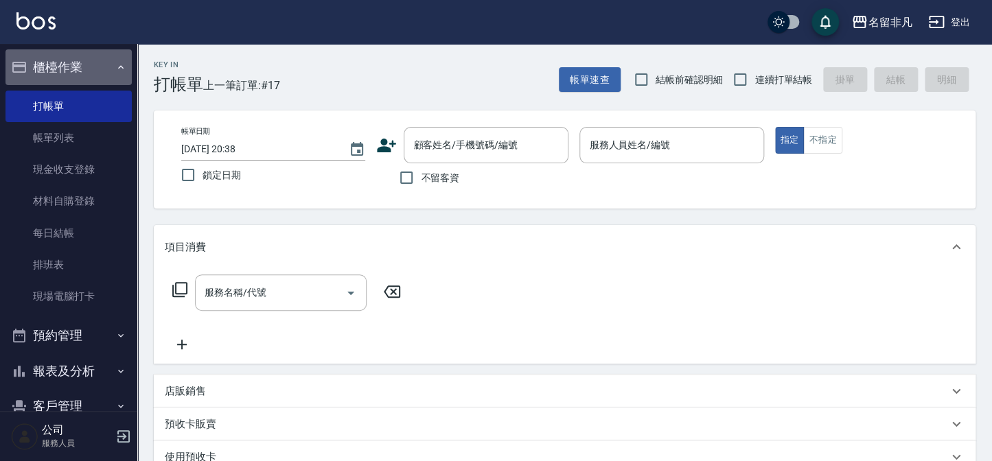
click at [79, 61] on button "櫃檯作業" at bounding box center [68, 67] width 126 height 36
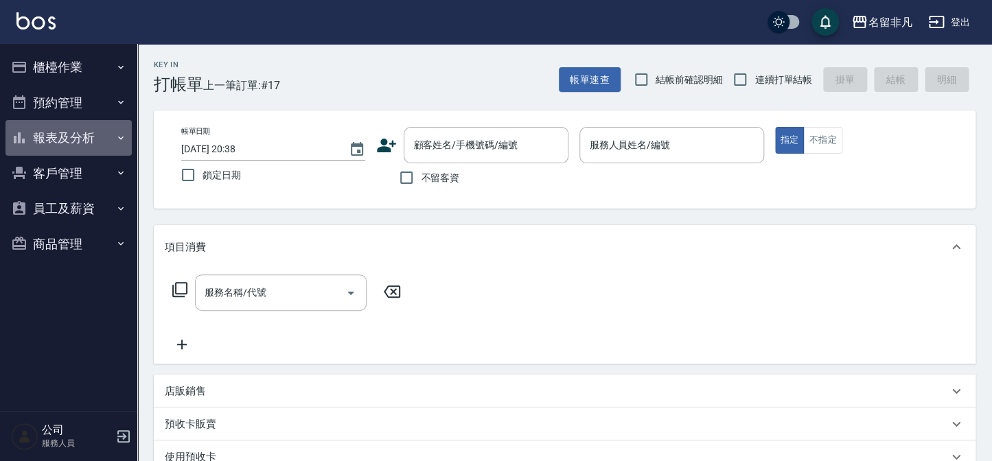
click at [74, 150] on button "報表及分析" at bounding box center [68, 138] width 126 height 36
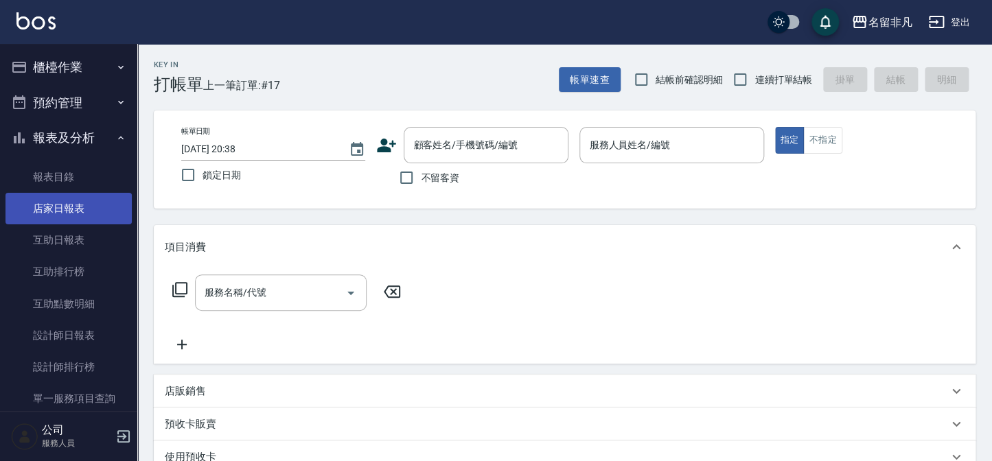
click at [86, 211] on link "店家日報表" at bounding box center [68, 209] width 126 height 32
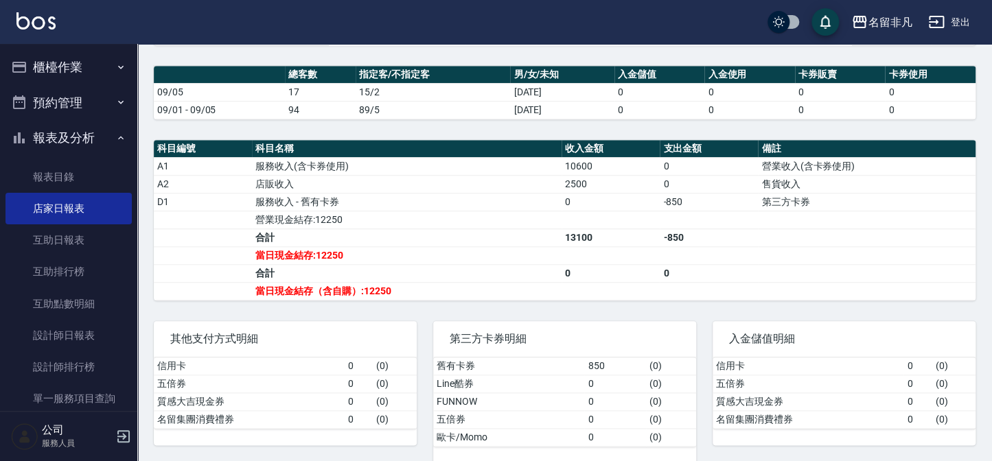
scroll to position [249, 0]
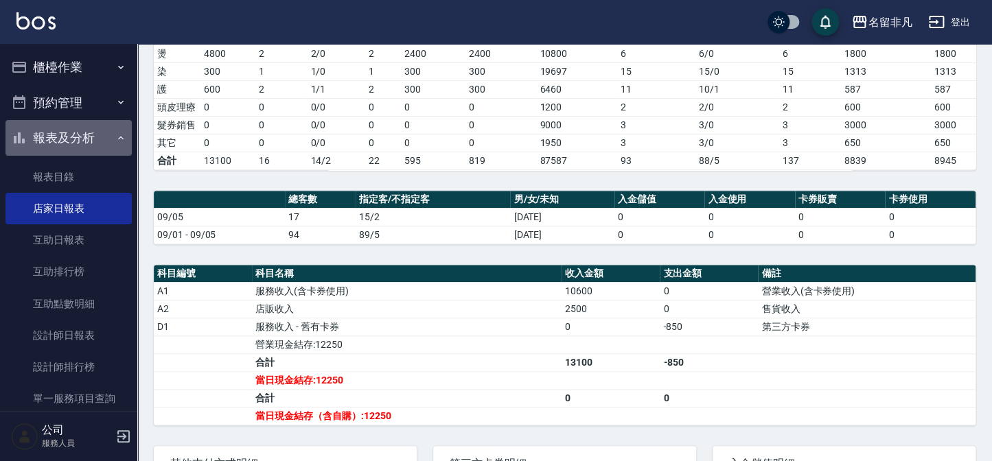
click at [83, 144] on button "報表及分析" at bounding box center [68, 138] width 126 height 36
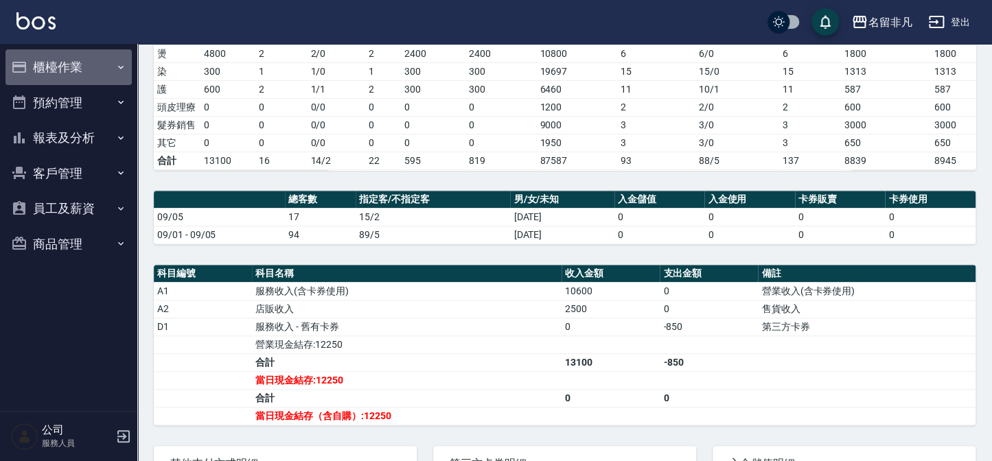
click at [69, 59] on button "櫃檯作業" at bounding box center [68, 67] width 126 height 36
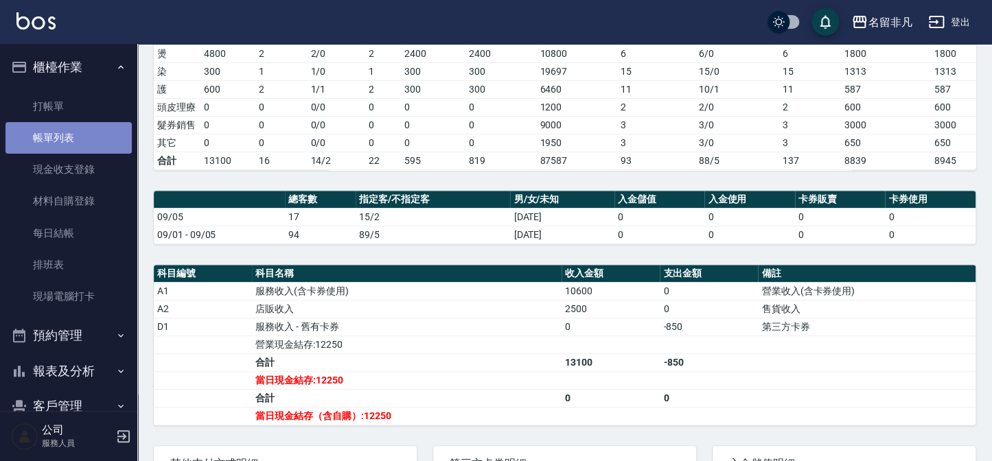
click at [89, 138] on link "帳單列表" at bounding box center [68, 138] width 126 height 32
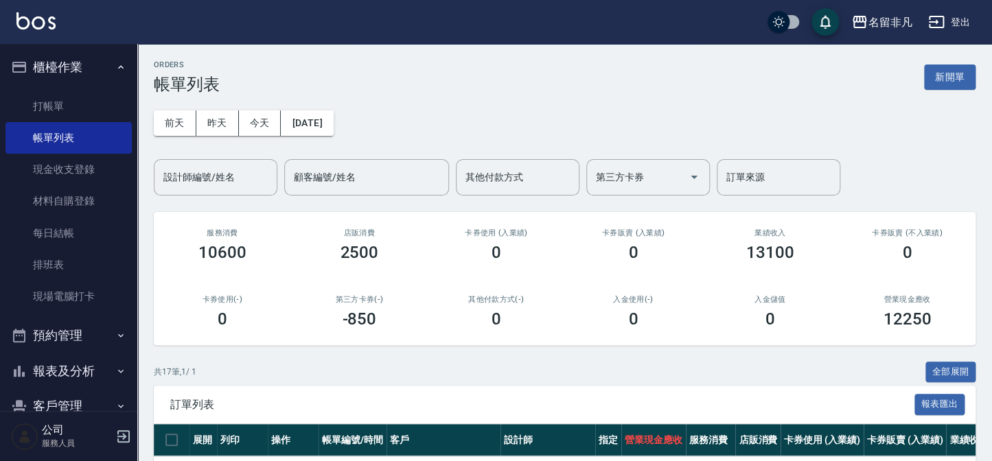
click at [214, 183] on input "設計師編號/姓名" at bounding box center [215, 177] width 111 height 24
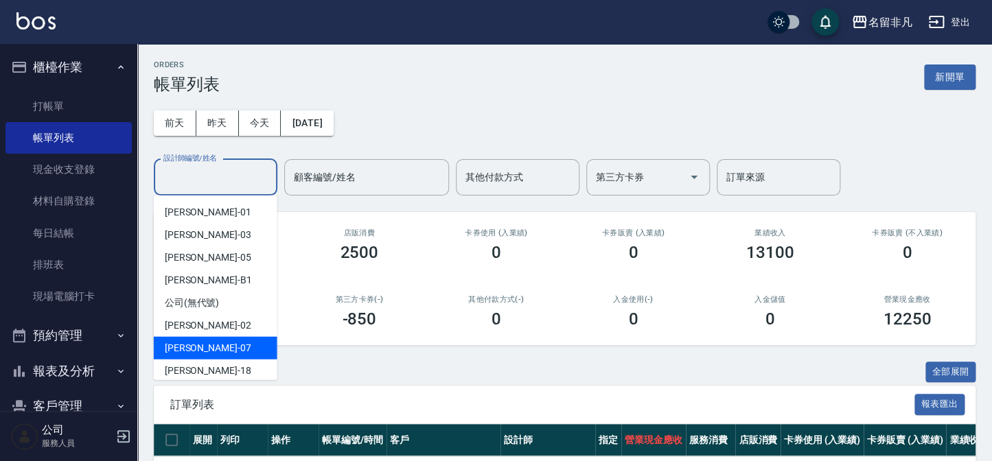
click at [223, 339] on div "[PERSON_NAME]-07" at bounding box center [216, 348] width 124 height 23
type input "[PERSON_NAME]-07"
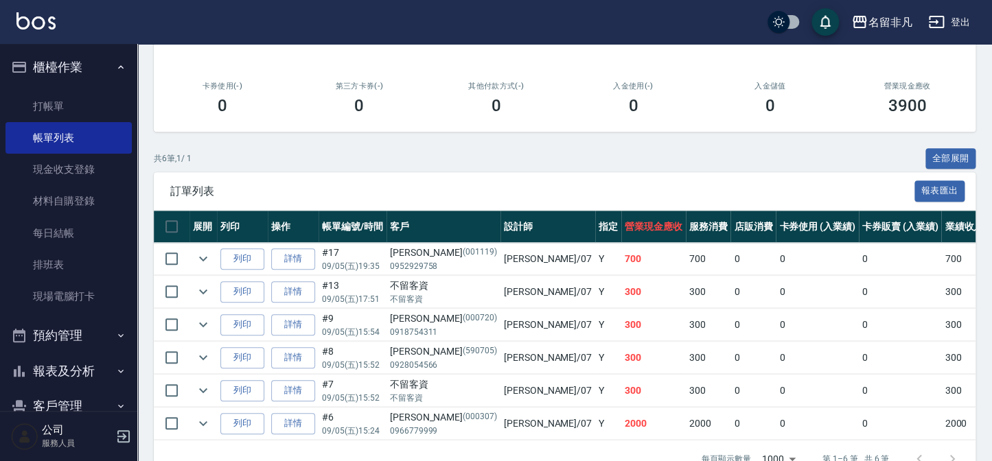
scroll to position [192, 0]
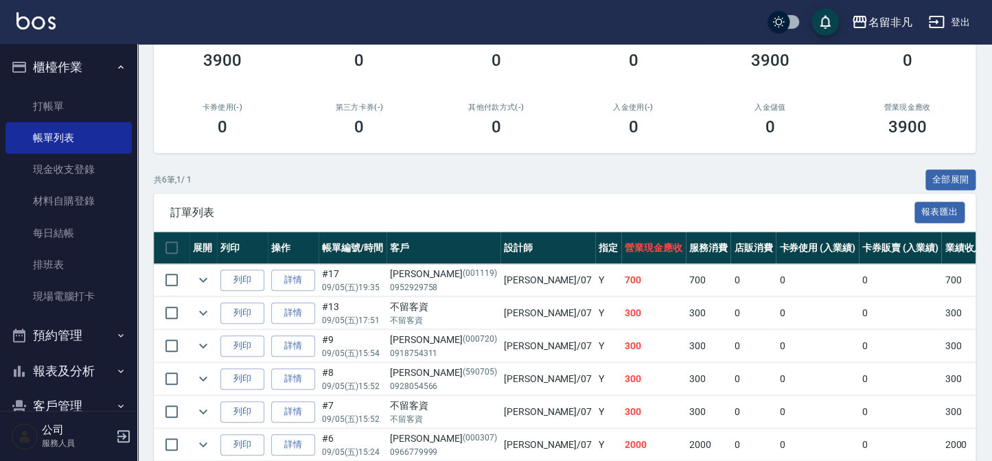
click at [54, 72] on button "櫃檯作業" at bounding box center [68, 67] width 126 height 36
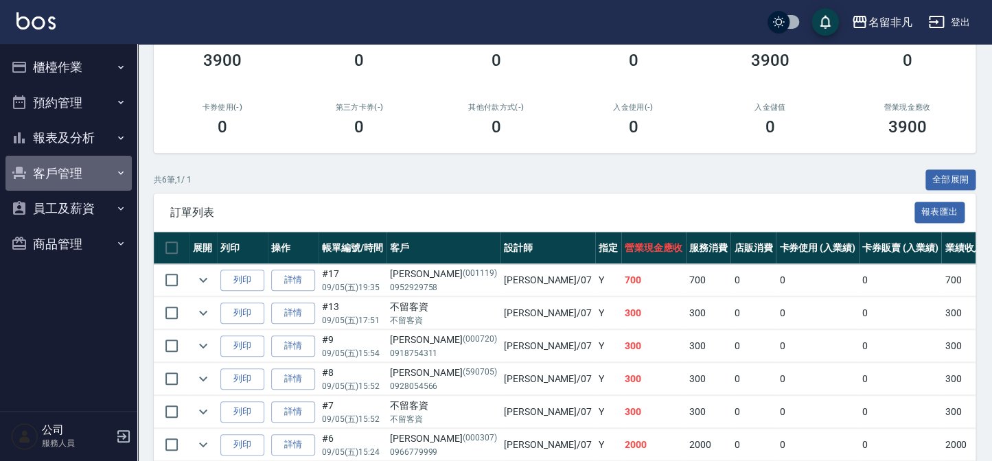
click at [63, 156] on button "客戶管理" at bounding box center [68, 174] width 126 height 36
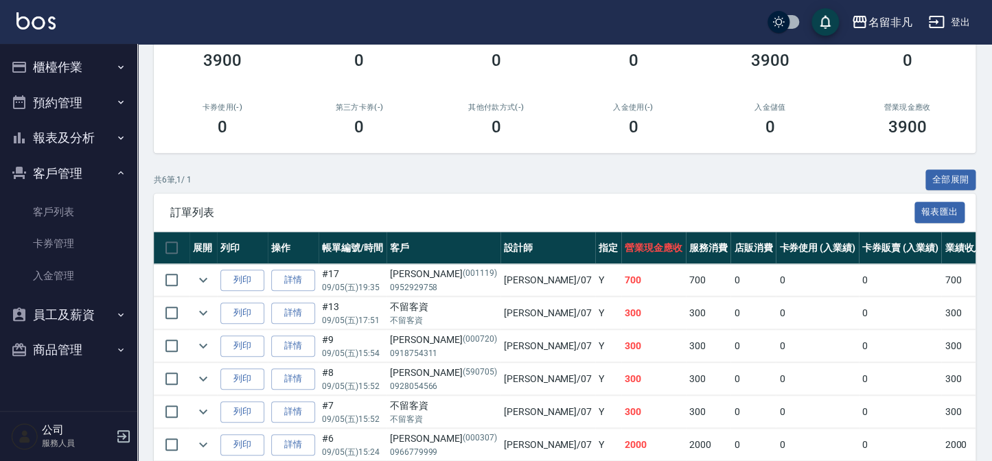
click at [91, 172] on button "客戶管理" at bounding box center [68, 174] width 126 height 36
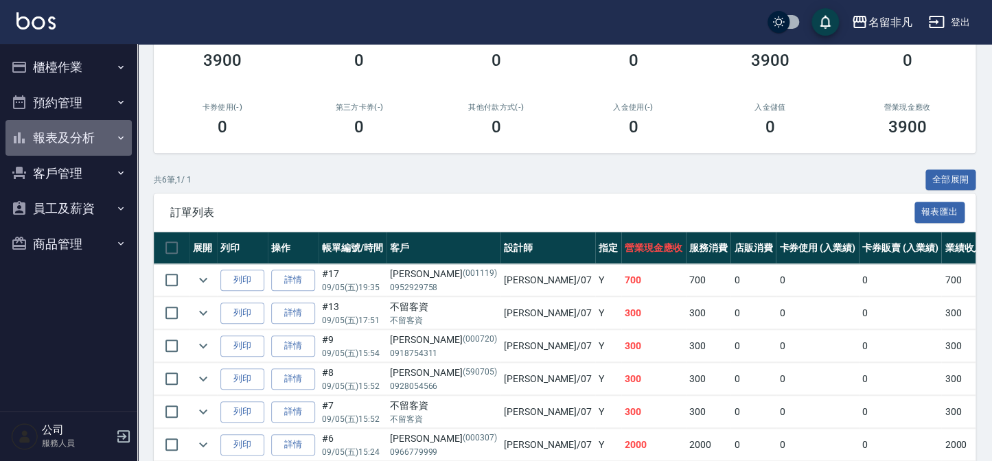
click at [87, 128] on button "報表及分析" at bounding box center [68, 138] width 126 height 36
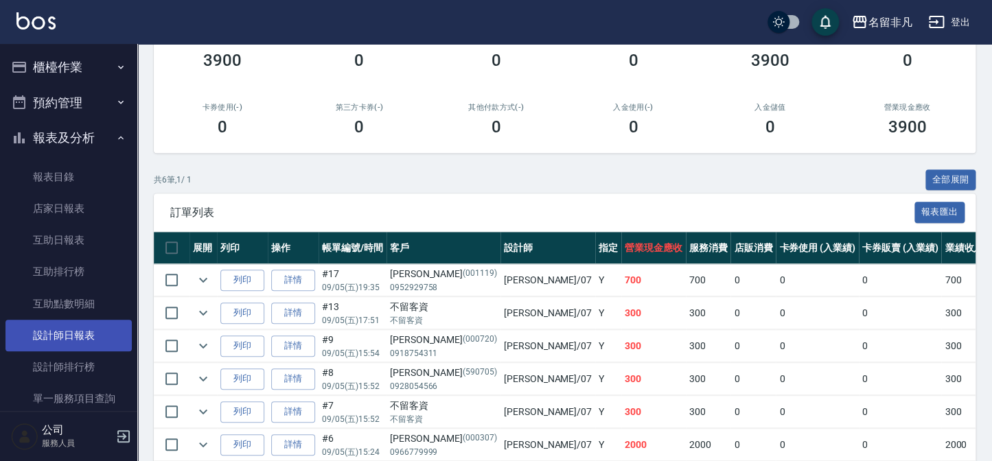
click at [107, 337] on link "設計師日報表" at bounding box center [68, 336] width 126 height 32
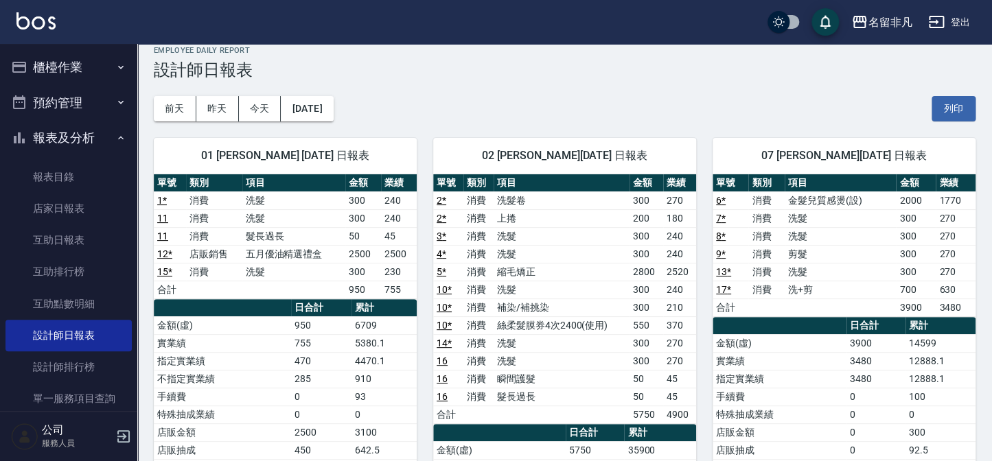
scroll to position [62, 0]
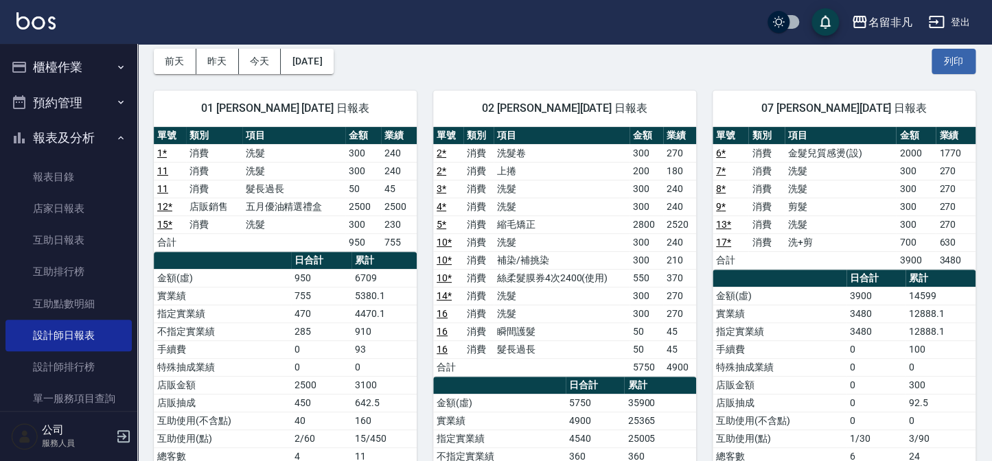
drag, startPoint x: 48, startPoint y: 140, endPoint x: 60, endPoint y: 100, distance: 41.5
click at [48, 139] on button "報表及分析" at bounding box center [68, 138] width 126 height 36
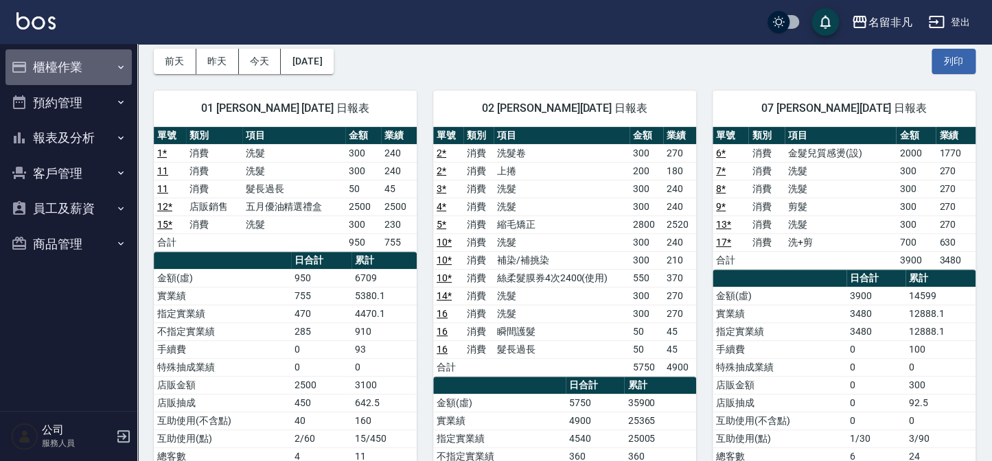
click at [71, 54] on button "櫃檯作業" at bounding box center [68, 67] width 126 height 36
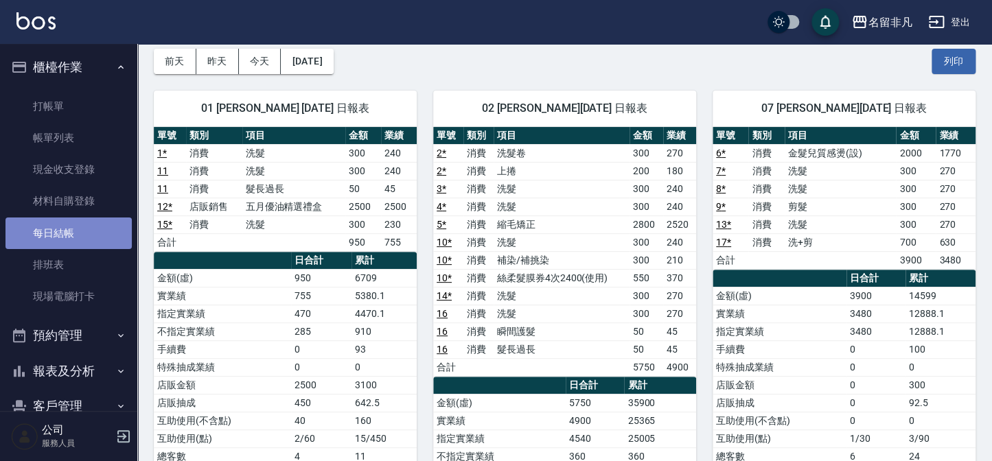
click at [85, 236] on link "每日結帳" at bounding box center [68, 234] width 126 height 32
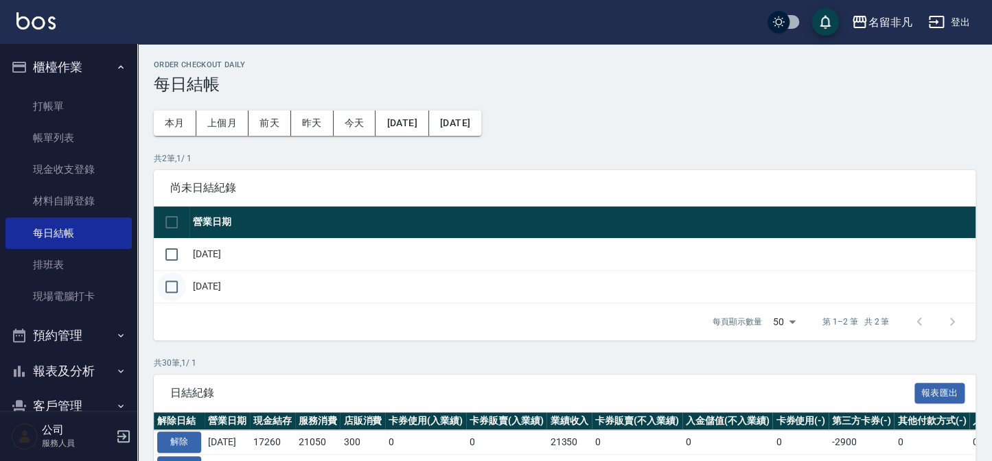
click at [182, 287] on input "checkbox" at bounding box center [171, 287] width 29 height 29
checkbox input "true"
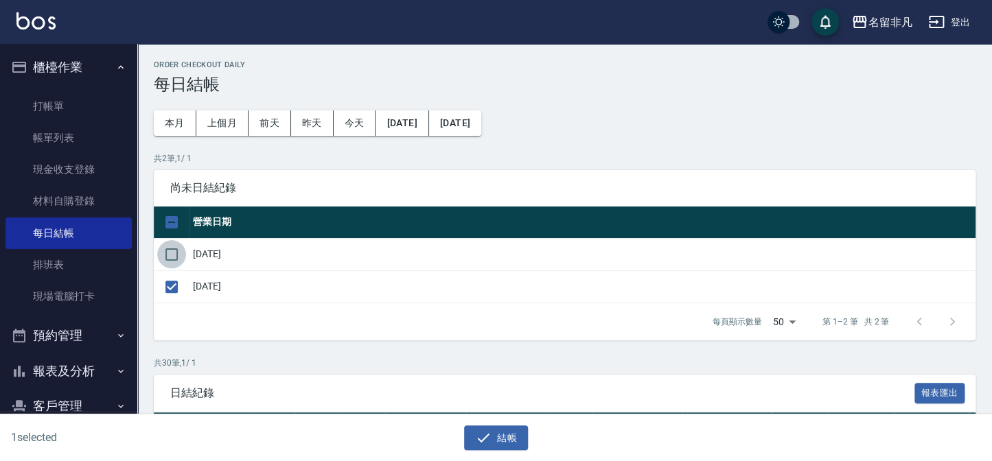
click at [185, 258] on input "checkbox" at bounding box center [171, 254] width 29 height 29
checkbox input "true"
click at [489, 435] on icon "button" at bounding box center [483, 438] width 16 height 16
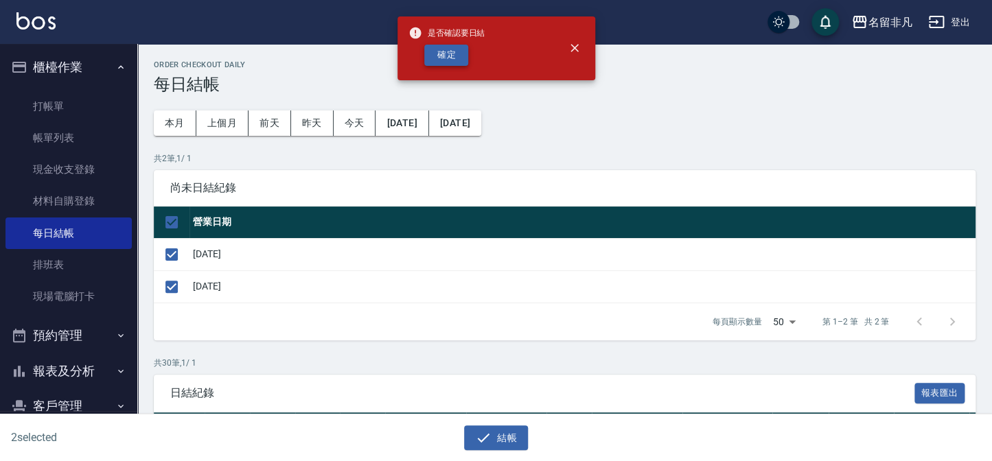
click at [462, 62] on button "確定" at bounding box center [446, 55] width 44 height 21
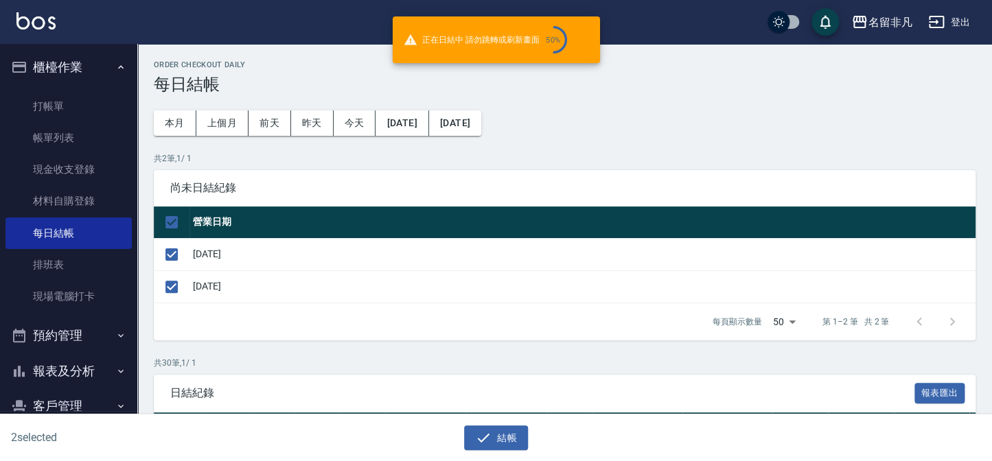
checkbox input "false"
